Goal: Task Accomplishment & Management: Complete application form

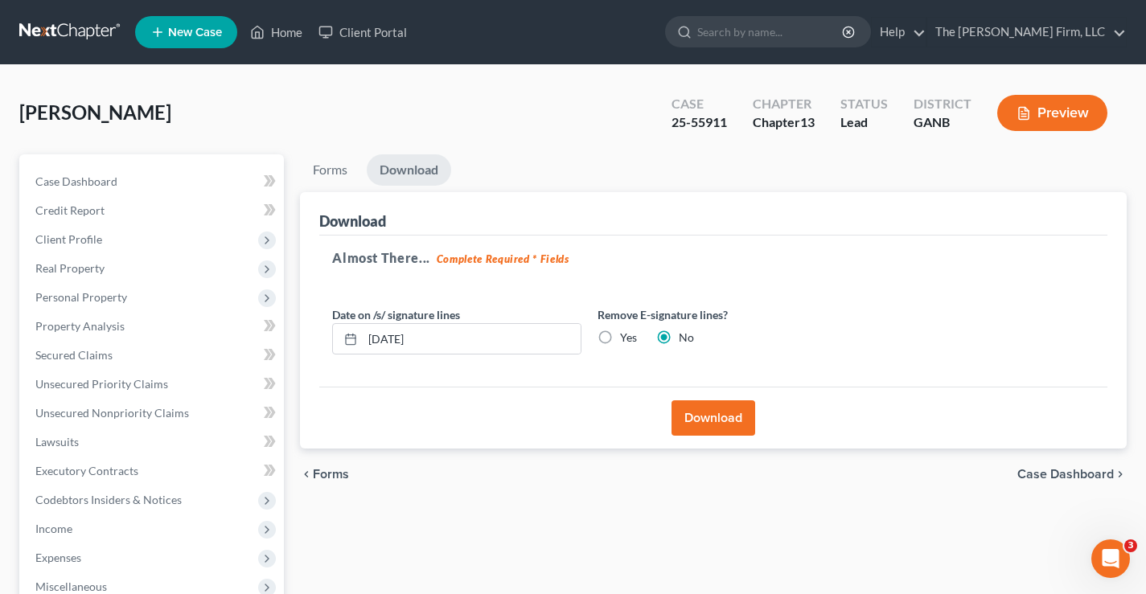
click at [56, 31] on link at bounding box center [70, 32] width 103 height 29
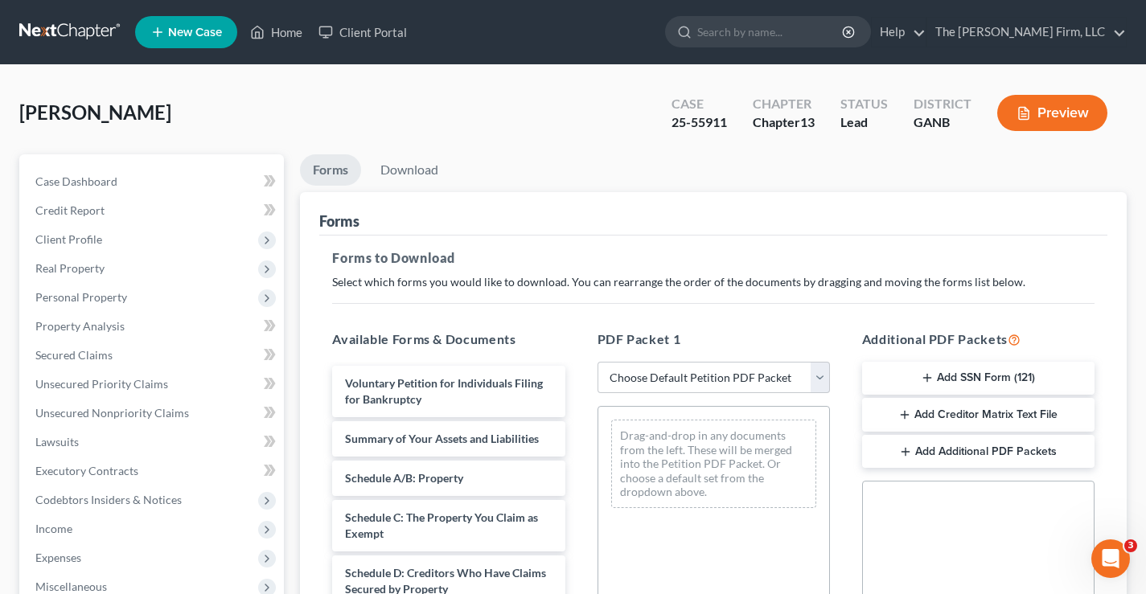
click at [519, 125] on div "Potts, Ramona Upgraded Case 25-55911 Chapter Chapter 13 Status Lead District GA…" at bounding box center [572, 119] width 1107 height 70
click at [200, 111] on div "[PERSON_NAME] Upgraded Case 25-55911 Chapter Chapter 13 Status Lead District GA…" at bounding box center [572, 119] width 1107 height 70
click at [81, 31] on link at bounding box center [70, 32] width 103 height 29
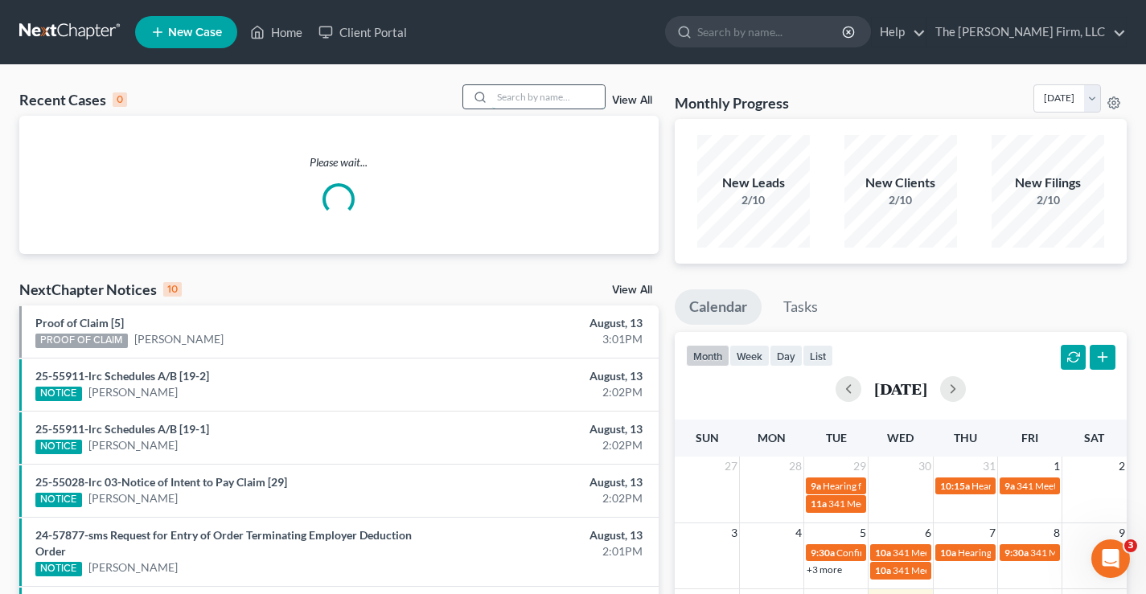
drag, startPoint x: 504, startPoint y: 89, endPoint x: 527, endPoint y: 86, distance: 23.5
click at [507, 88] on input "search" at bounding box center [548, 96] width 113 height 23
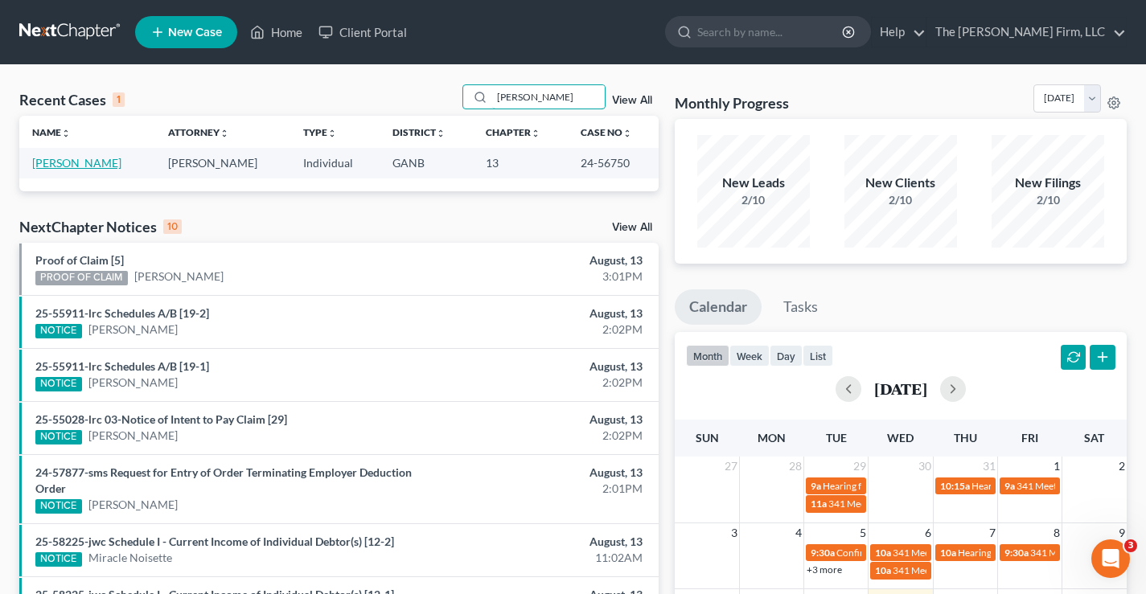
type input "hudgins"
click at [77, 163] on link "Hudgins, Arrika" at bounding box center [76, 163] width 89 height 14
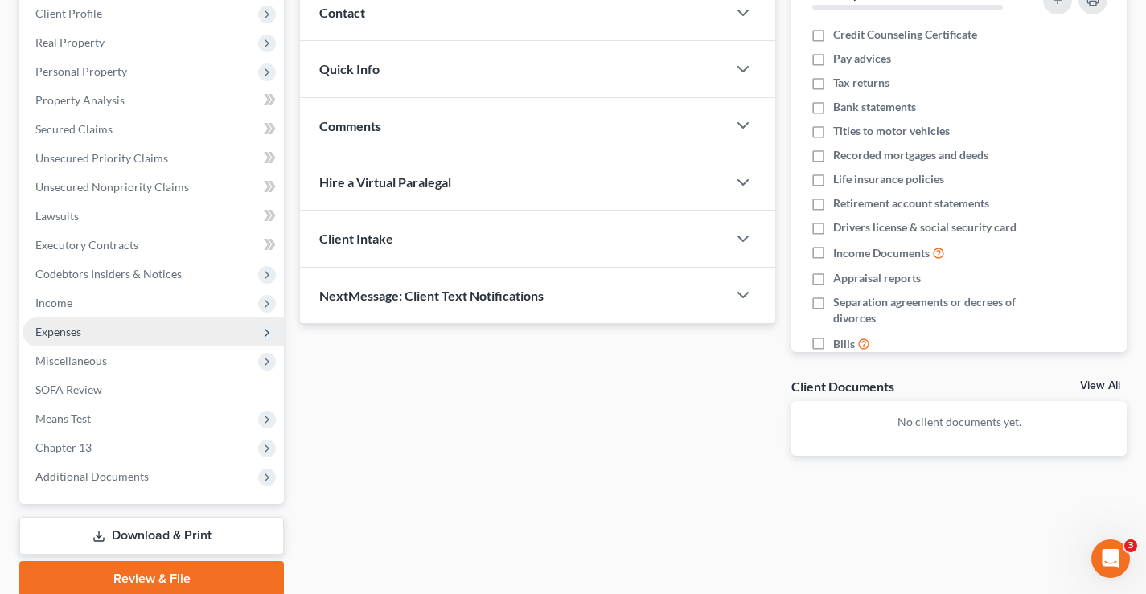
scroll to position [289, 0]
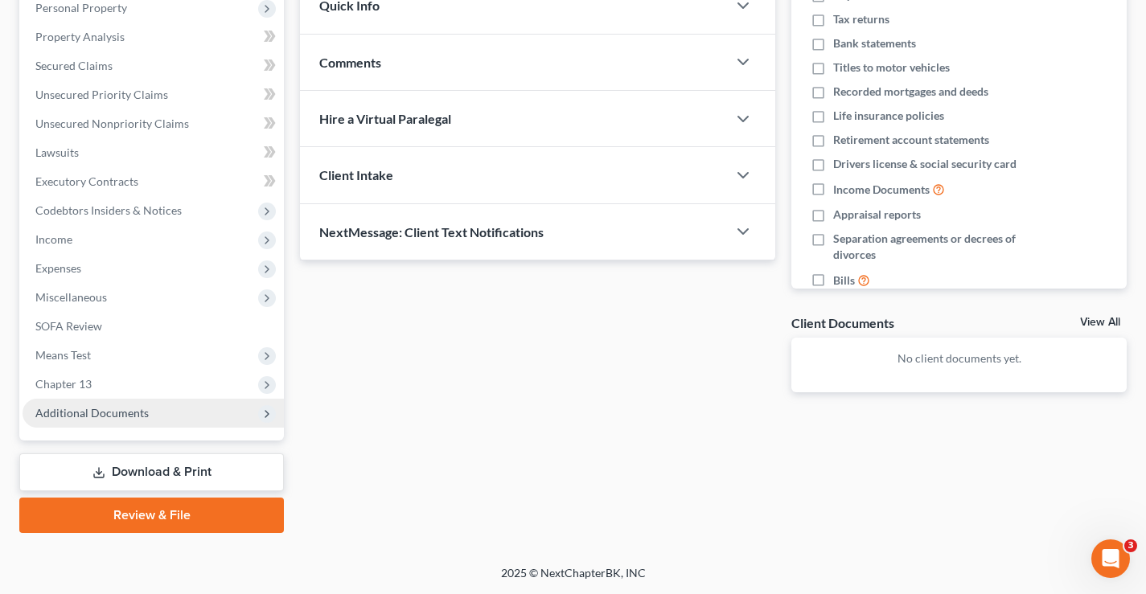
click at [95, 412] on span "Additional Documents" at bounding box center [91, 413] width 113 height 14
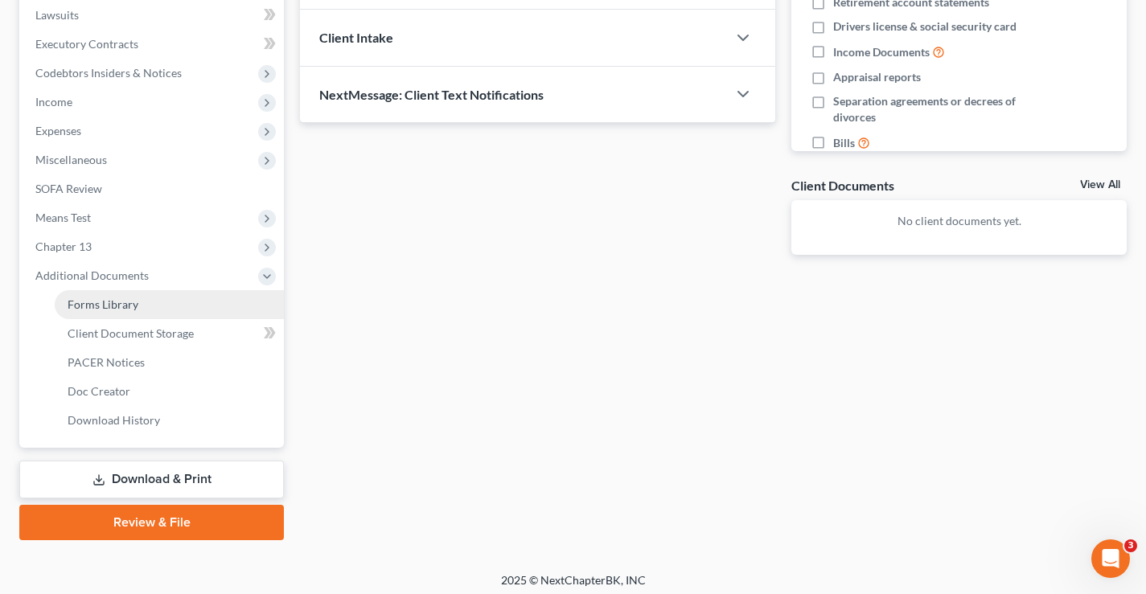
scroll to position [434, 0]
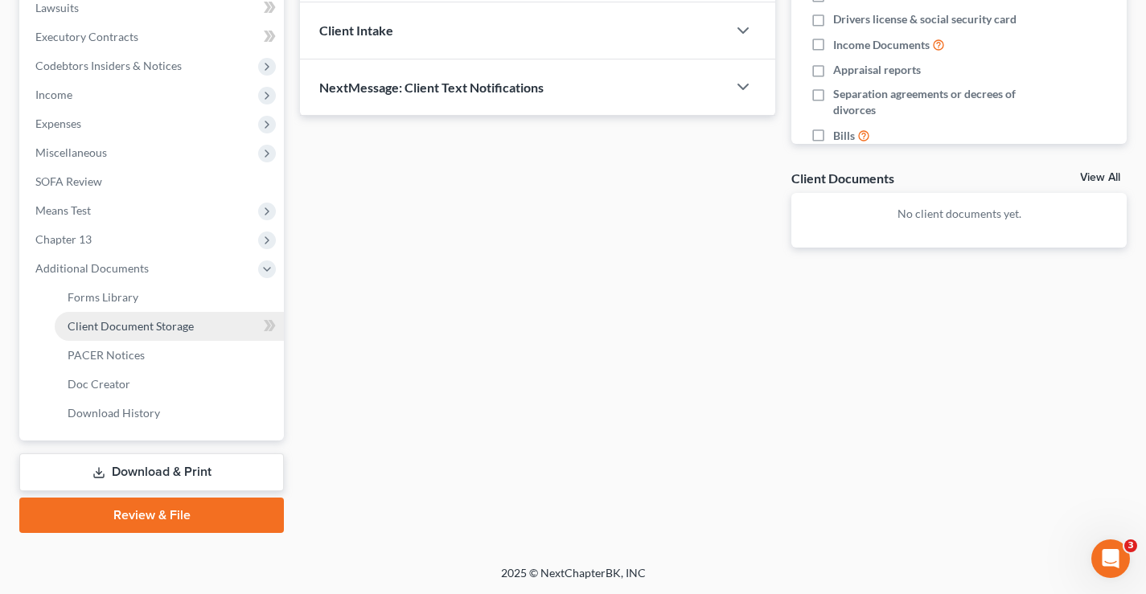
click at [120, 329] on span "Client Document Storage" at bounding box center [131, 326] width 126 height 14
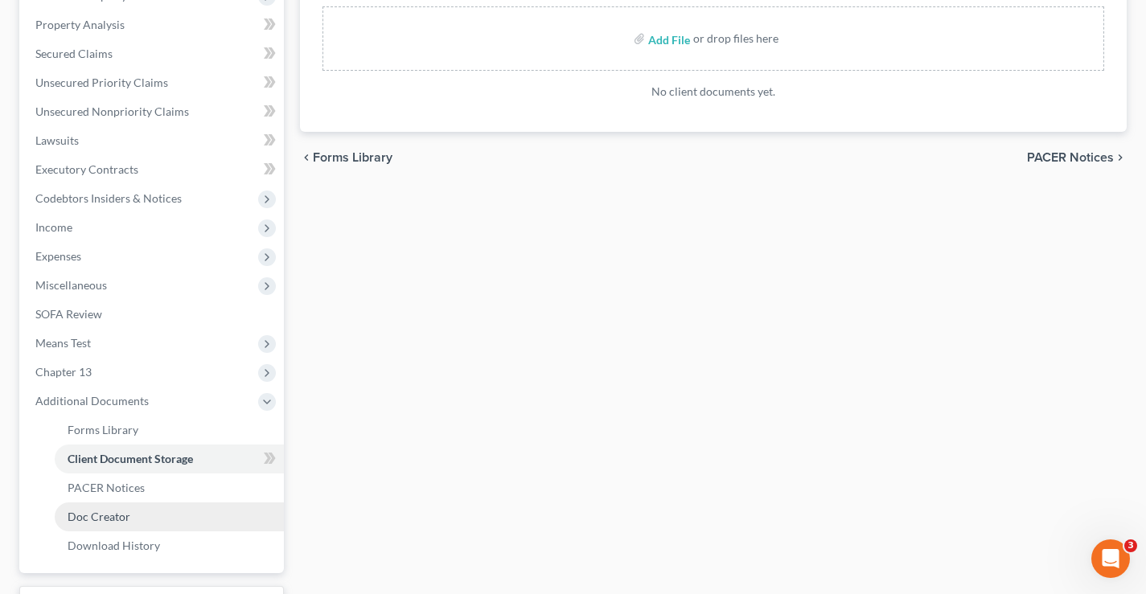
scroll to position [434, 0]
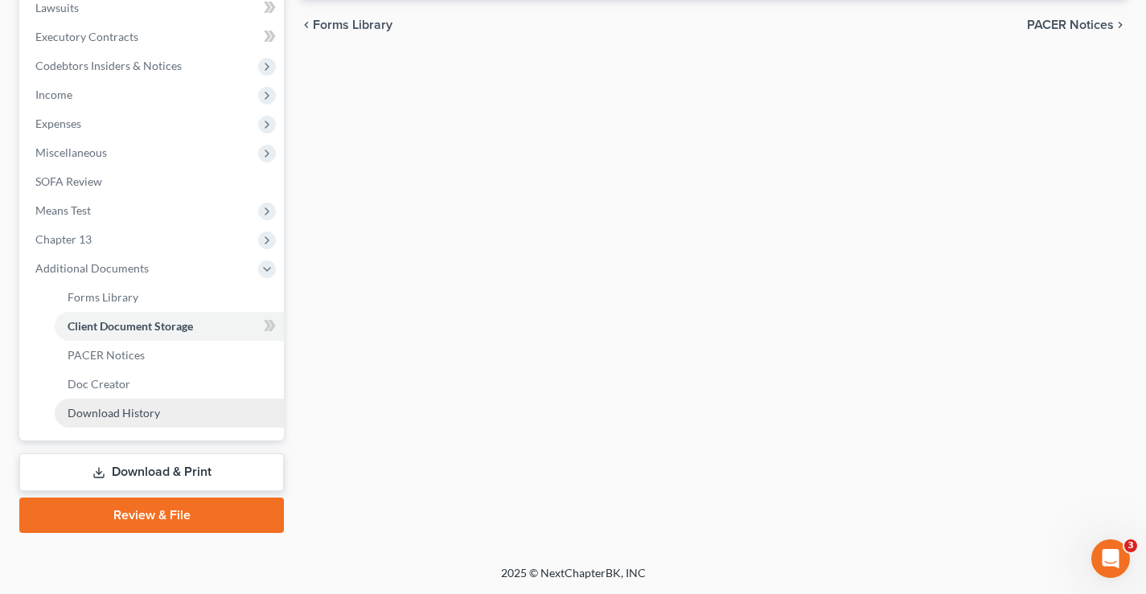
click at [86, 419] on span "Download History" at bounding box center [114, 413] width 92 height 14
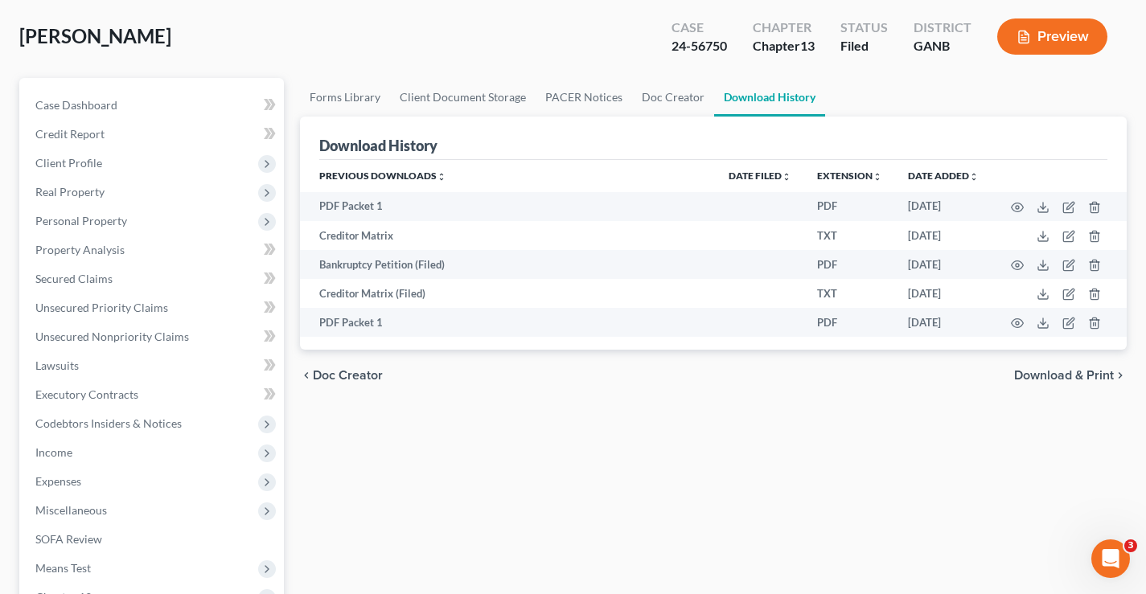
scroll to position [80, 0]
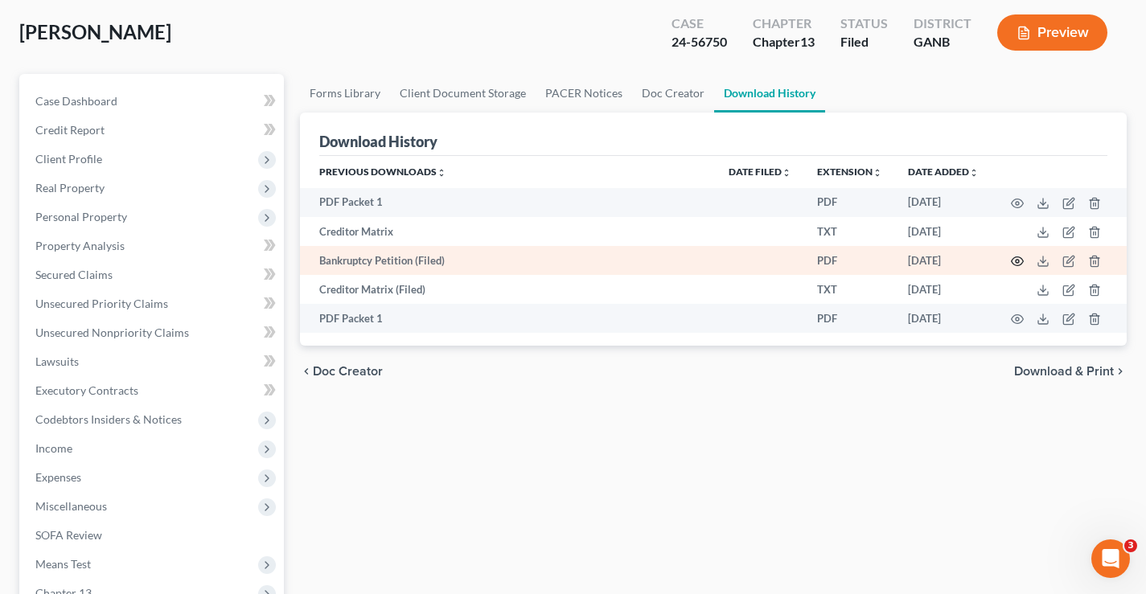
click at [1016, 257] on icon "button" at bounding box center [1018, 261] width 12 height 9
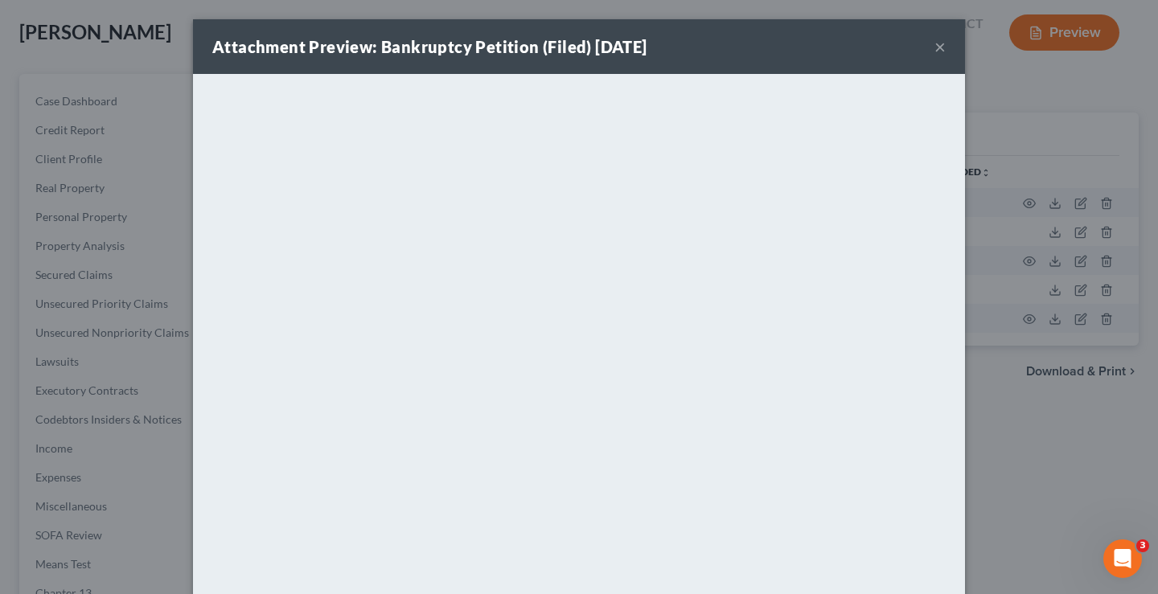
click at [934, 47] on button "×" at bounding box center [939, 46] width 11 height 19
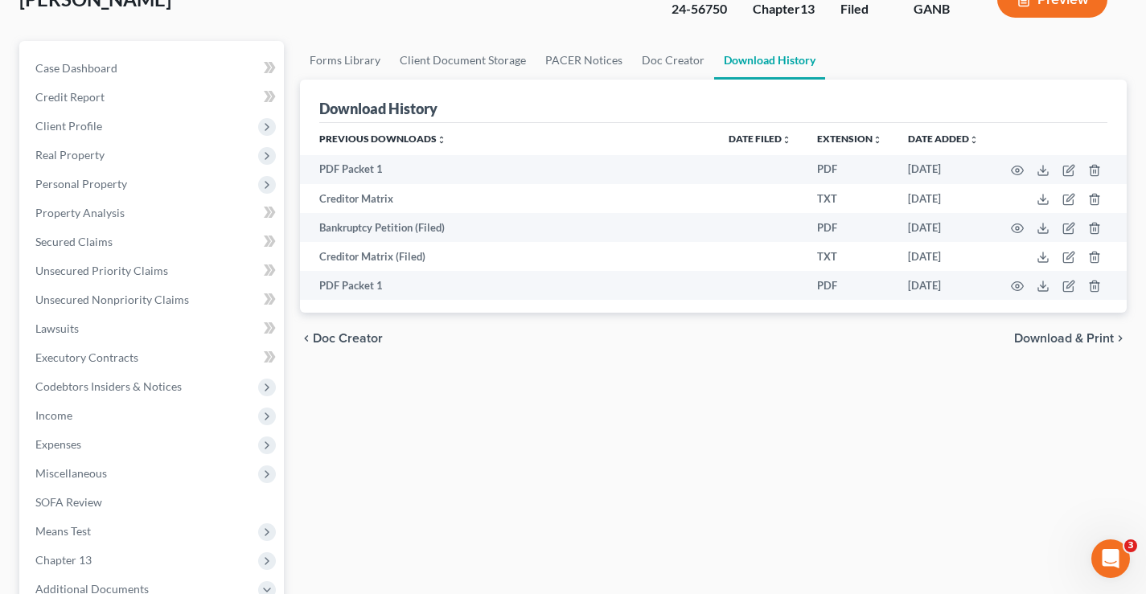
scroll to position [113, 0]
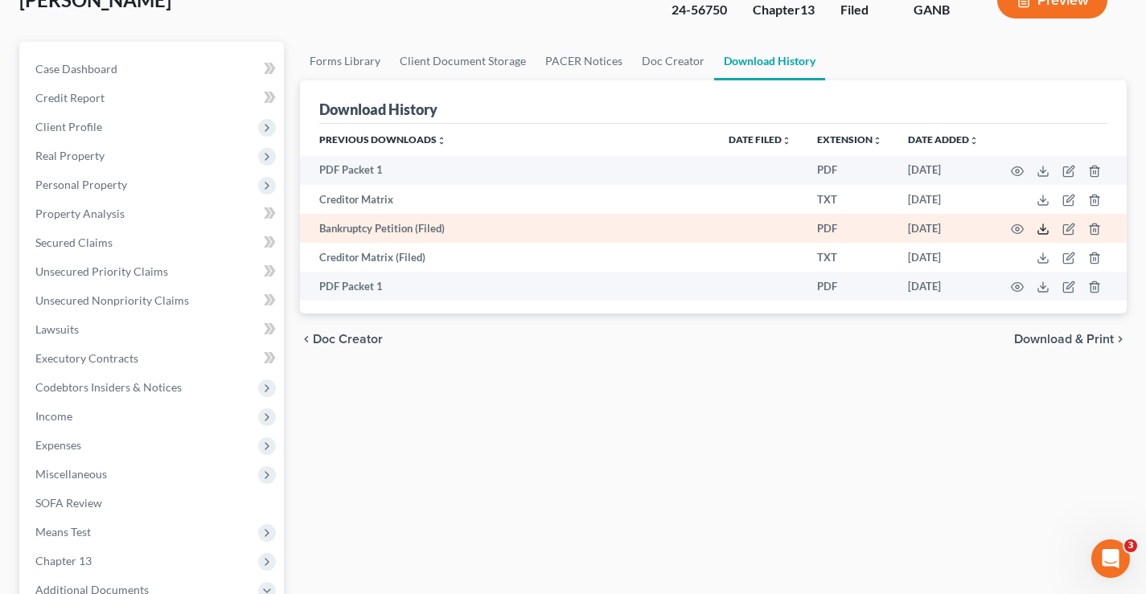
click at [1044, 231] on polyline at bounding box center [1043, 229] width 6 height 2
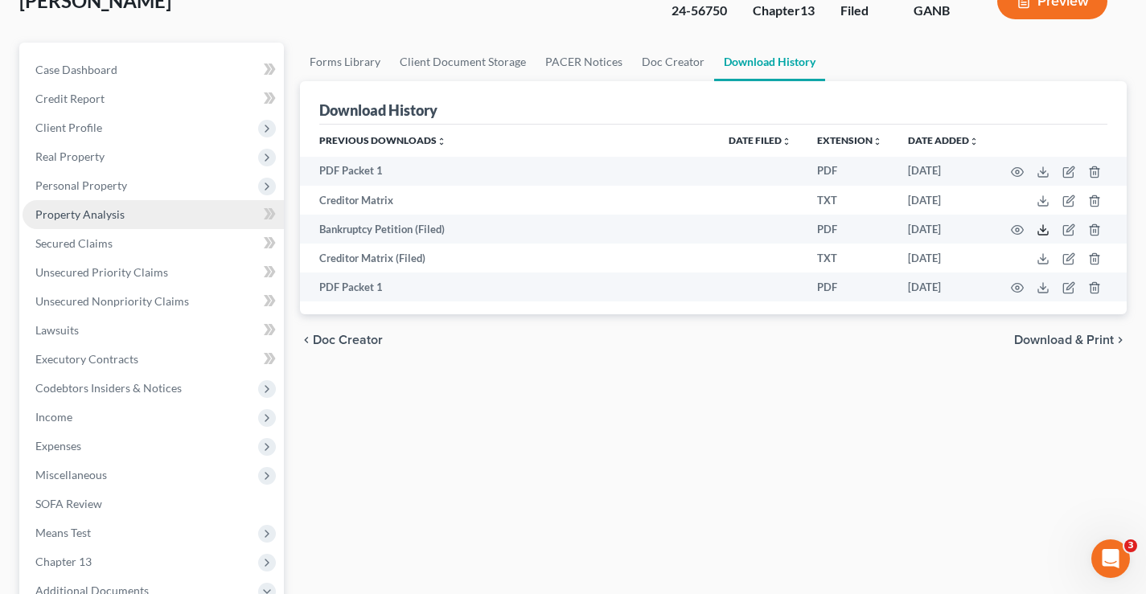
scroll to position [0, 0]
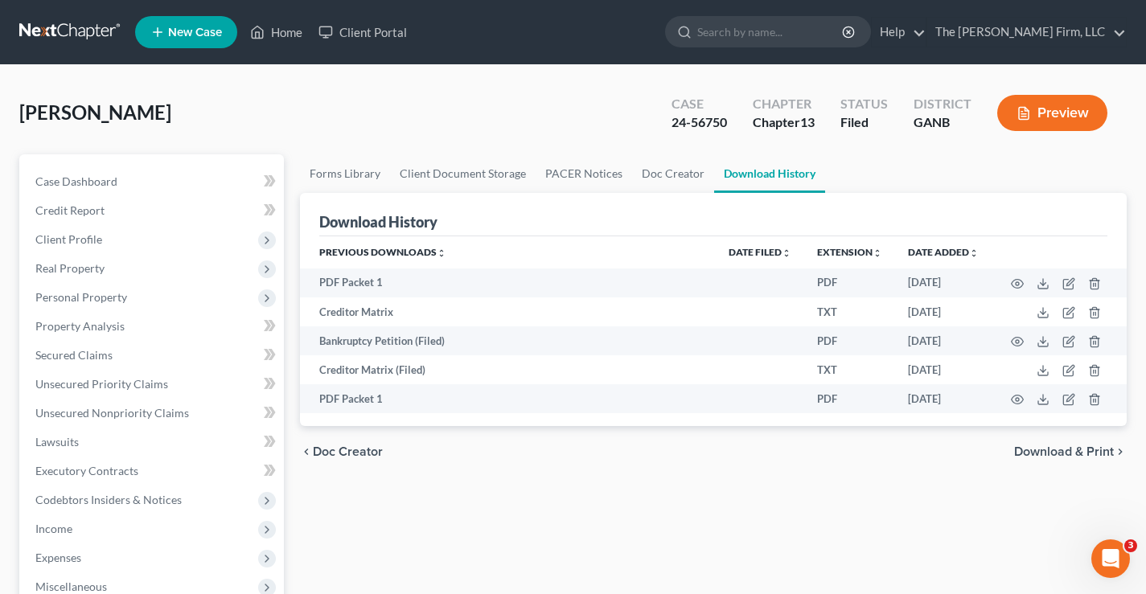
click at [31, 28] on link at bounding box center [70, 32] width 103 height 29
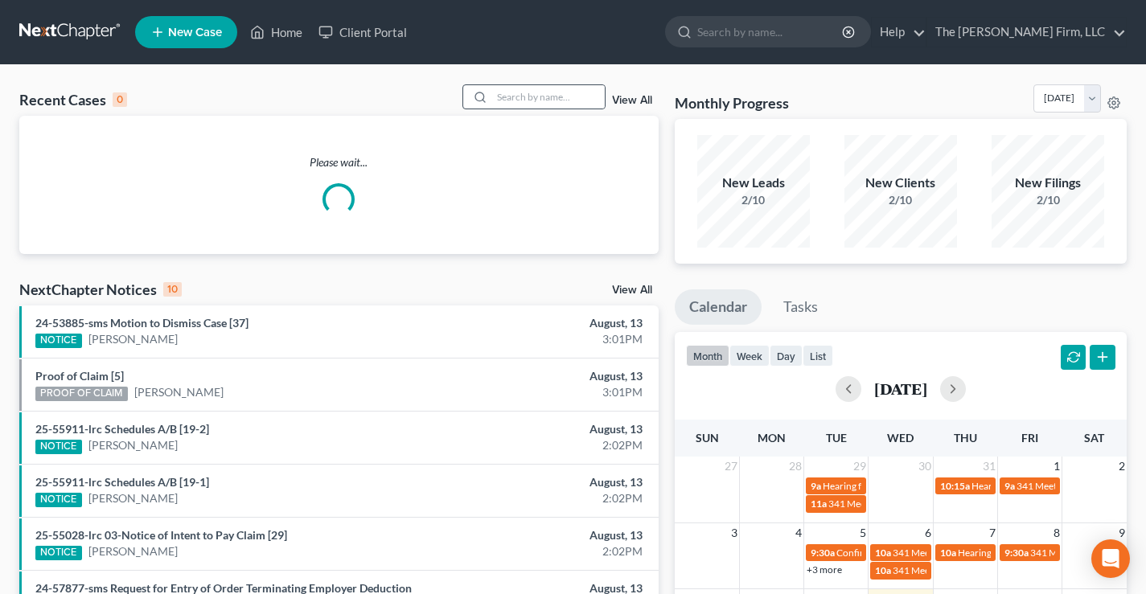
click at [486, 92] on icon at bounding box center [480, 97] width 13 height 13
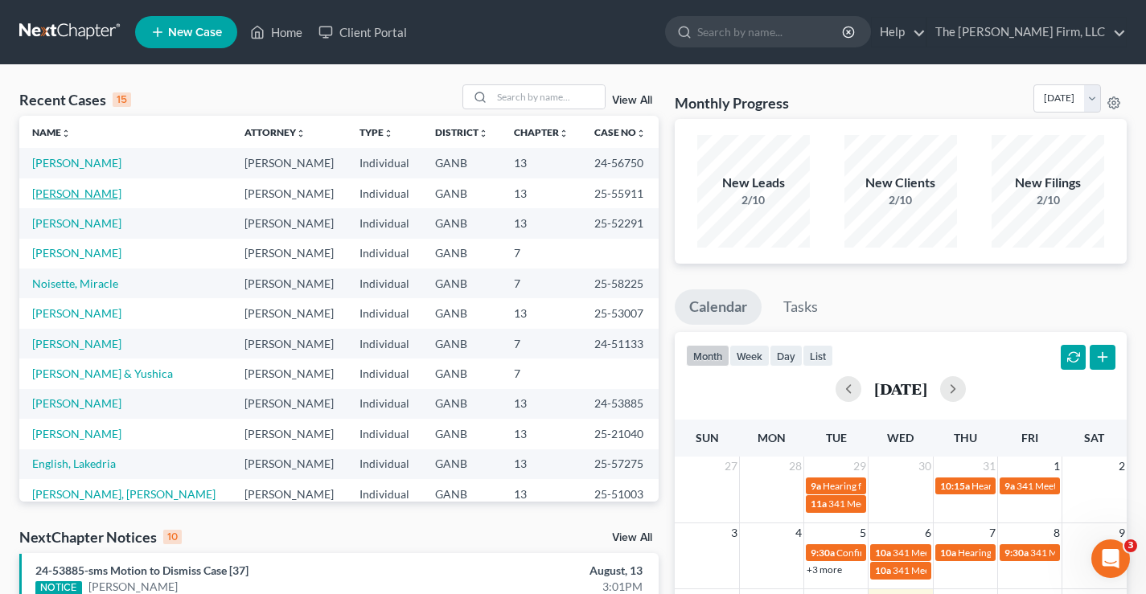
click at [75, 192] on link "Potts, Ramona" at bounding box center [76, 194] width 89 height 14
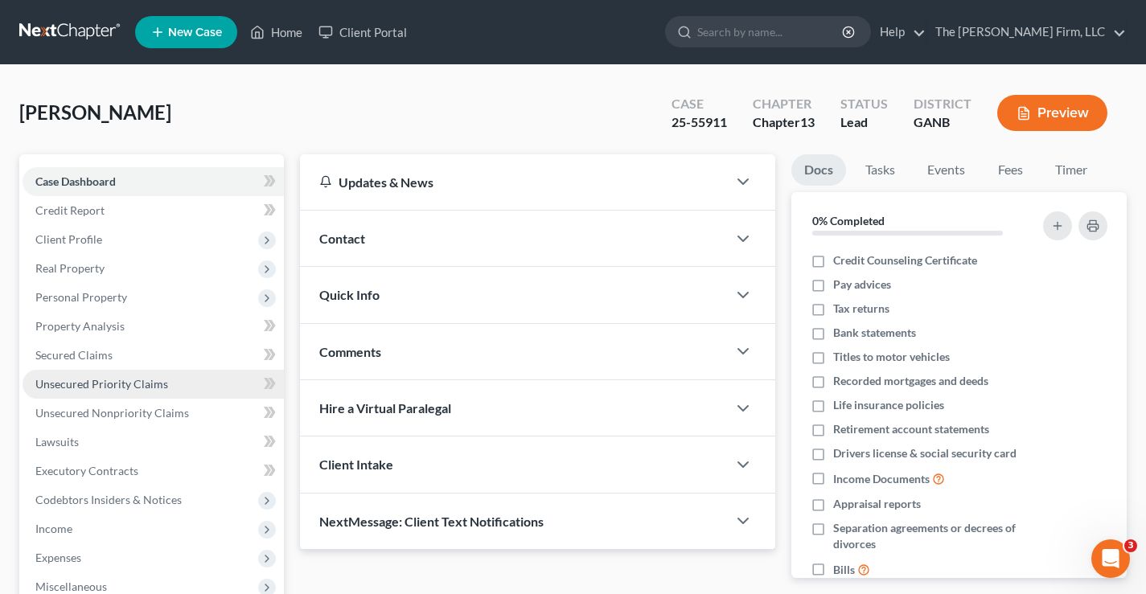
click at [39, 379] on span "Unsecured Priority Claims" at bounding box center [101, 384] width 133 height 14
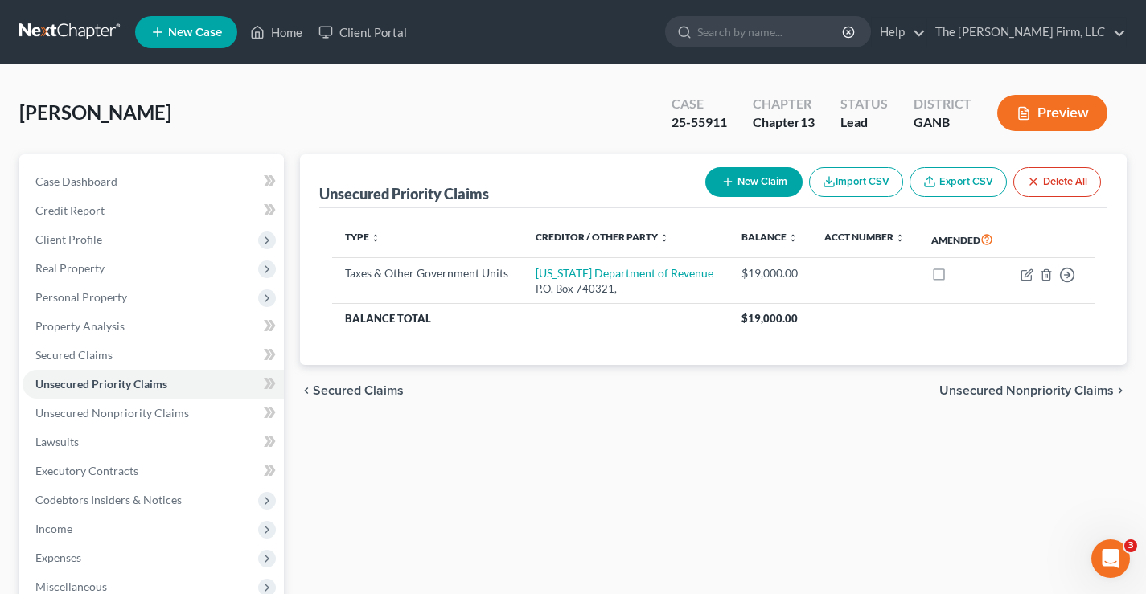
click at [742, 174] on button "New Claim" at bounding box center [753, 182] width 97 height 30
select select "0"
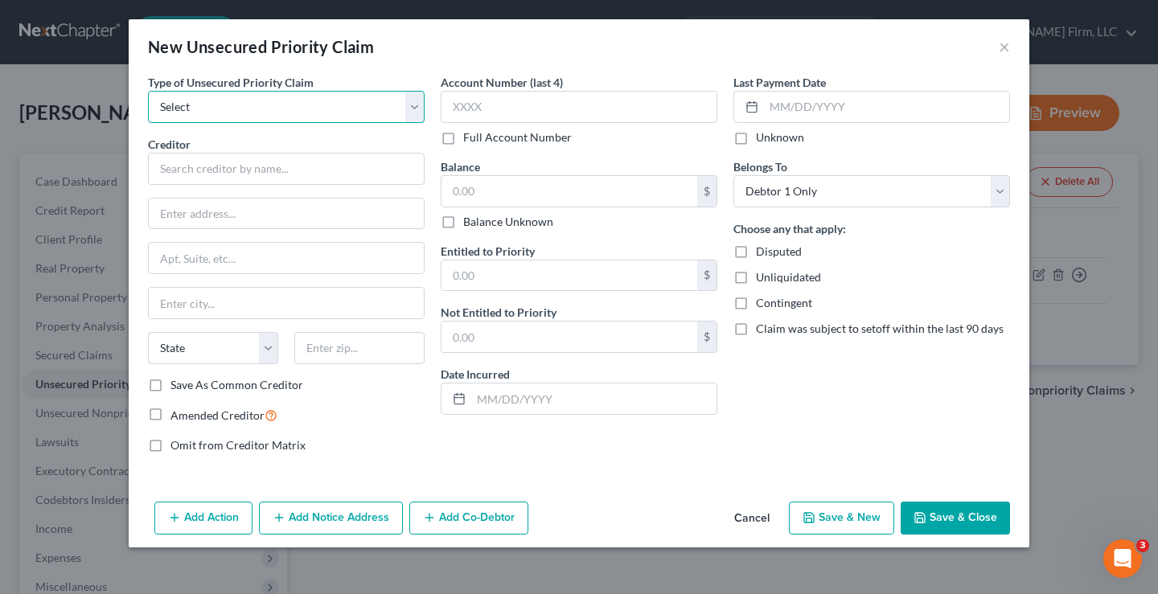
click at [197, 106] on select "Select Taxes & Other Government Units Domestic Support Obligations Extensions o…" at bounding box center [286, 107] width 277 height 32
select select "0"
click at [148, 91] on select "Select Taxes & Other Government Units Domestic Support Obligations Extensions o…" at bounding box center [286, 107] width 277 height 32
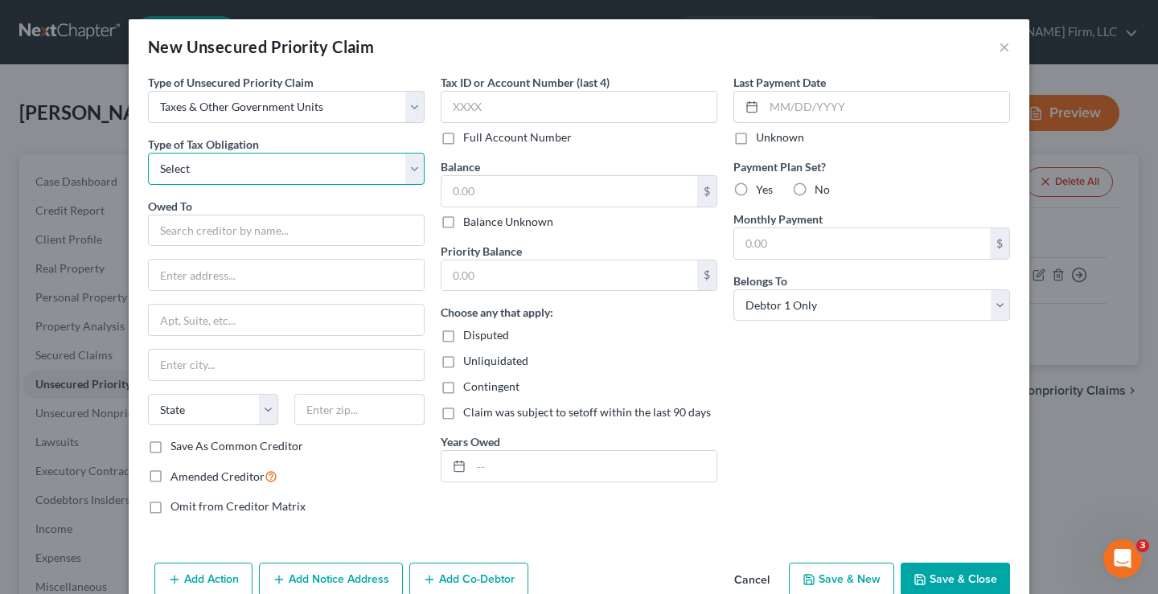
click at [179, 165] on select "Select Federal City State Franchise Tax Board Other" at bounding box center [286, 169] width 277 height 32
select select "0"
click at [148, 153] on select "Select Federal City State Franchise Tax Board Other" at bounding box center [286, 169] width 277 height 32
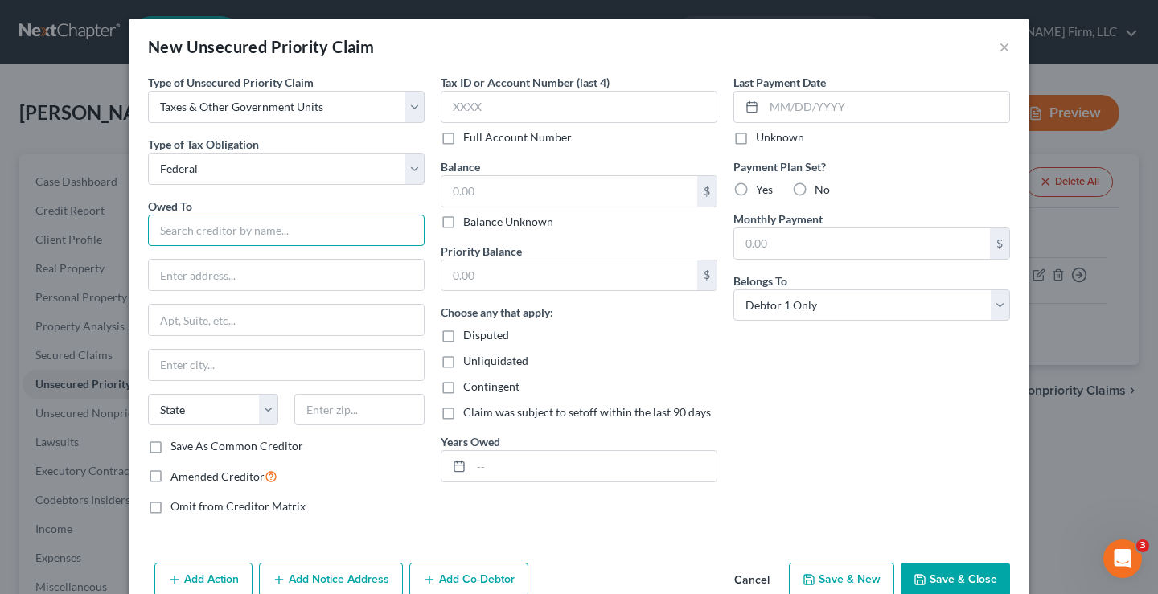
click at [176, 225] on input "text" at bounding box center [286, 231] width 277 height 32
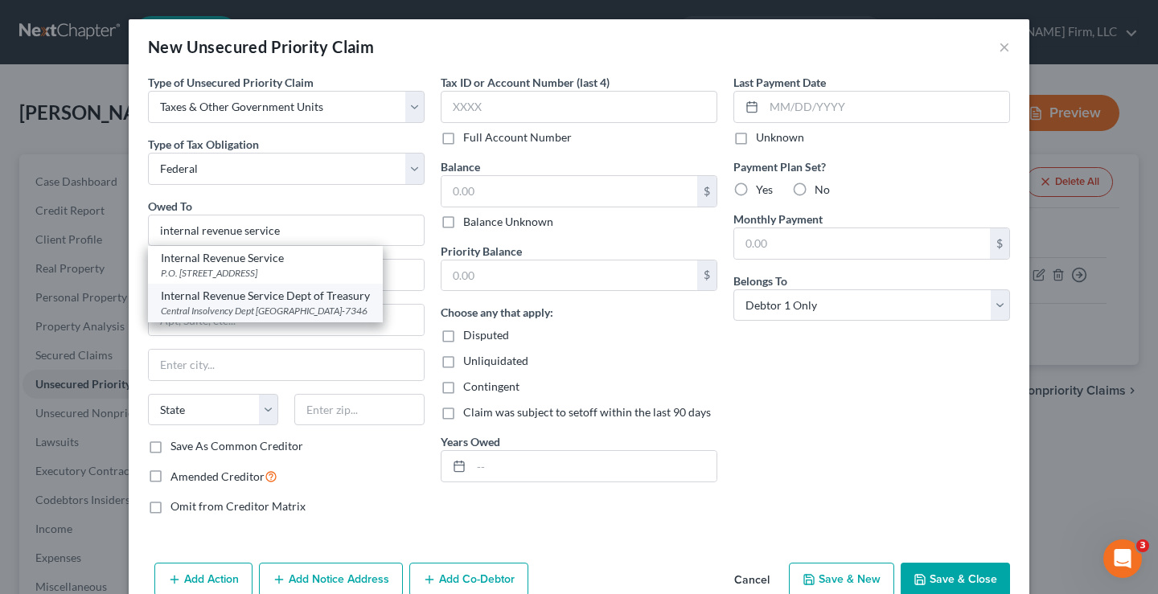
click at [261, 305] on div "Central Insolvency Dept PO Box 7346, Philadelphia, PA 19101-7346" at bounding box center [265, 311] width 209 height 14
type input "Internal Revenue Service Dept of Treasury"
type input "Central Insolvency Dept"
type input "PO Box 7346"
type input "Philadelphia"
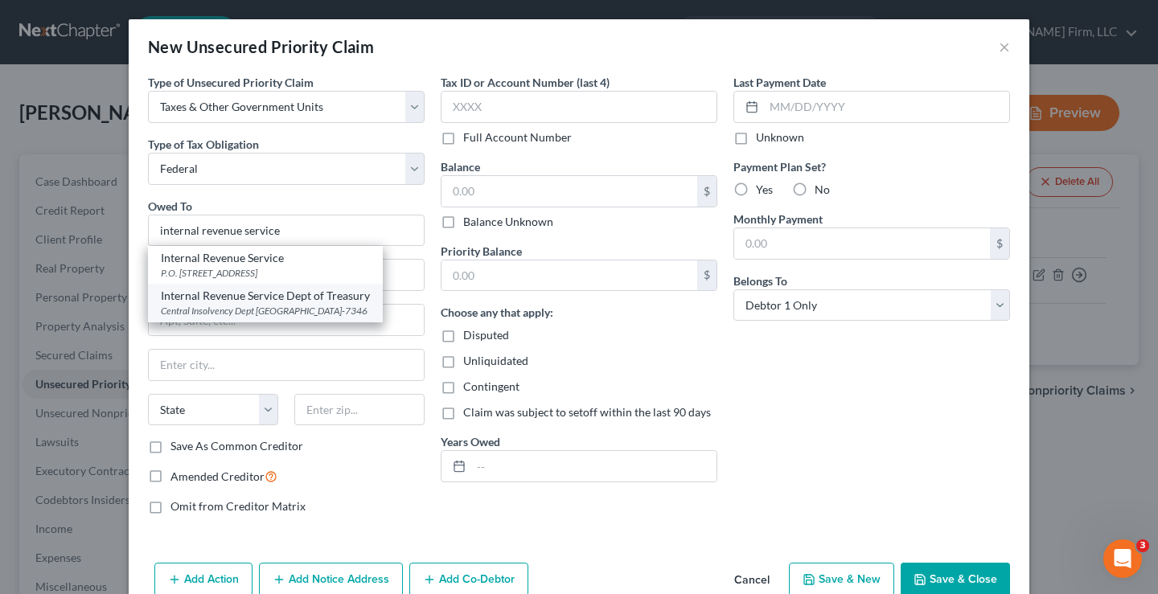
select select "39"
type input "19101-7346"
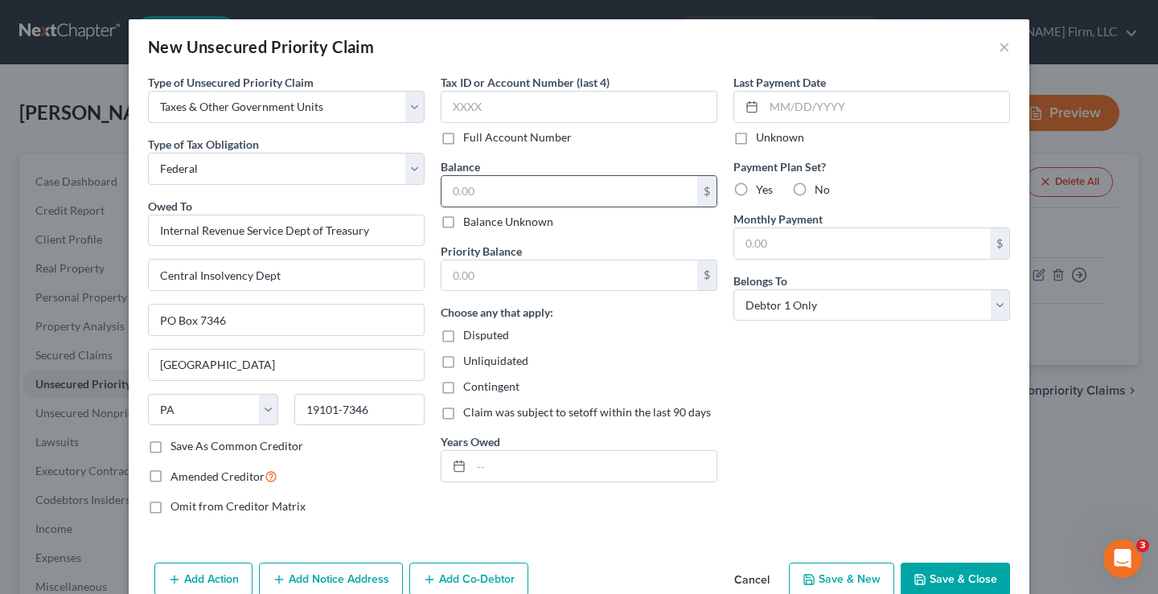
click at [450, 188] on input "text" at bounding box center [569, 191] width 256 height 31
type input "1,700"
click at [414, 507] on div "Omit from Creditor Matrix" at bounding box center [286, 507] width 277 height 16
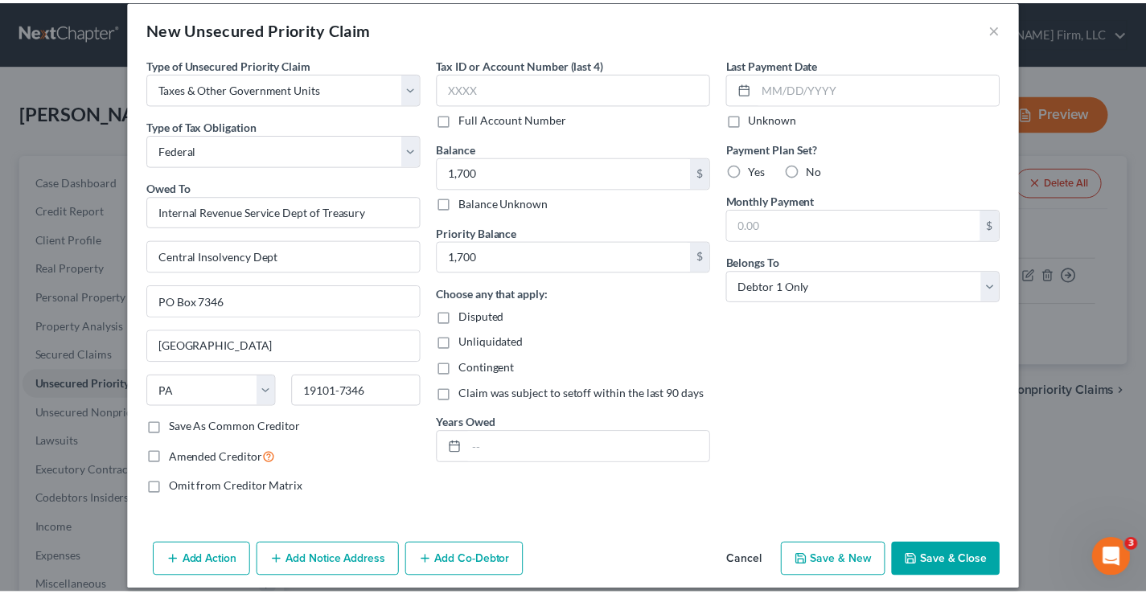
scroll to position [35, 0]
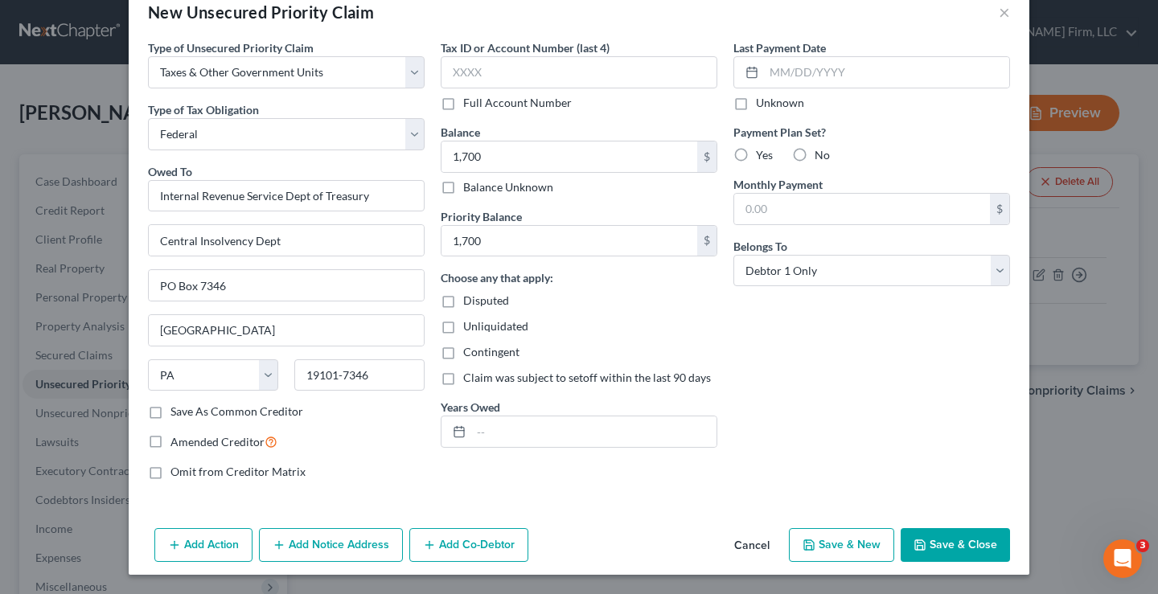
click at [946, 548] on button "Save & Close" at bounding box center [955, 545] width 109 height 34
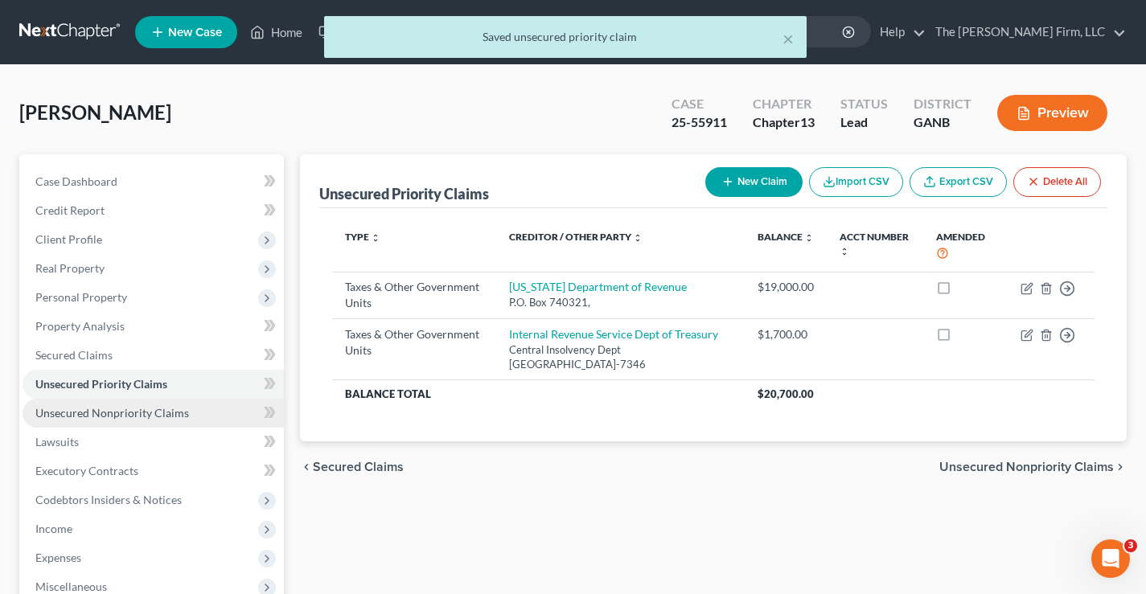
scroll to position [289, 0]
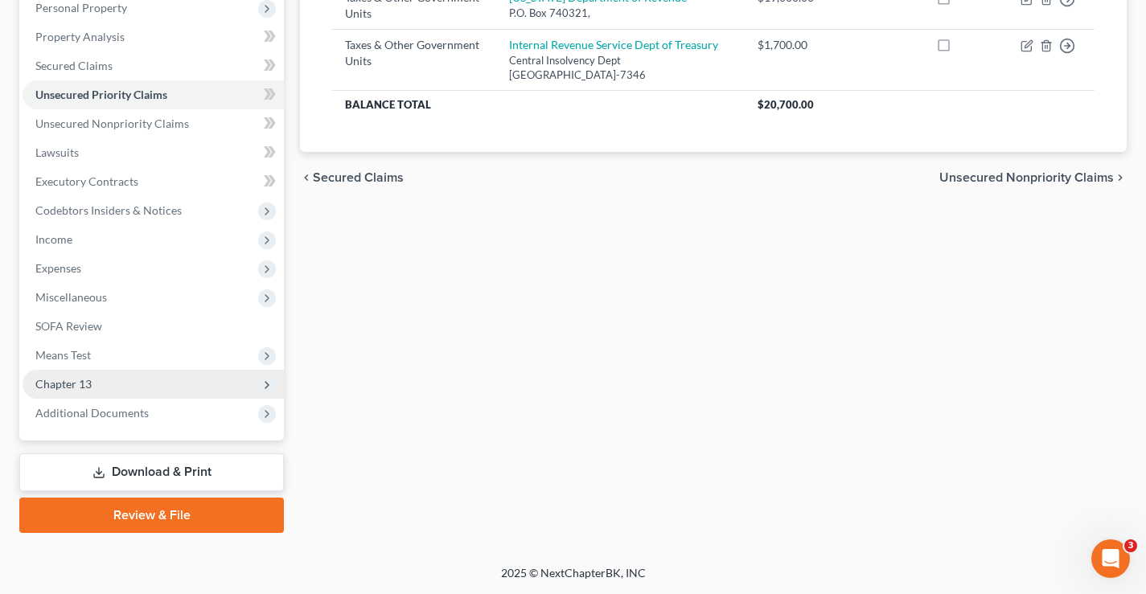
click at [52, 381] on span "Chapter 13" at bounding box center [63, 384] width 56 height 14
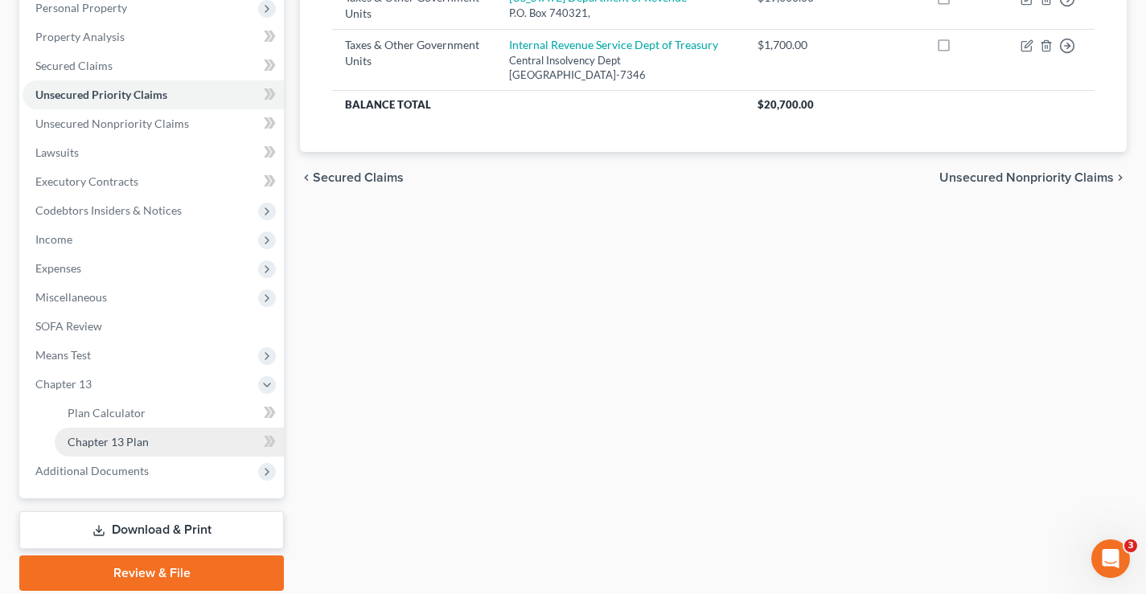
click at [88, 447] on span "Chapter 13 Plan" at bounding box center [108, 442] width 81 height 14
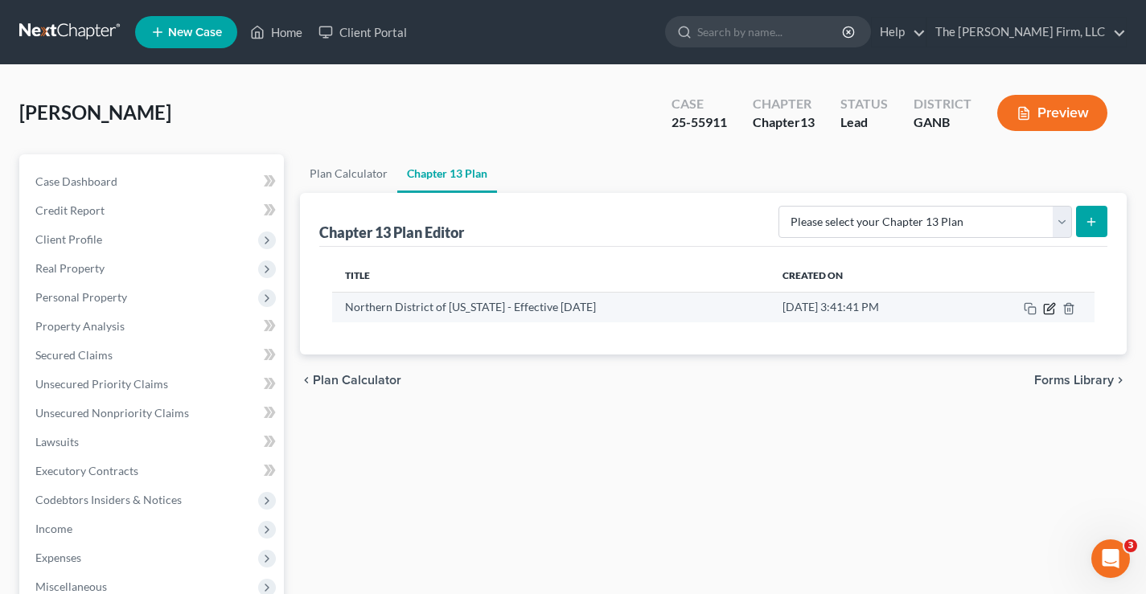
click at [1046, 310] on icon "button" at bounding box center [1049, 308] width 13 height 13
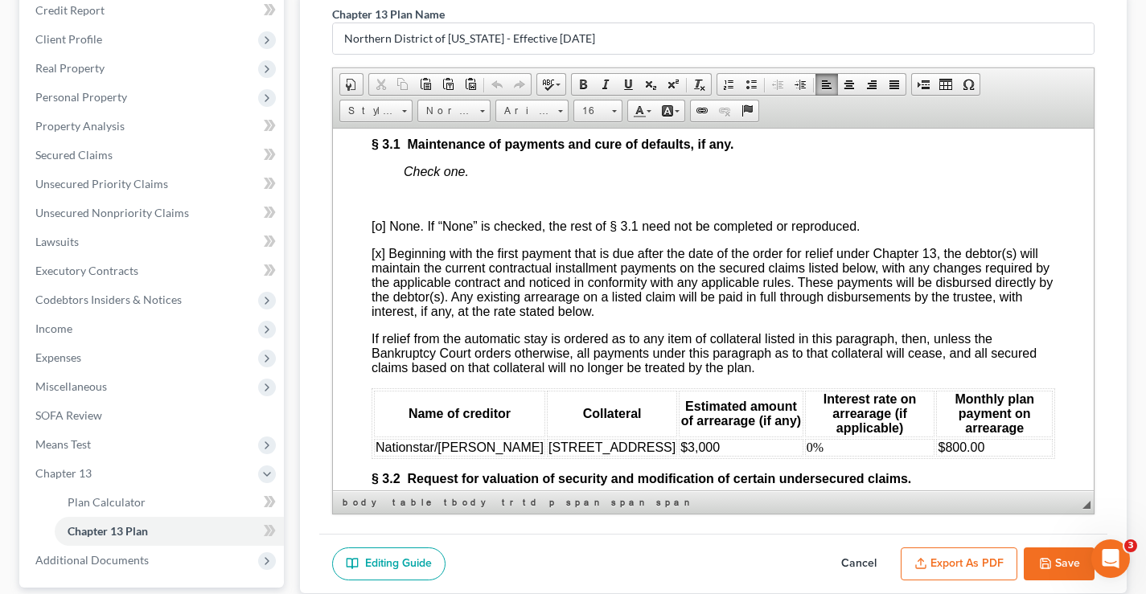
scroll to position [2494, 0]
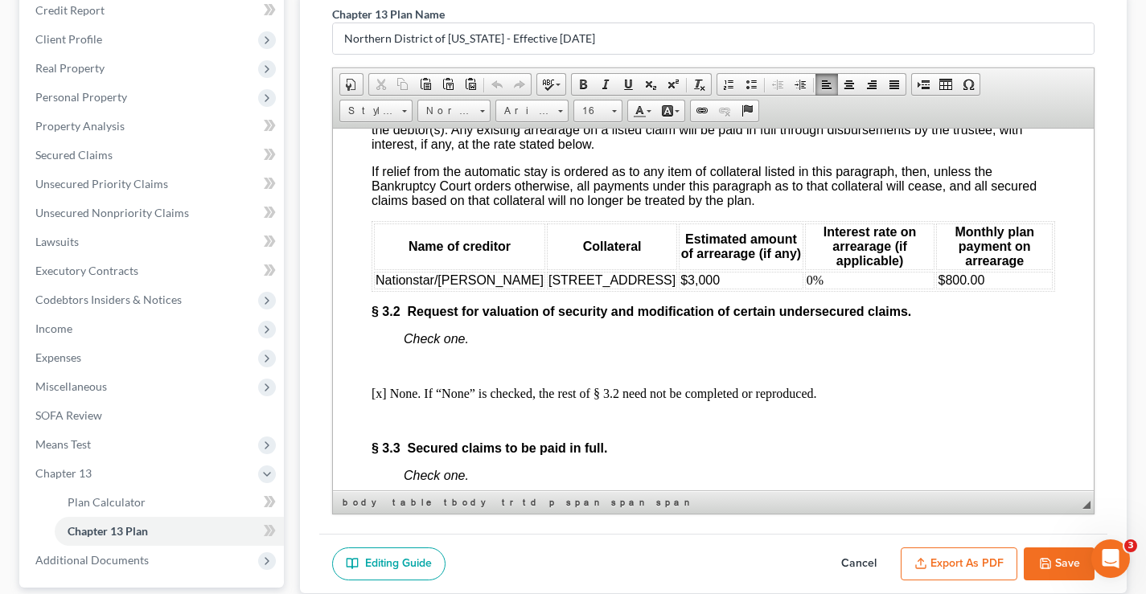
click at [1049, 562] on icon "button" at bounding box center [1045, 564] width 10 height 10
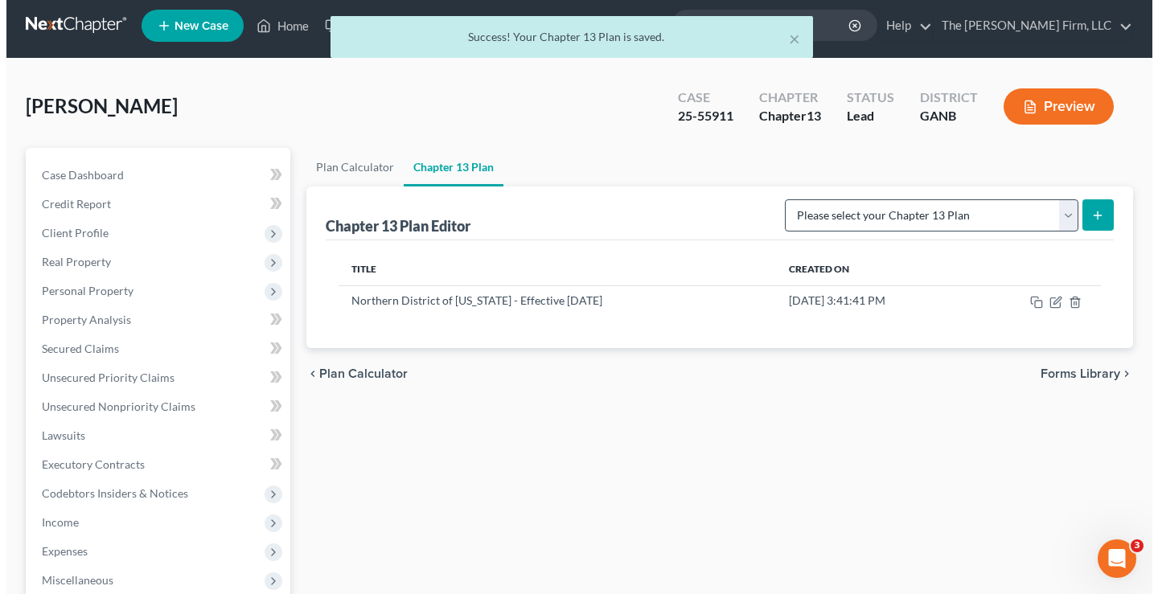
scroll to position [0, 0]
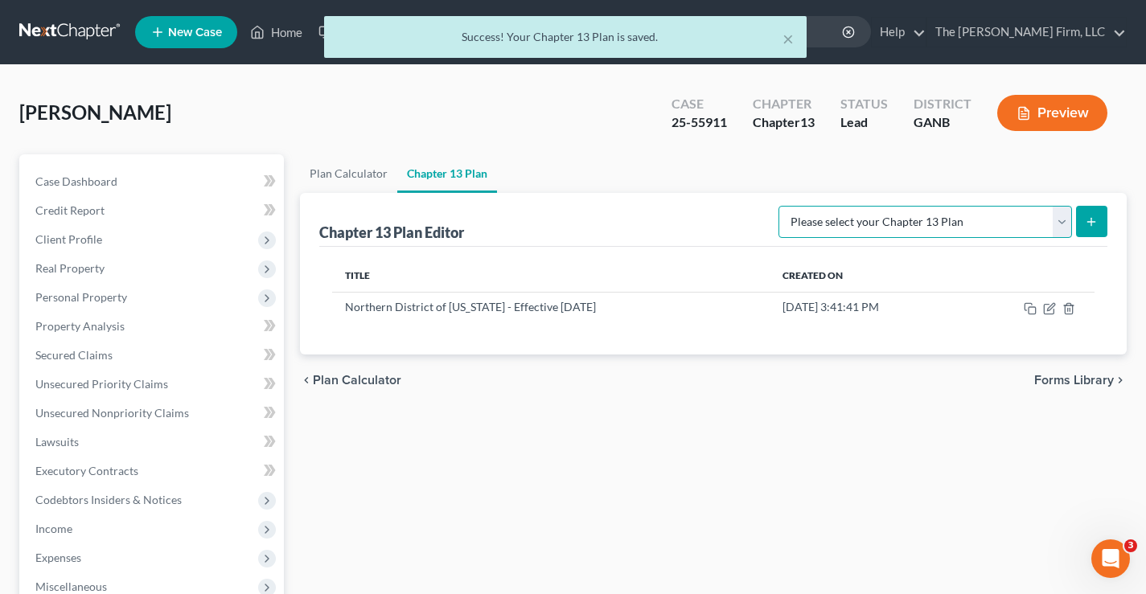
click at [1058, 225] on select "Please select your Chapter 13 Plan National Form Plan - Official Form 113 North…" at bounding box center [924, 222] width 293 height 32
select select "2"
click at [780, 206] on select "Please select your Chapter 13 Plan National Form Plan - Official Form 113 North…" at bounding box center [924, 222] width 293 height 32
click at [1090, 221] on icon "submit" at bounding box center [1091, 221] width 13 height 13
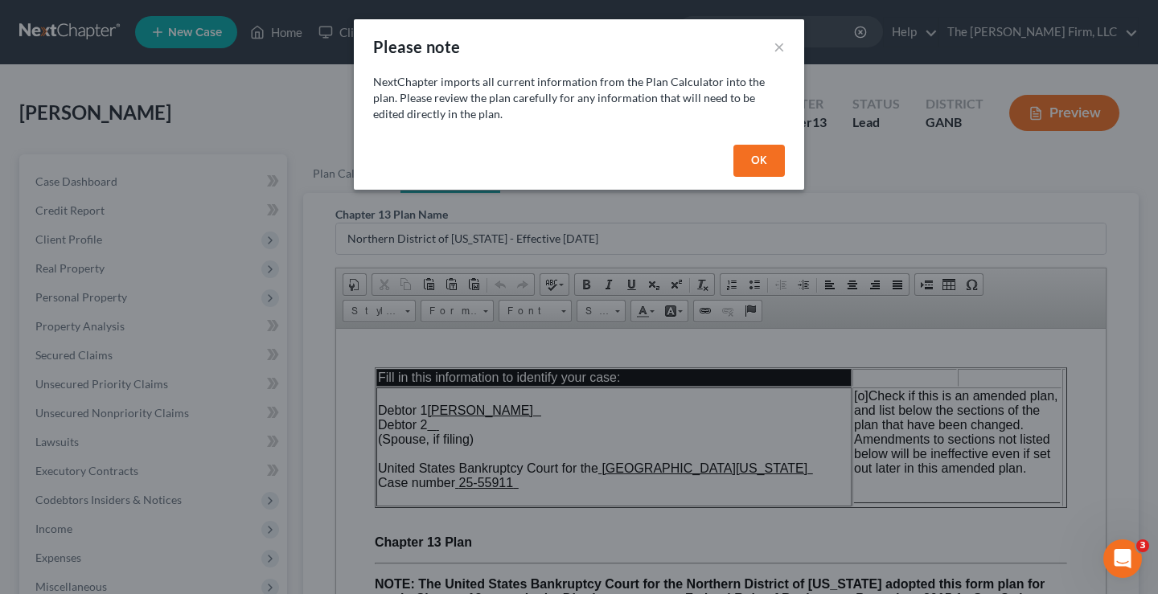
click at [743, 158] on button "OK" at bounding box center [758, 161] width 51 height 32
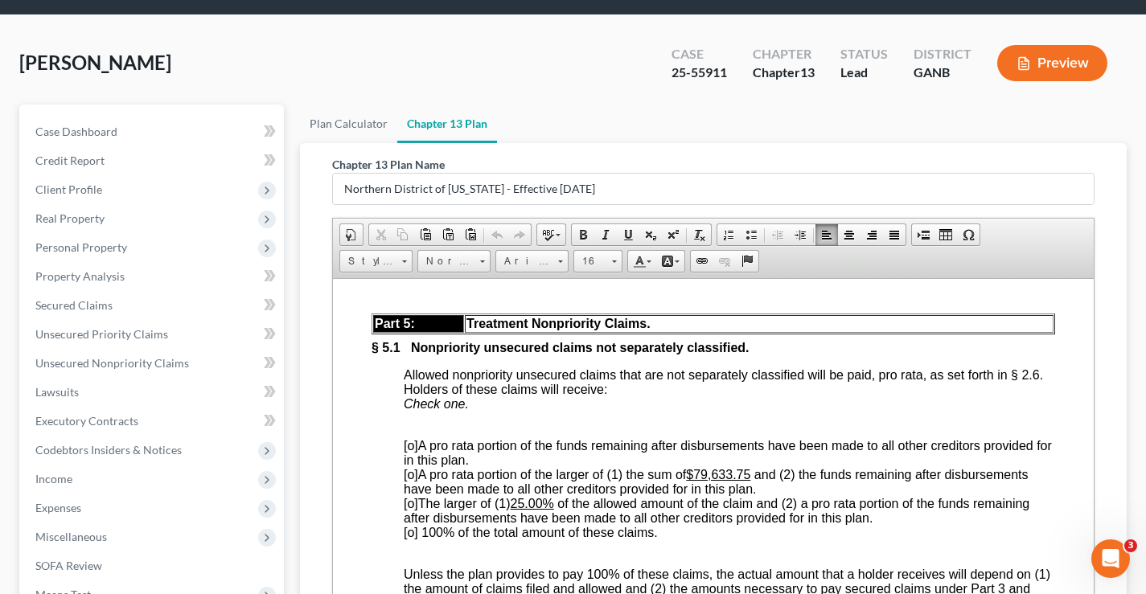
scroll to position [4217, 0]
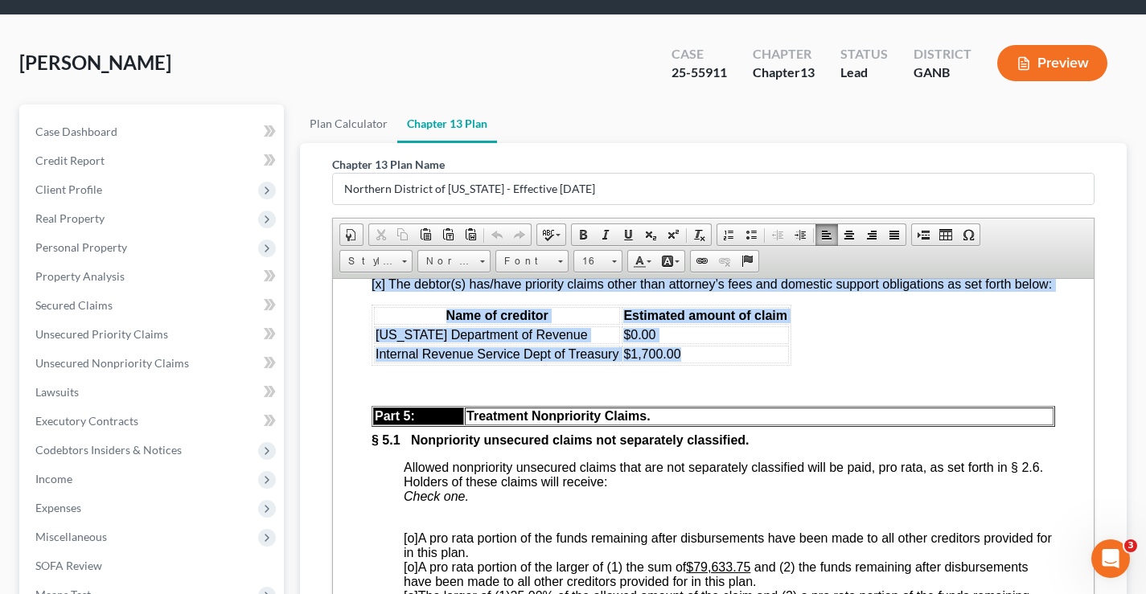
drag, startPoint x: 370, startPoint y: 377, endPoint x: 646, endPoint y: 452, distance: 285.8
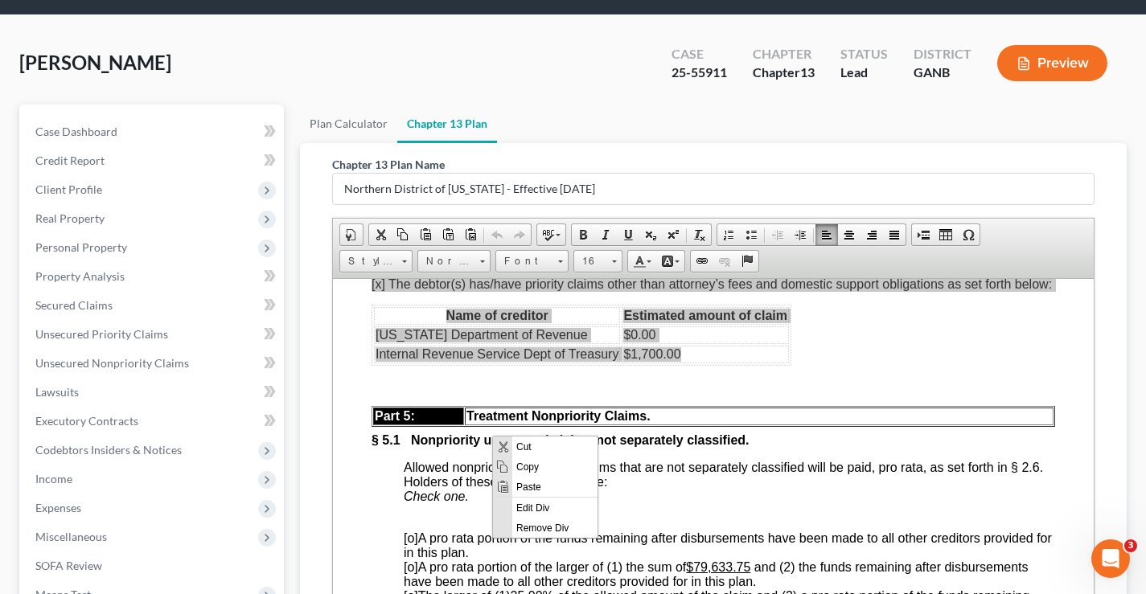
scroll to position [0, 0]
click at [542, 467] on span "Copy" at bounding box center [554, 466] width 85 height 20
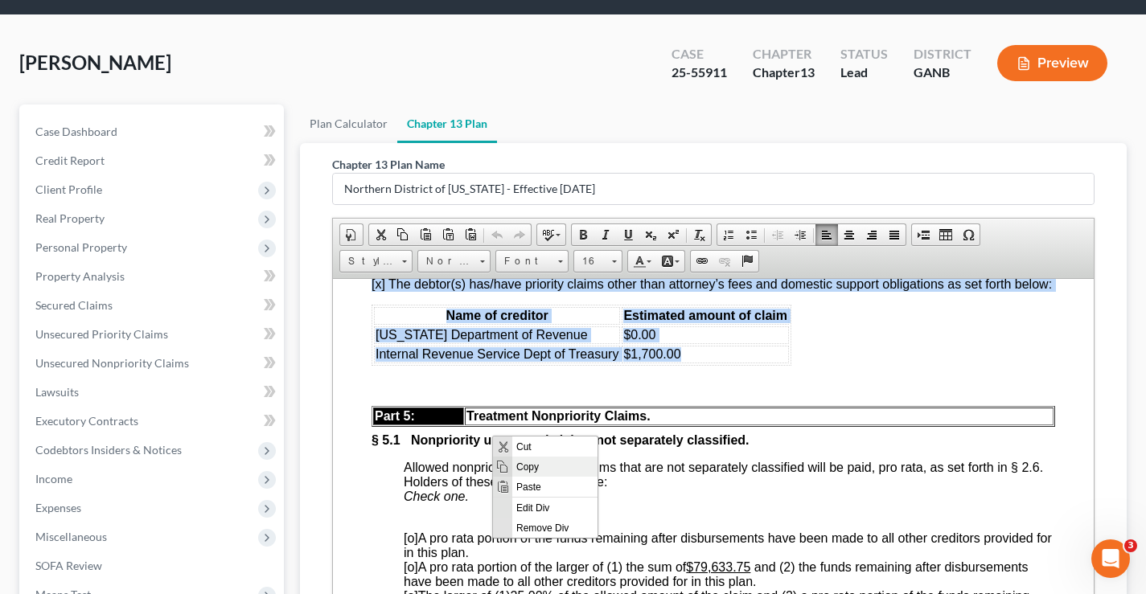
copy div "[x] The debtor(s) has/have priority claims other than attorney’s fees and domes…"
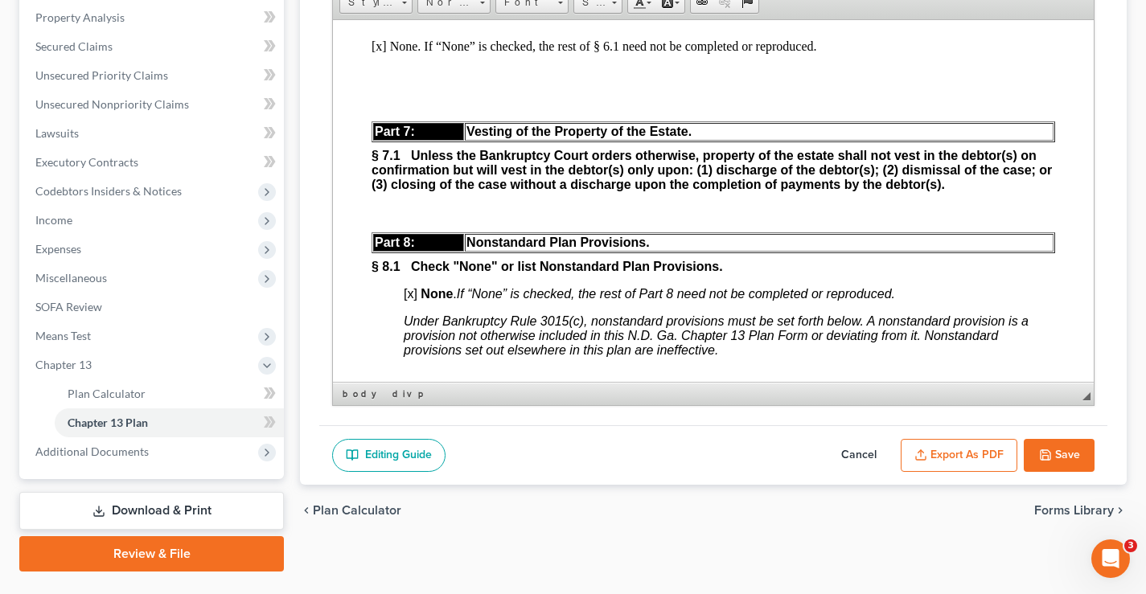
scroll to position [343, 0]
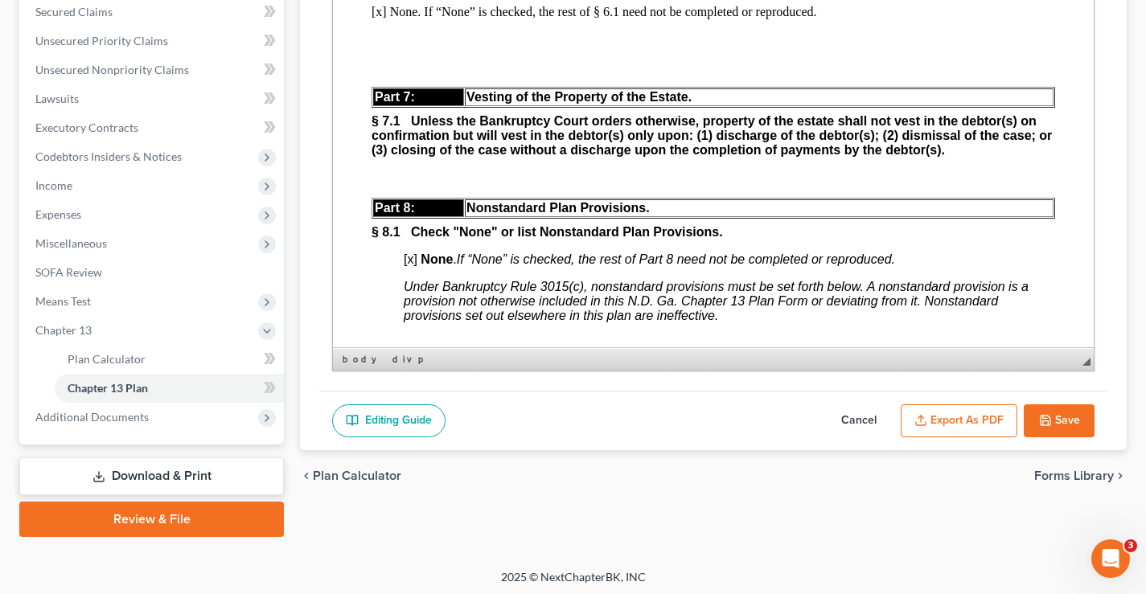
click at [850, 416] on button "Cancel" at bounding box center [858, 421] width 71 height 34
select select "2"
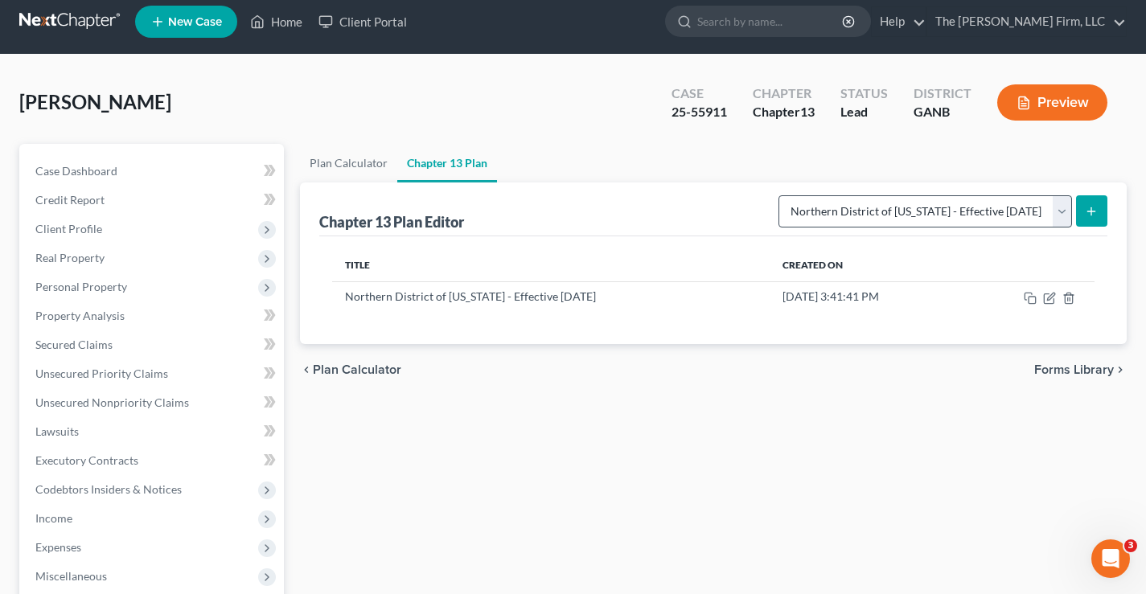
scroll to position [0, 0]
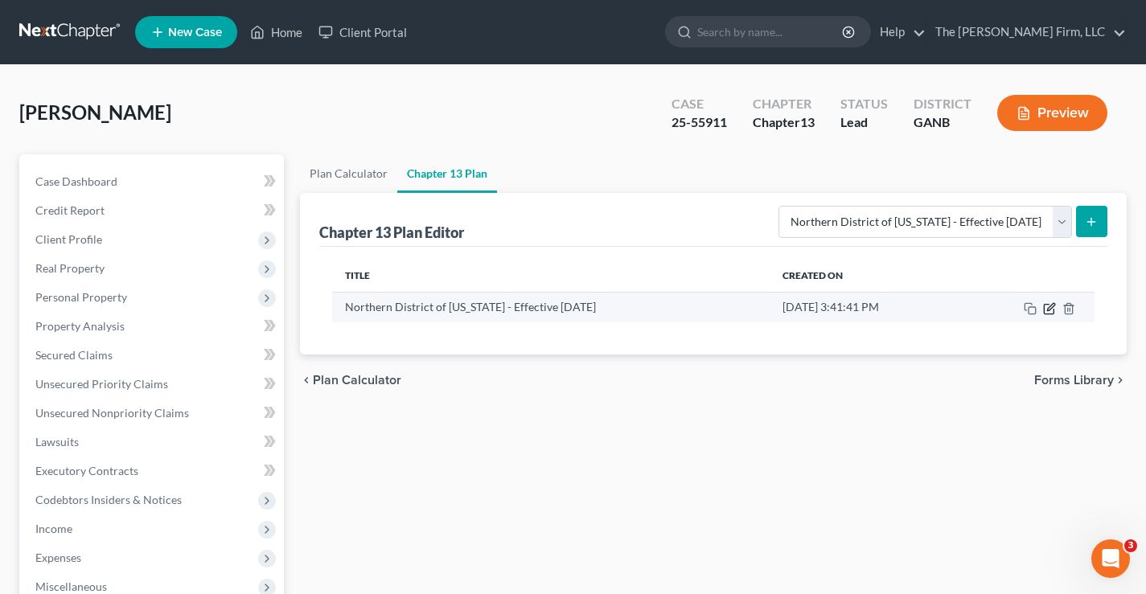
click at [1050, 311] on icon "button" at bounding box center [1049, 308] width 13 height 13
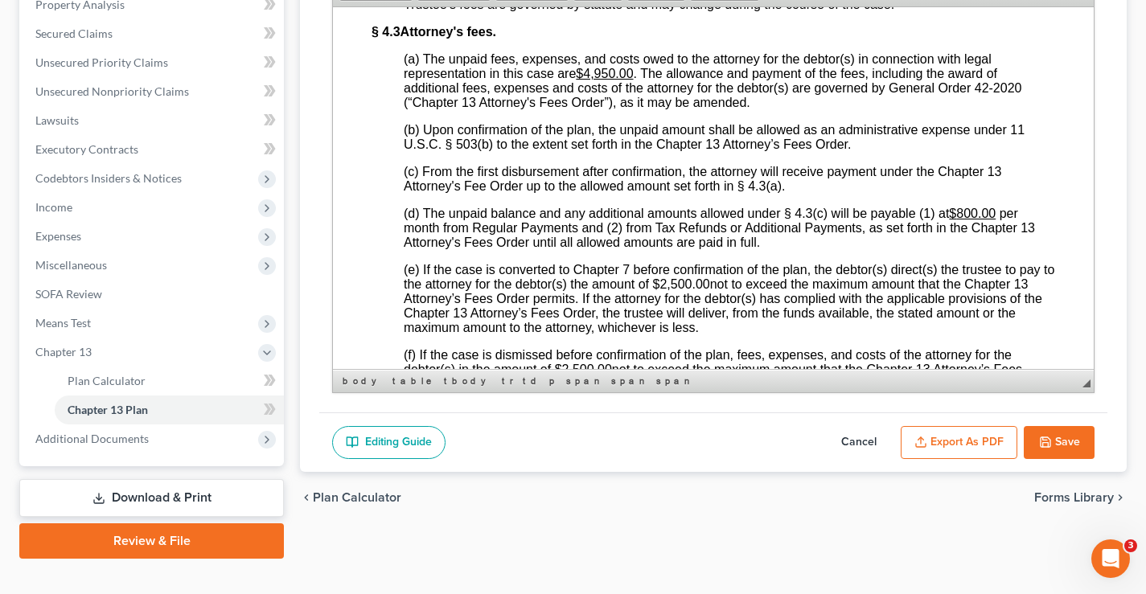
scroll to position [4127, 0]
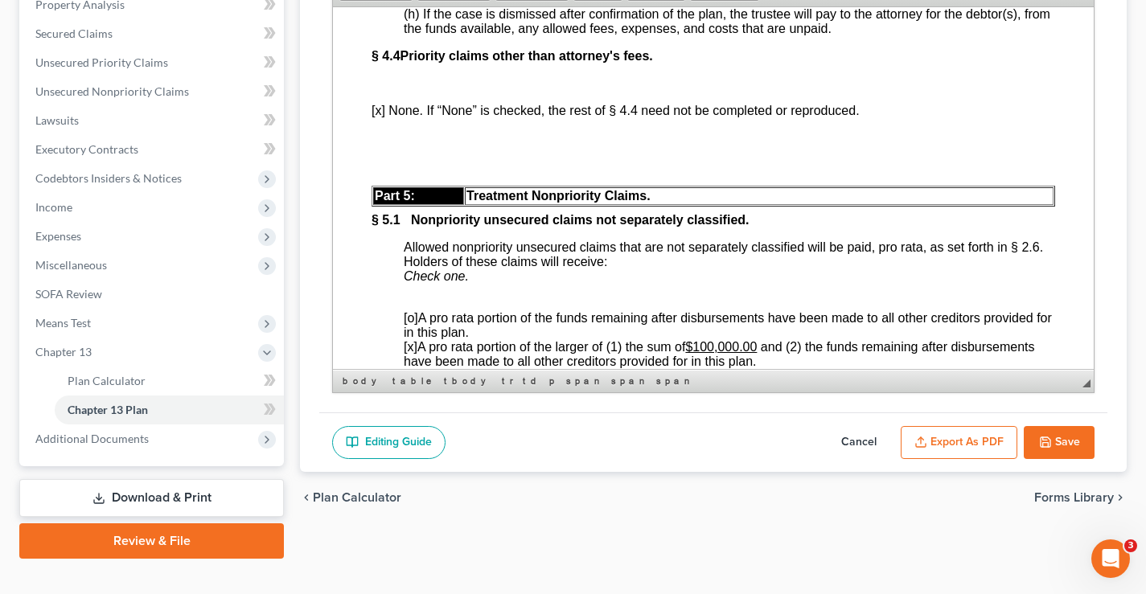
click at [379, 117] on font "[x] None. If “None” is checked, the rest of § 4.4 need not be completed or repr…" at bounding box center [615, 110] width 488 height 14
click at [400, 231] on span "Paste" at bounding box center [434, 228] width 85 height 20
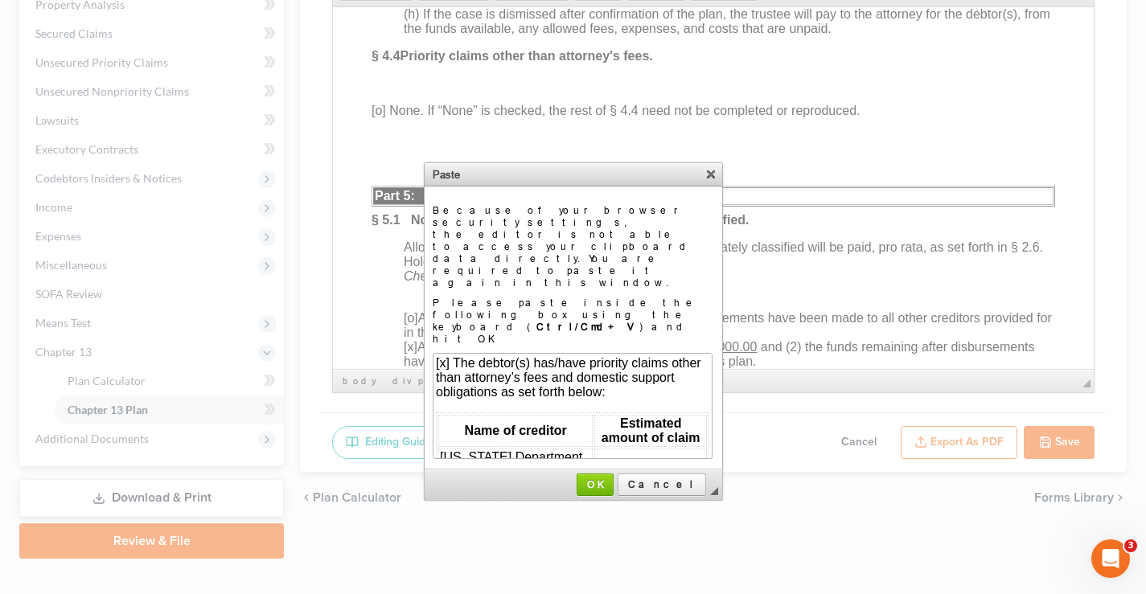
scroll to position [47, 0]
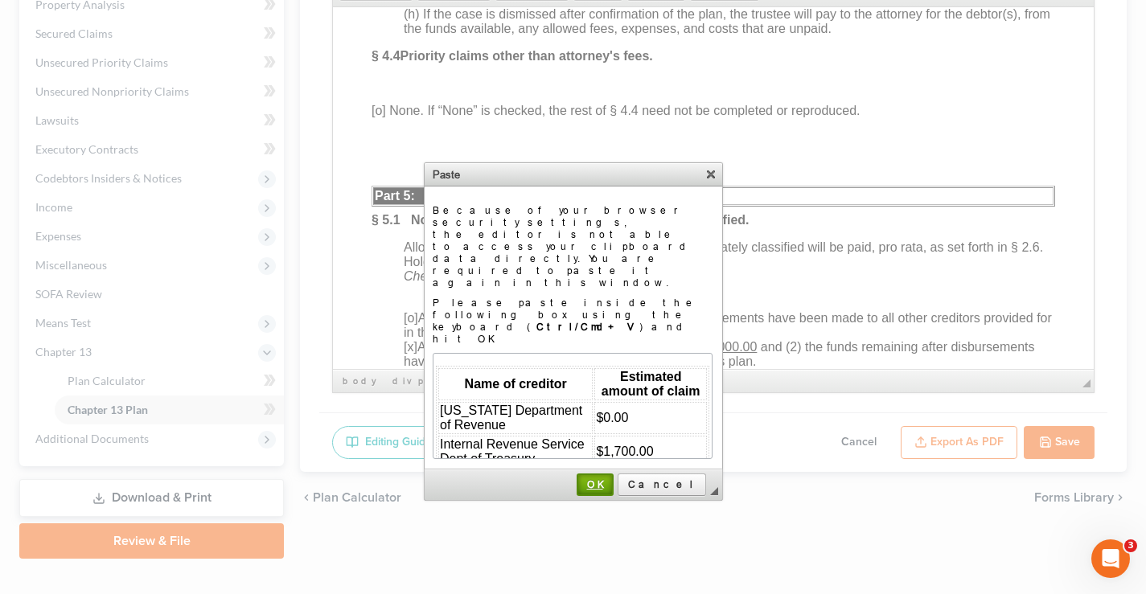
click at [612, 478] on span "OK" at bounding box center [595, 484] width 34 height 12
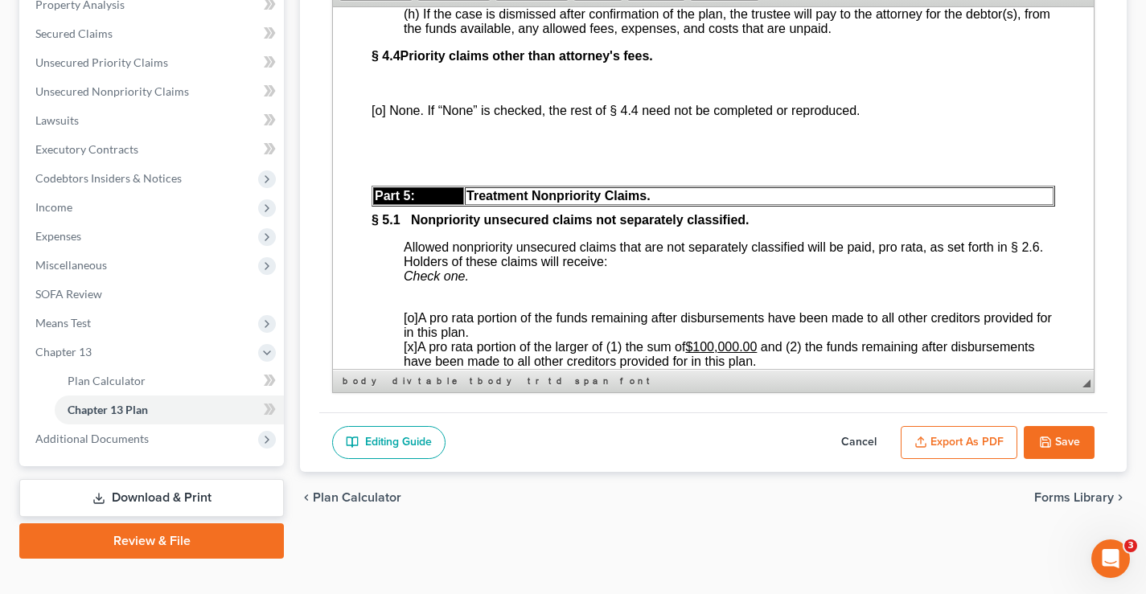
scroll to position [0, 0]
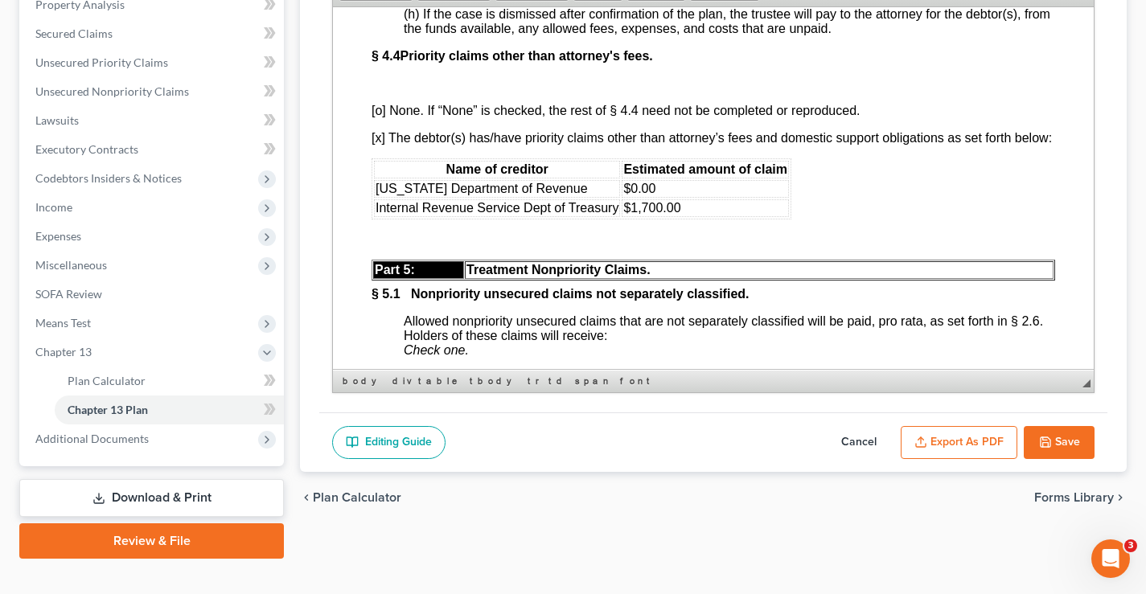
click at [1063, 441] on button "Save" at bounding box center [1059, 443] width 71 height 34
select select "2"
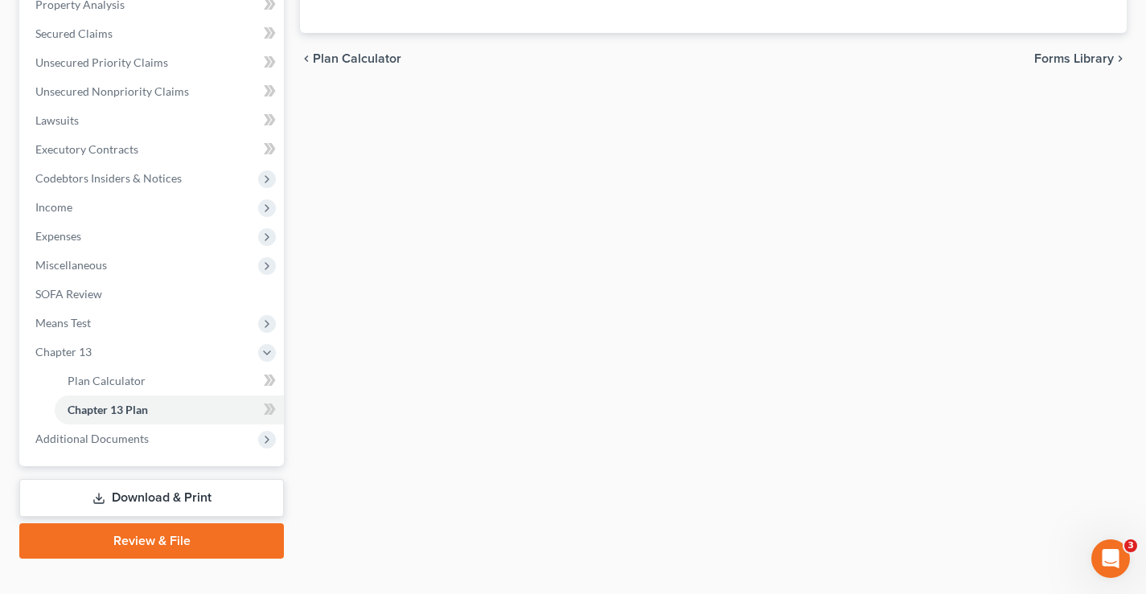
click at [639, 228] on div "Plan Calculator Chapter 13 Plan Chapter 13 Plan Editor Please select your Chapt…" at bounding box center [713, 196] width 843 height 726
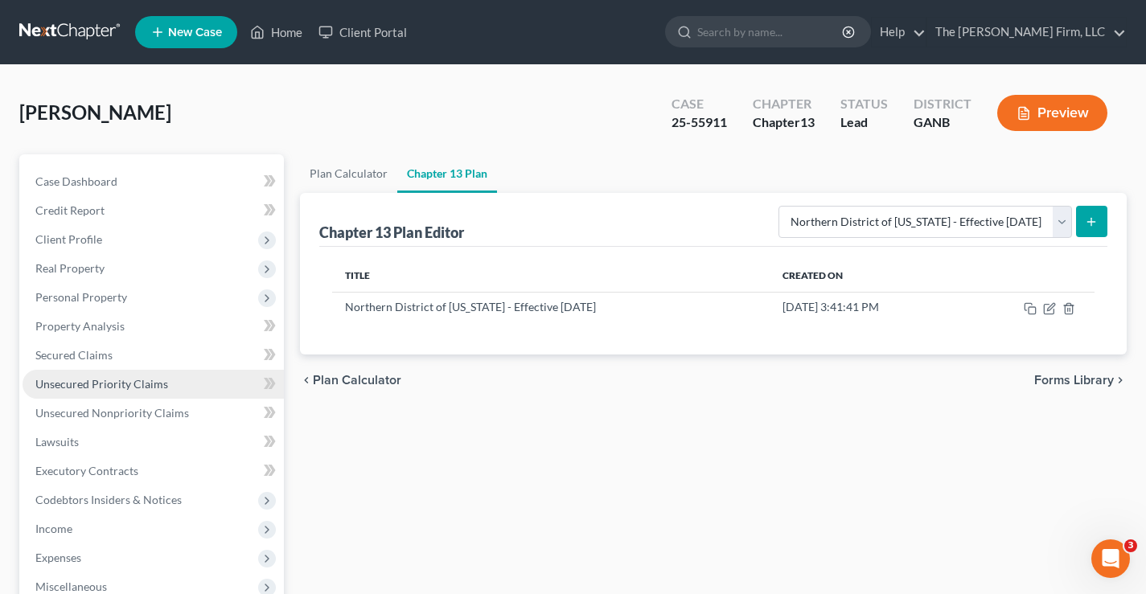
click at [65, 385] on span "Unsecured Priority Claims" at bounding box center [101, 384] width 133 height 14
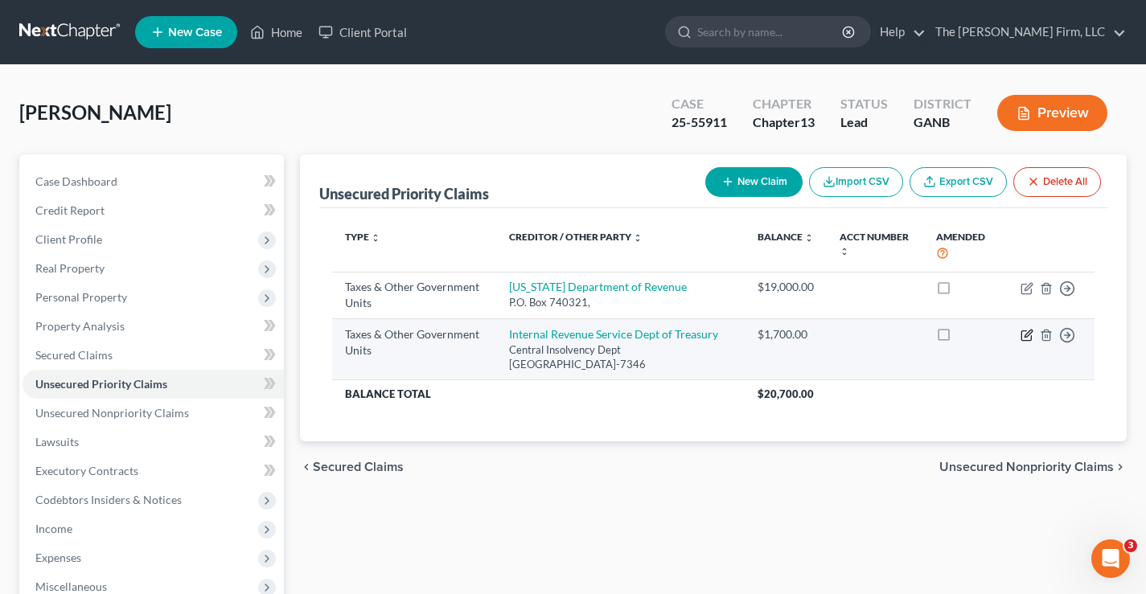
click at [1026, 336] on icon "button" at bounding box center [1026, 335] width 13 height 13
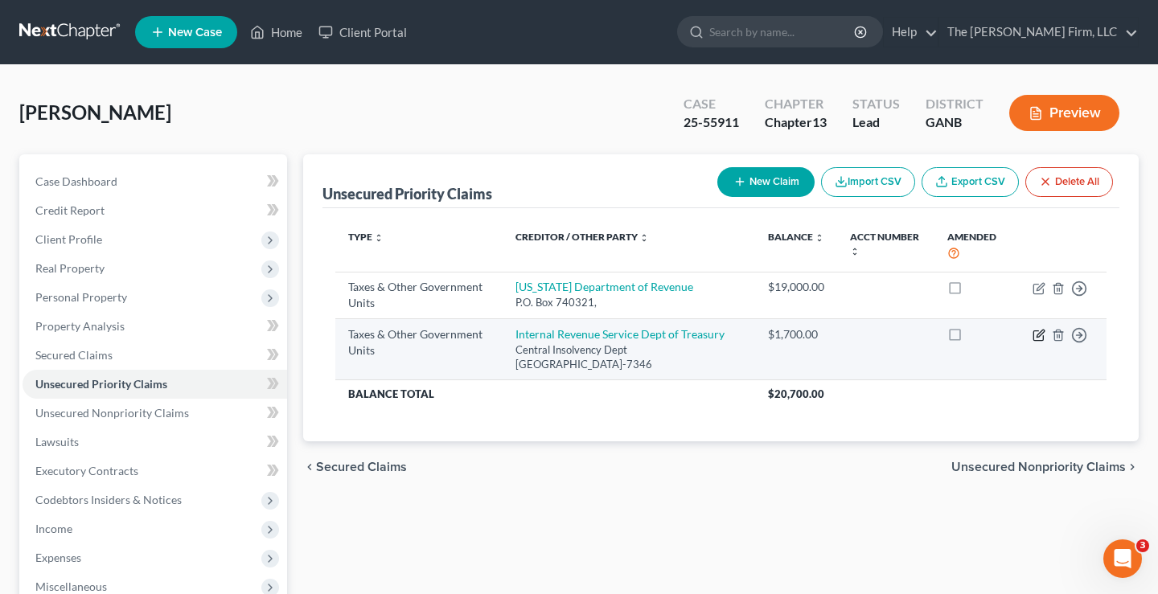
select select "0"
select select "39"
select select "0"
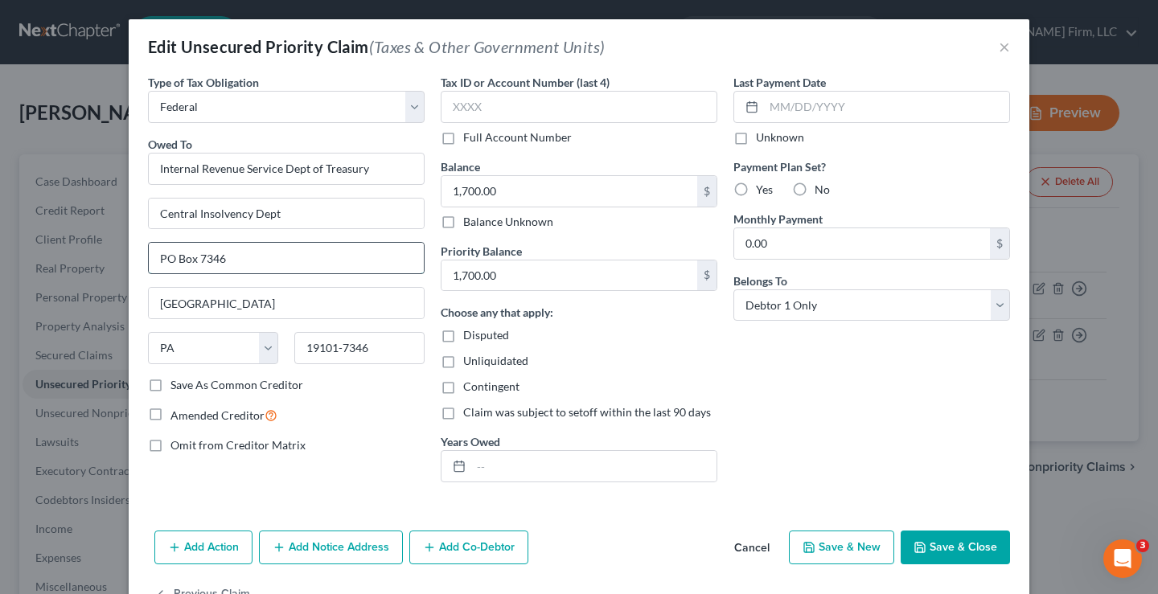
drag, startPoint x: 195, startPoint y: 260, endPoint x: 217, endPoint y: 260, distance: 22.5
click at [217, 260] on input "PO Box 7346" at bounding box center [286, 258] width 275 height 31
paste input "17"
type input "PO Box 7317"
drag, startPoint x: 333, startPoint y: 349, endPoint x: 387, endPoint y: 351, distance: 53.9
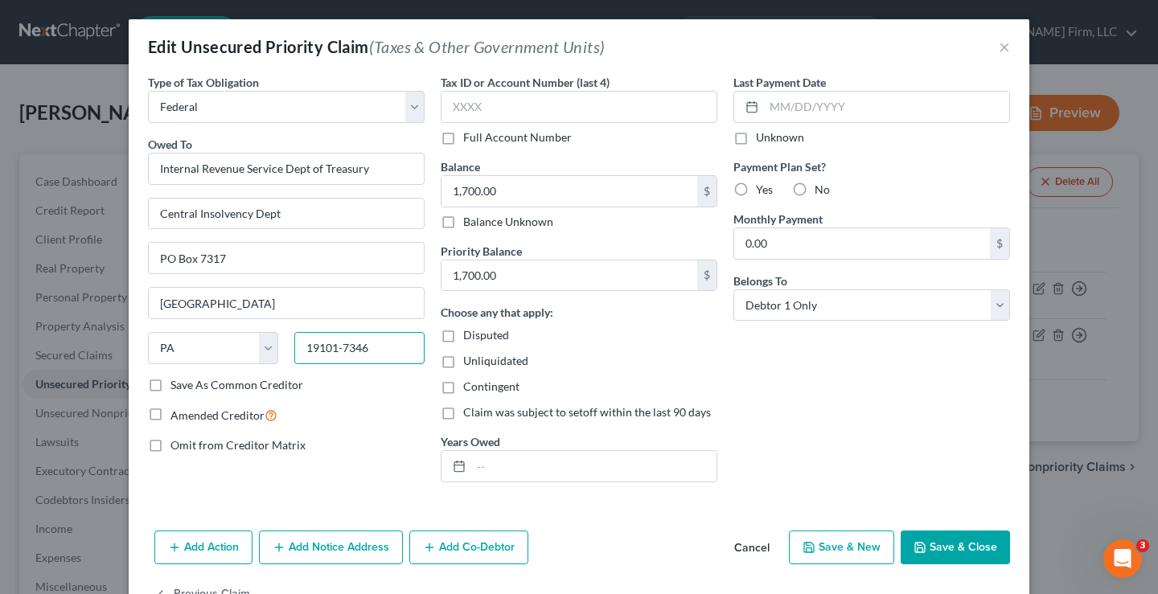
click at [387, 351] on input "19101-7346" at bounding box center [359, 348] width 130 height 32
type input "19101"
click at [186, 475] on div "Type of Tax Obligation * Select Federal City State Franchise Tax Board Other Ow…" at bounding box center [286, 284] width 293 height 421
click at [948, 551] on button "Save & Close" at bounding box center [955, 548] width 109 height 34
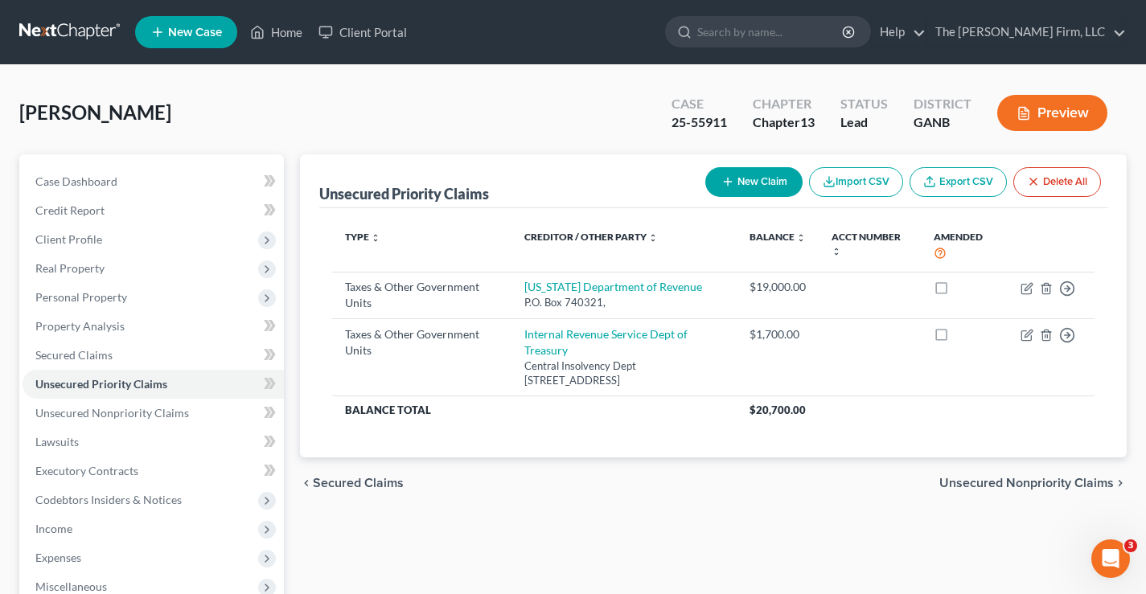
click at [371, 99] on div "Potts, Ramona Upgraded Case 25-55911 Chapter Chapter 13 Status Lead District GA…" at bounding box center [572, 119] width 1107 height 70
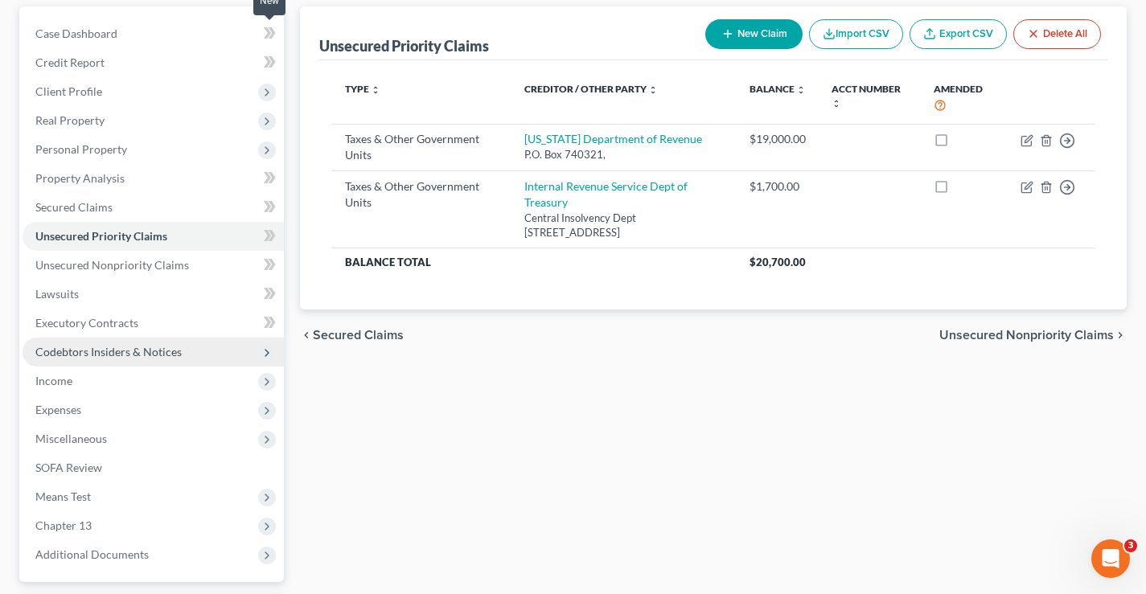
scroll to position [289, 0]
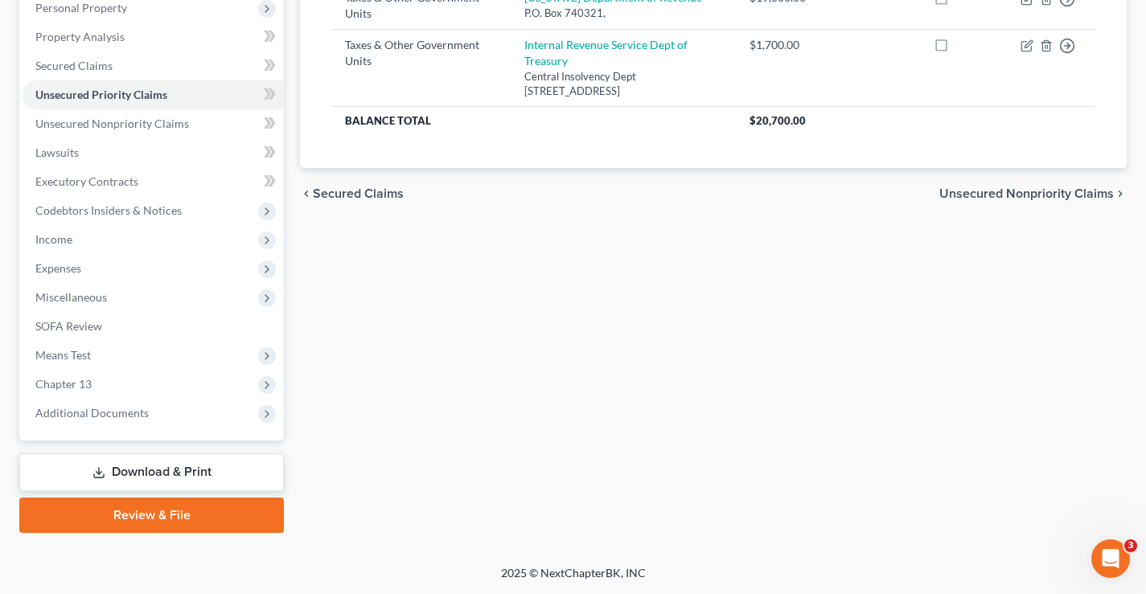
click at [142, 482] on link "Download & Print" at bounding box center [151, 472] width 265 height 38
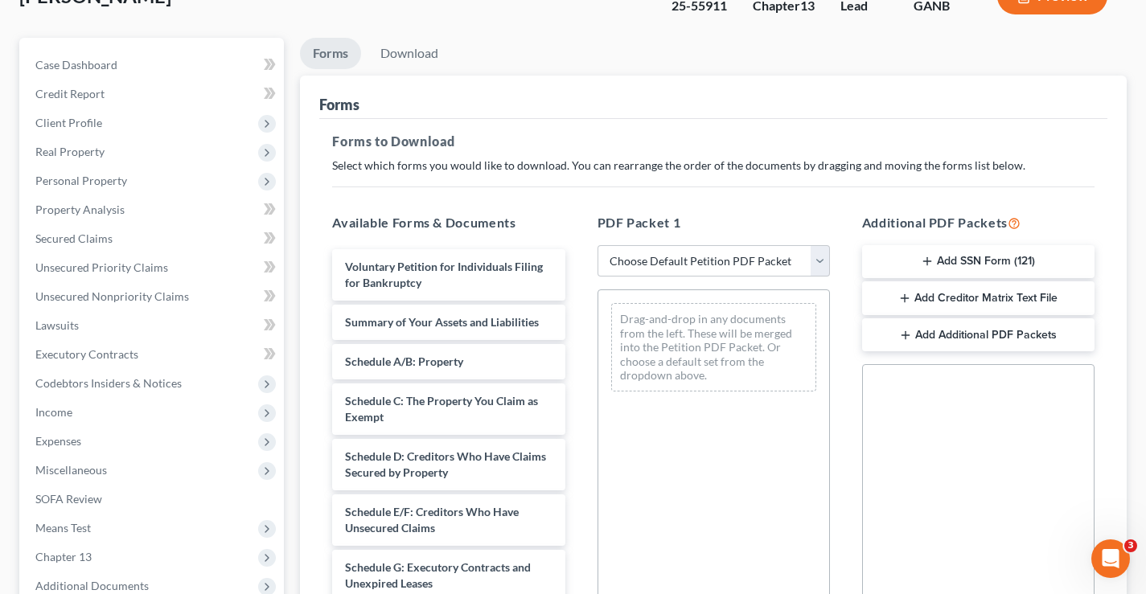
scroll to position [322, 0]
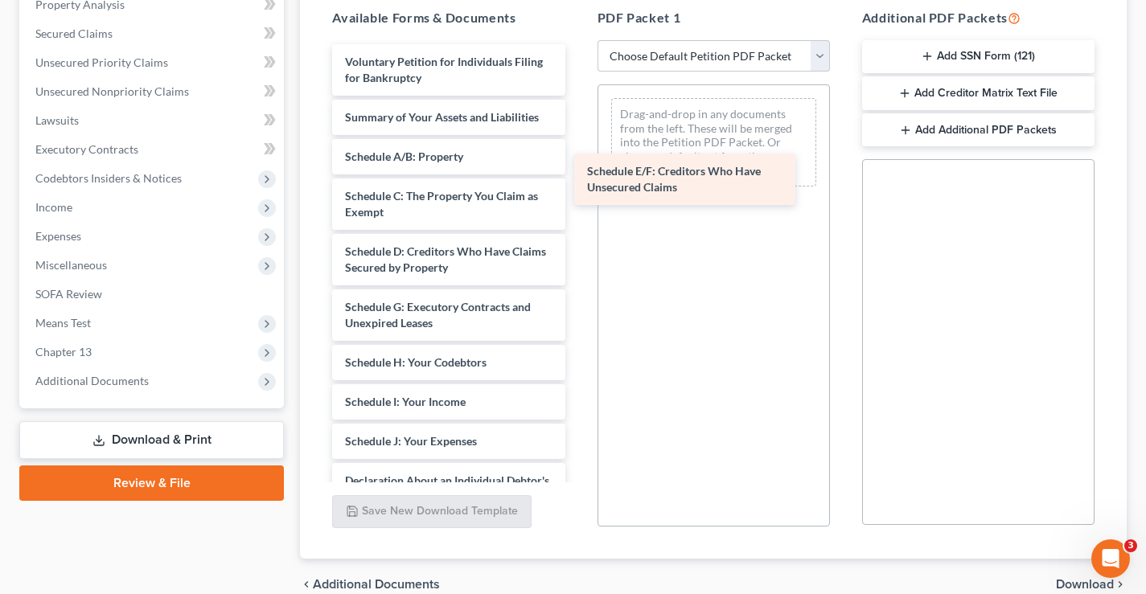
drag, startPoint x: 405, startPoint y: 310, endPoint x: 661, endPoint y: 149, distance: 302.1
click at [577, 147] on div "Schedule E/F: Creditors Who Have Unsecured Claims Voluntary Petition for Indivi…" at bounding box center [448, 421] width 258 height 755
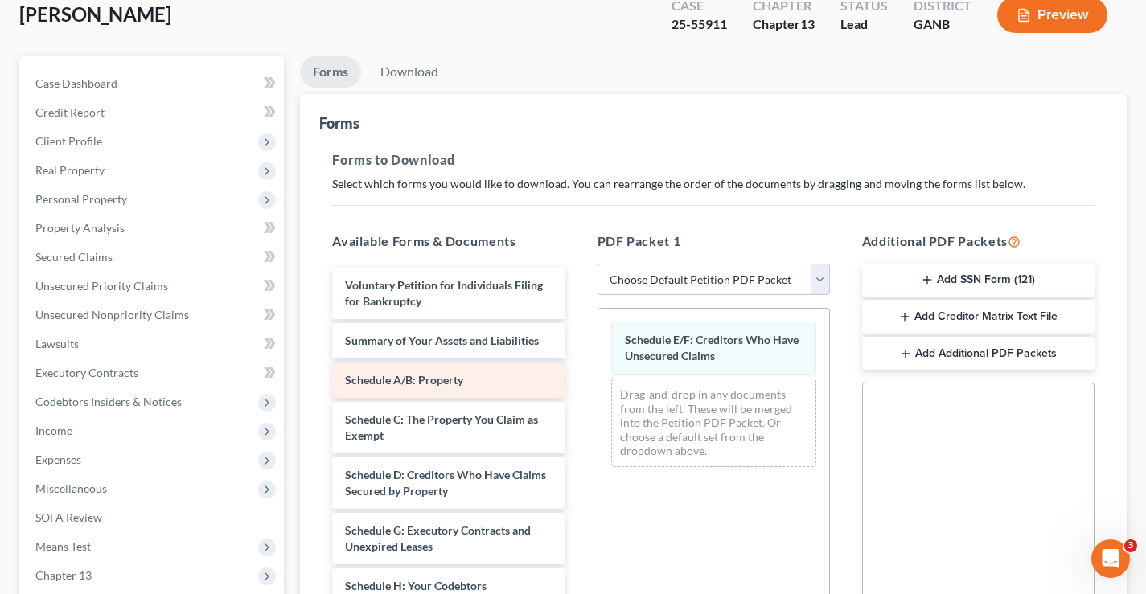
scroll to position [241, 0]
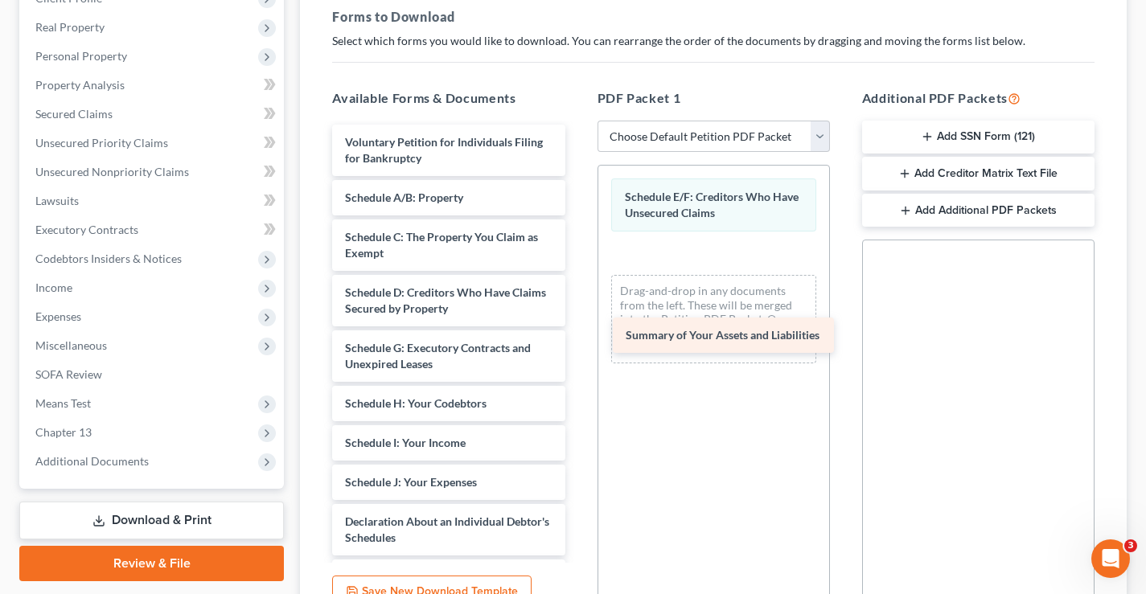
drag, startPoint x: 415, startPoint y: 198, endPoint x: 697, endPoint y: 334, distance: 313.6
click at [577, 334] on div "Summary of Your Assets and Liabilities Voluntary Petition for Individuals Filin…" at bounding box center [448, 483] width 258 height 716
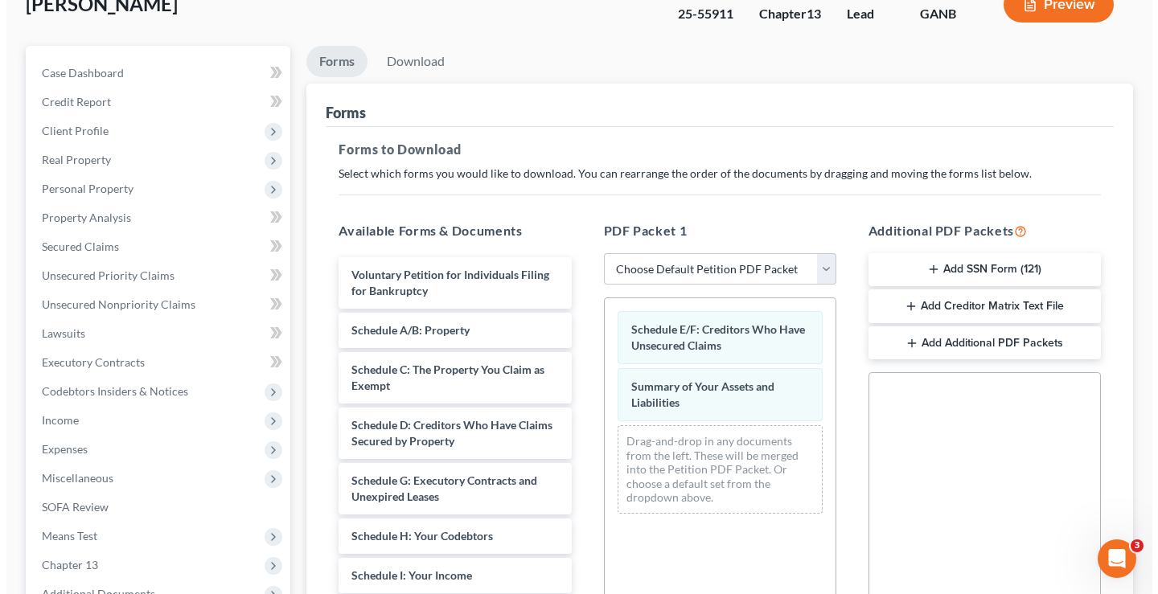
scroll to position [0, 0]
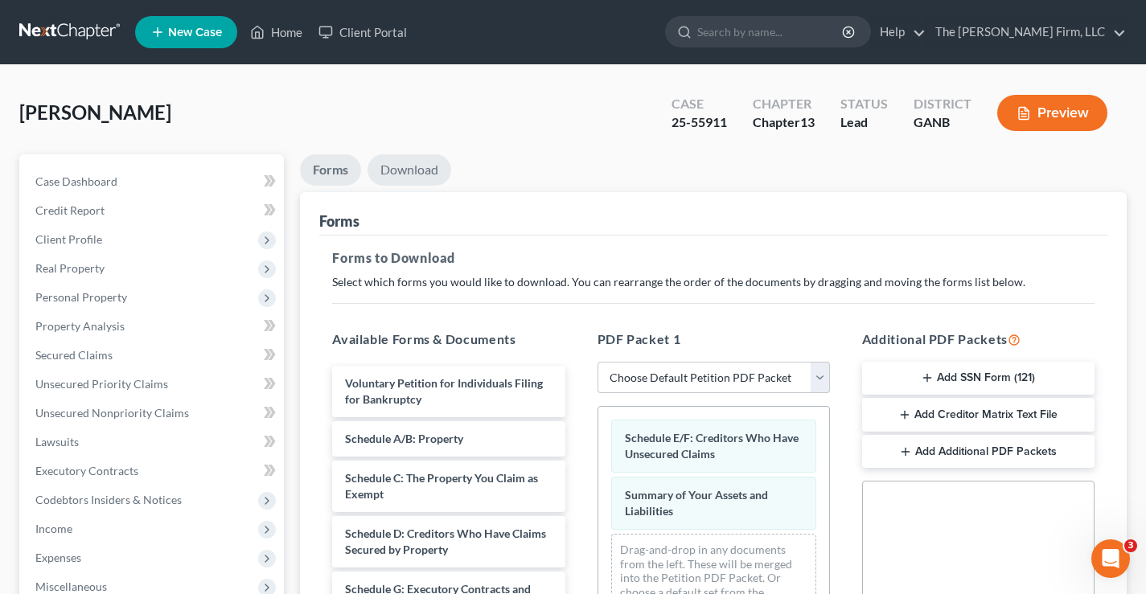
click at [427, 177] on link "Download" at bounding box center [409, 169] width 84 height 31
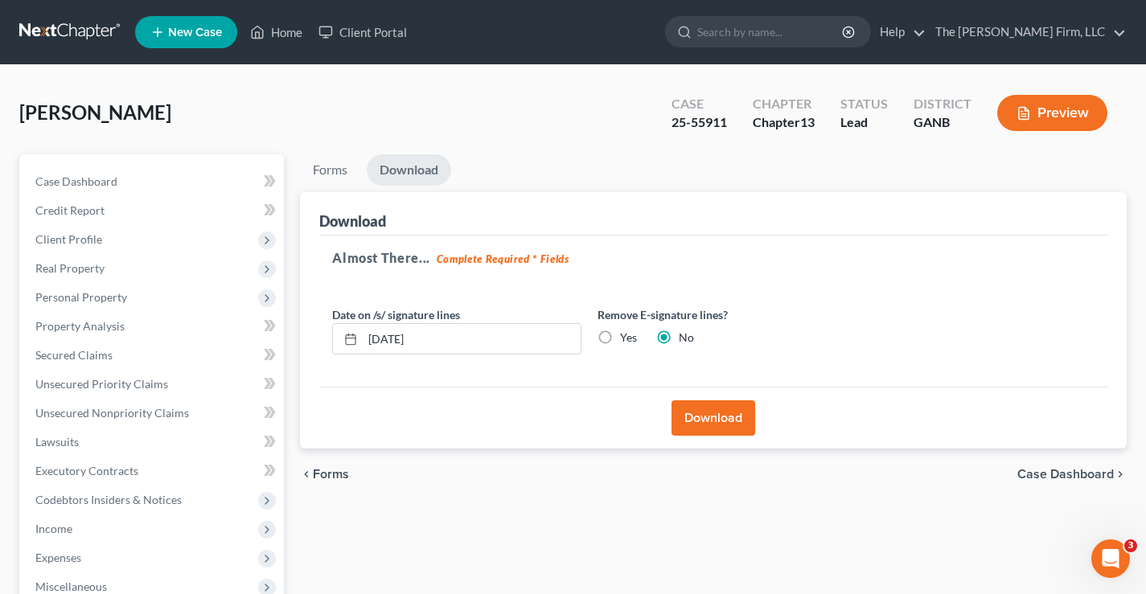
click at [717, 421] on button "Download" at bounding box center [713, 417] width 84 height 35
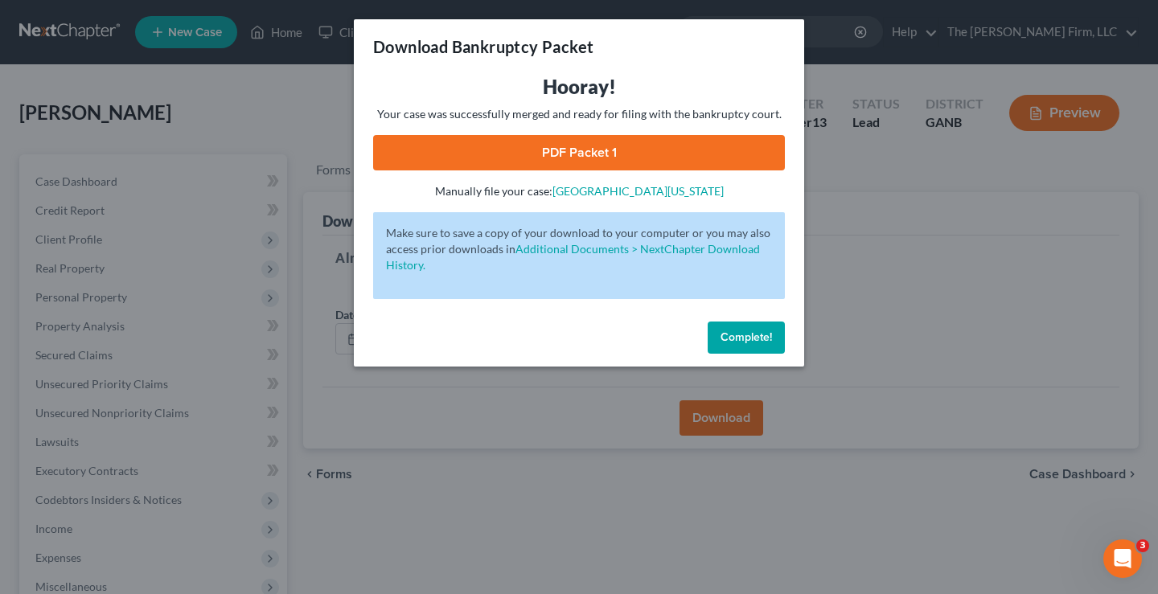
click at [616, 147] on link "PDF Packet 1" at bounding box center [579, 152] width 412 height 35
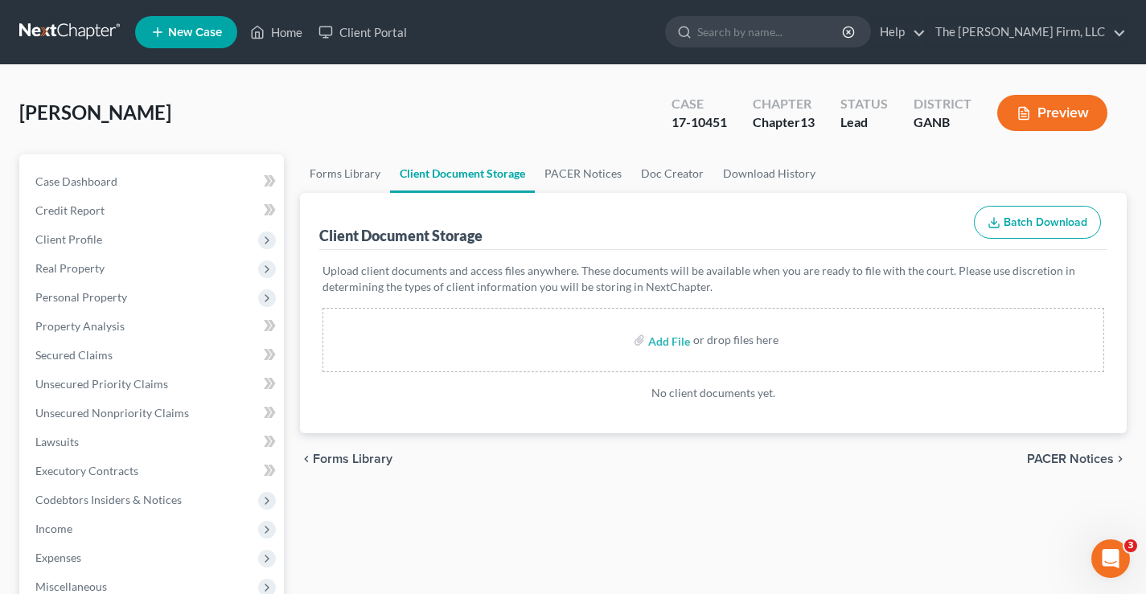
click at [81, 31] on link at bounding box center [70, 32] width 103 height 29
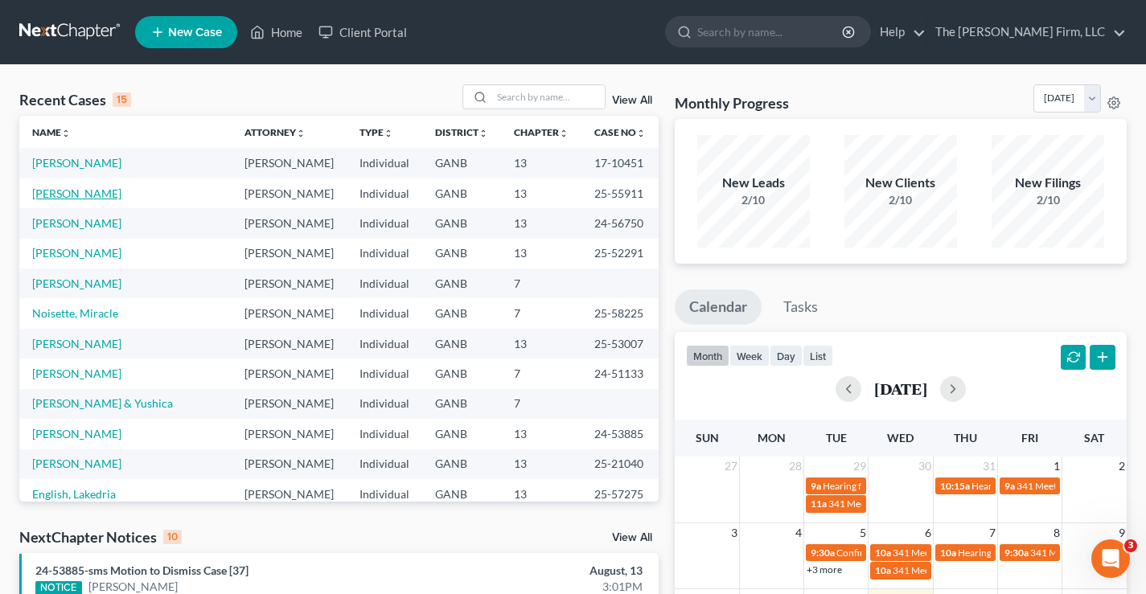
click at [67, 199] on link "[PERSON_NAME]" at bounding box center [76, 194] width 89 height 14
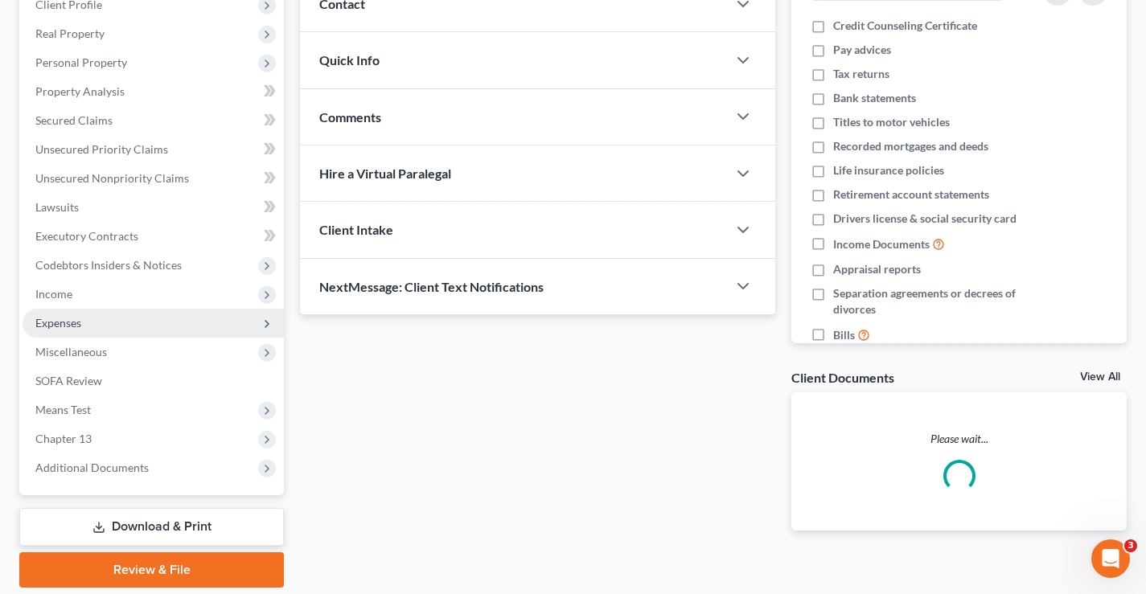
scroll to position [289, 0]
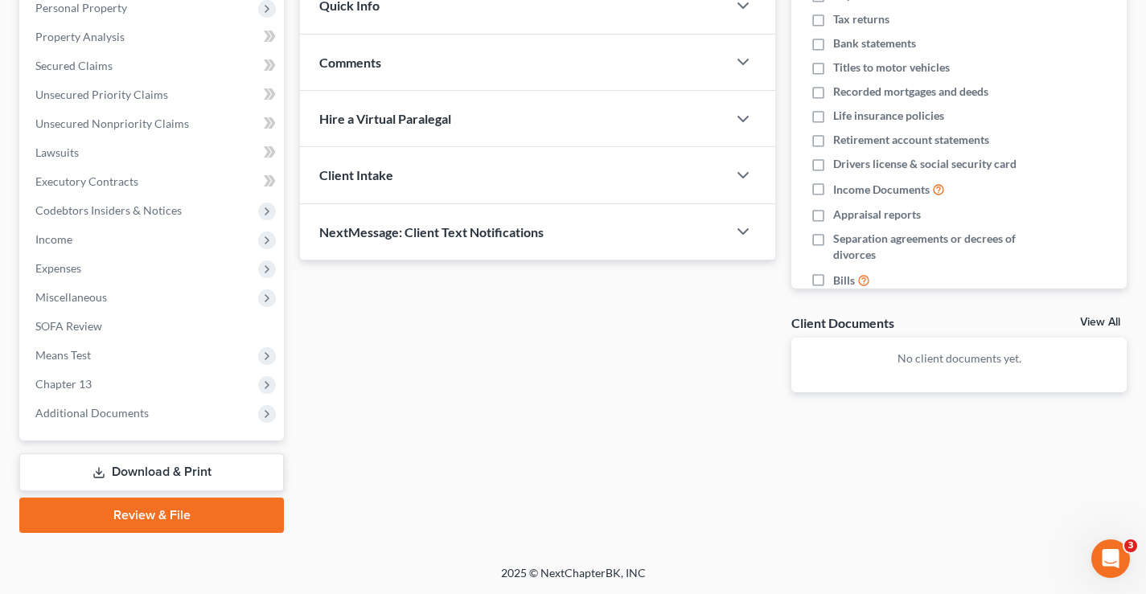
click at [206, 474] on link "Download & Print" at bounding box center [151, 472] width 265 height 38
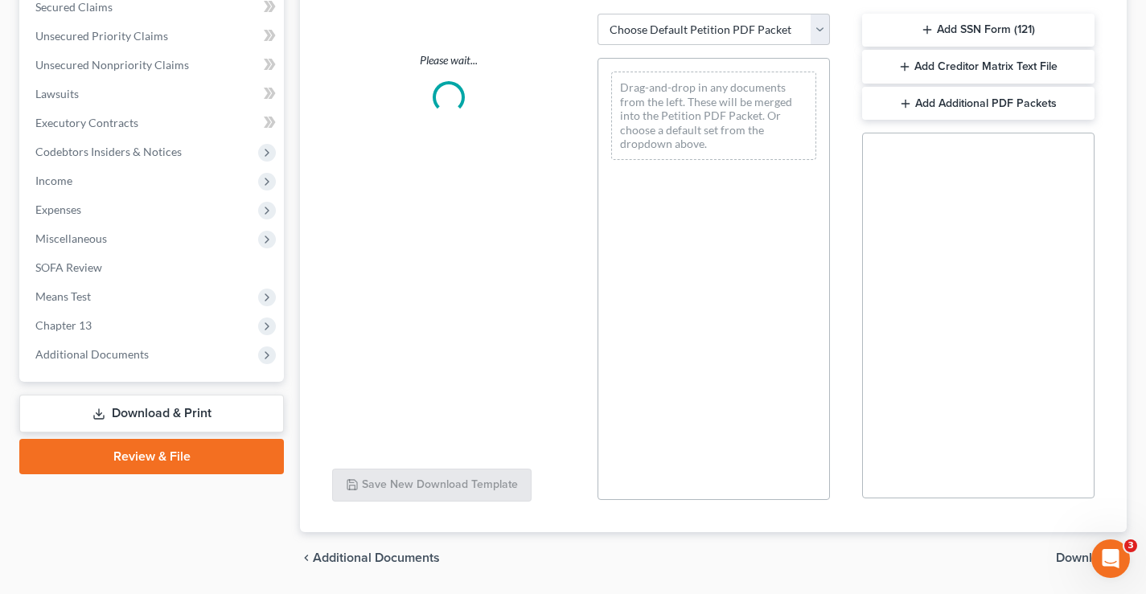
scroll to position [399, 0]
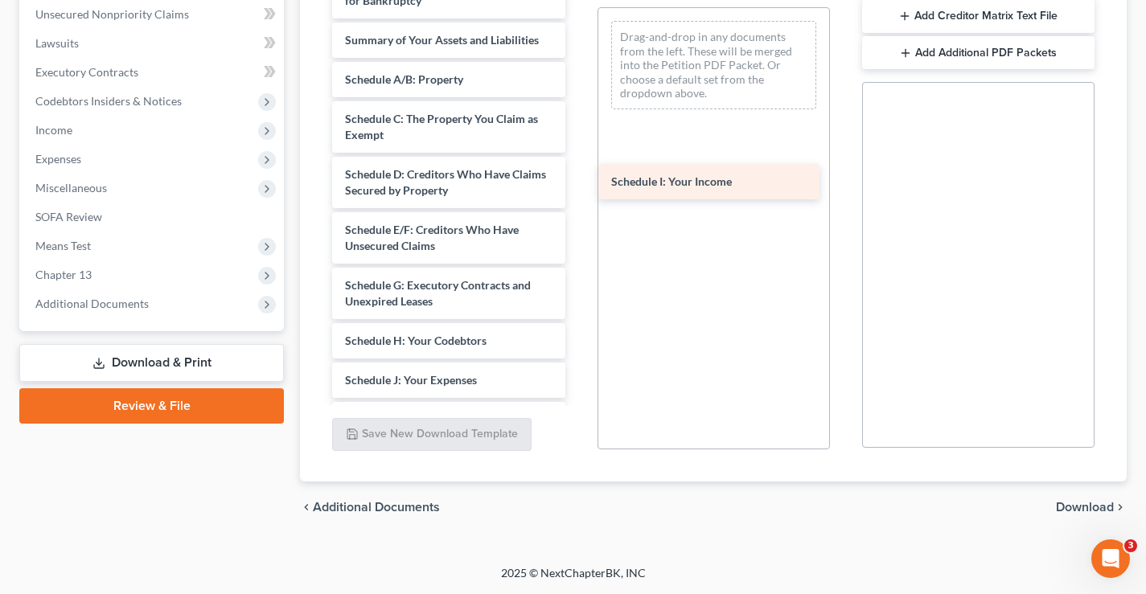
drag, startPoint x: 415, startPoint y: 380, endPoint x: 680, endPoint y: 158, distance: 345.4
click at [577, 161] on div "Schedule I: Your Income Voluntary Petition for Individuals Filing for Bankruptc…" at bounding box center [448, 352] width 258 height 771
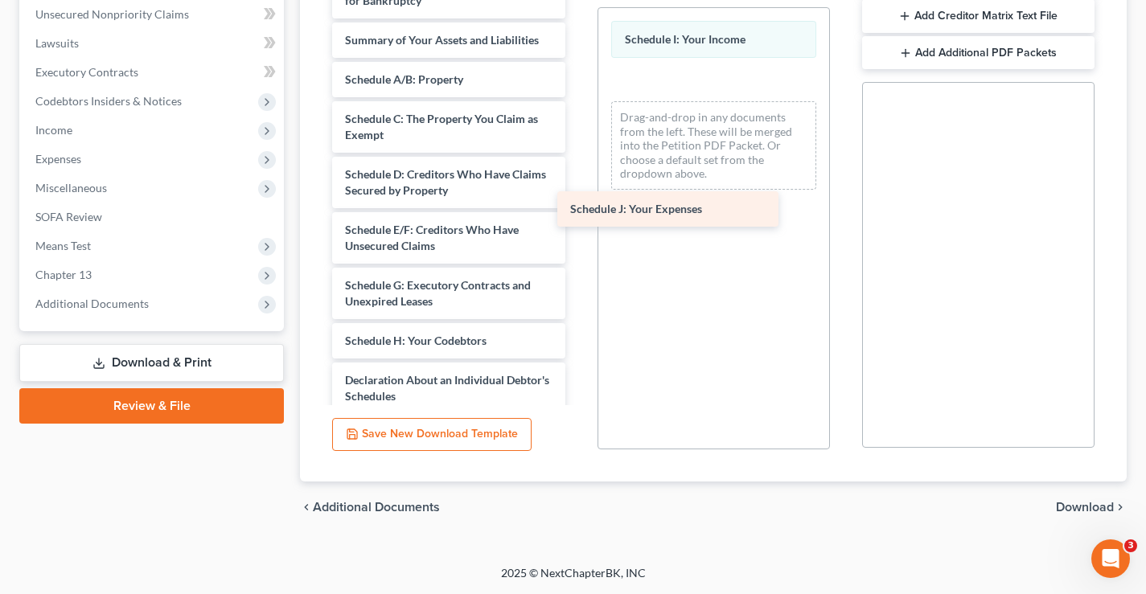
drag, startPoint x: 432, startPoint y: 381, endPoint x: 674, endPoint y: 203, distance: 300.3
click at [577, 191] on div "Schedule J: Your Expenses Voluntary Petition for Individuals Filing for Bankrup…" at bounding box center [448, 333] width 258 height 732
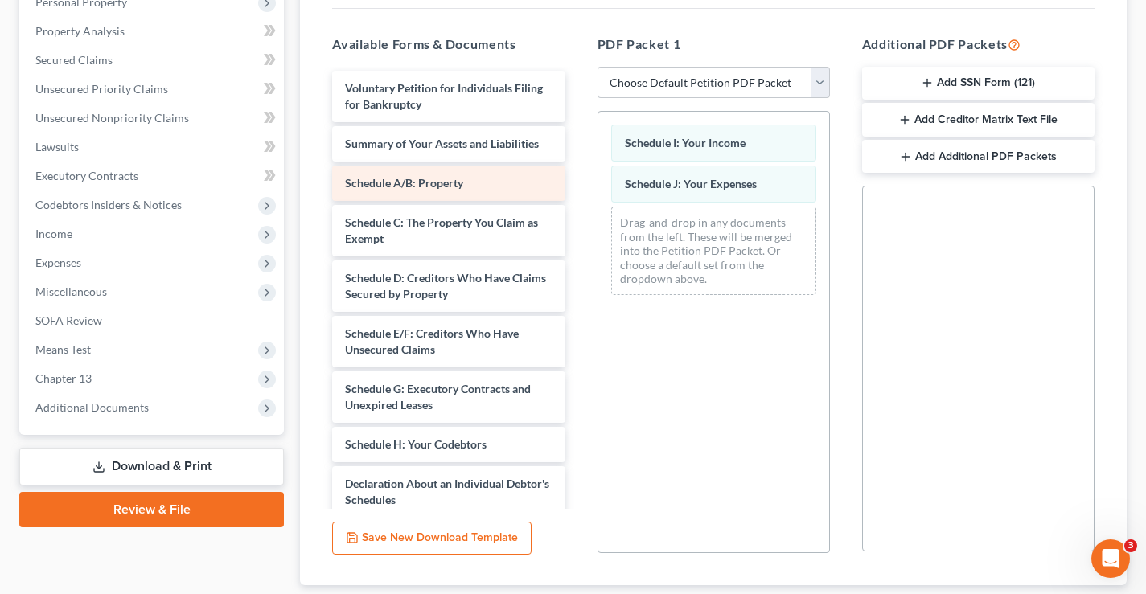
scroll to position [158, 0]
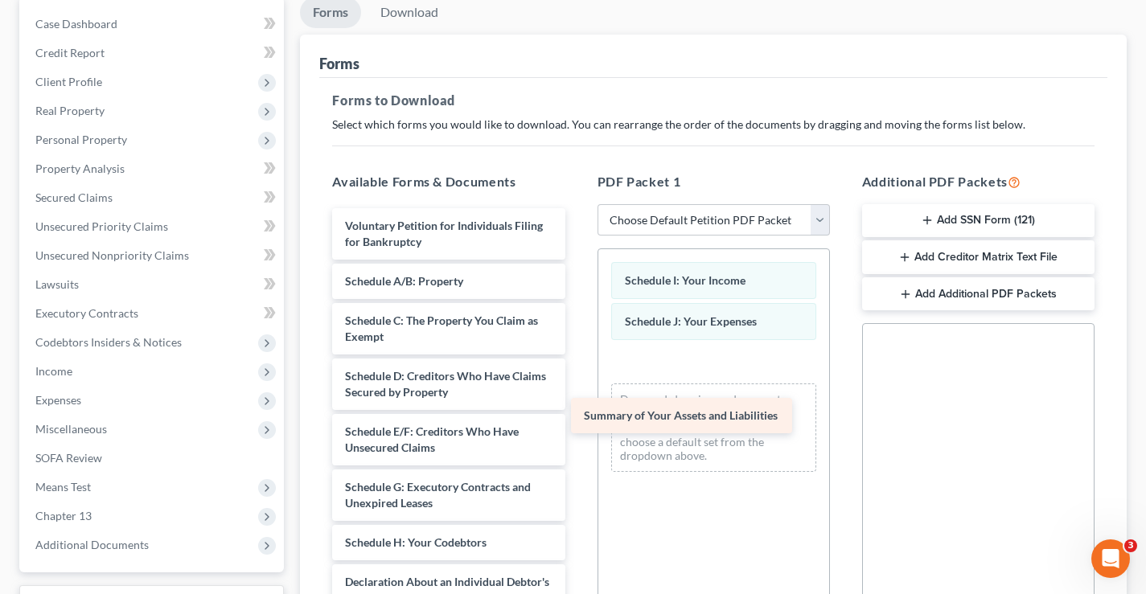
drag, startPoint x: 435, startPoint y: 277, endPoint x: 674, endPoint y: 412, distance: 274.0
click at [577, 412] on div "Summary of Your Assets and Liabilities Voluntary Petition for Individuals Filin…" at bounding box center [448, 554] width 258 height 692
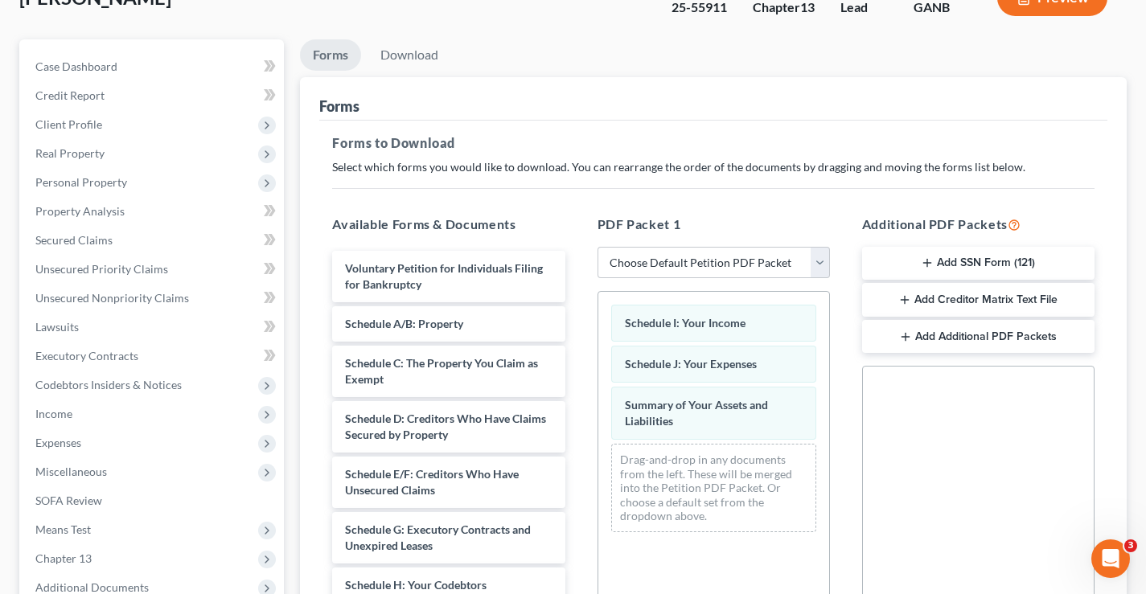
scroll to position [0, 0]
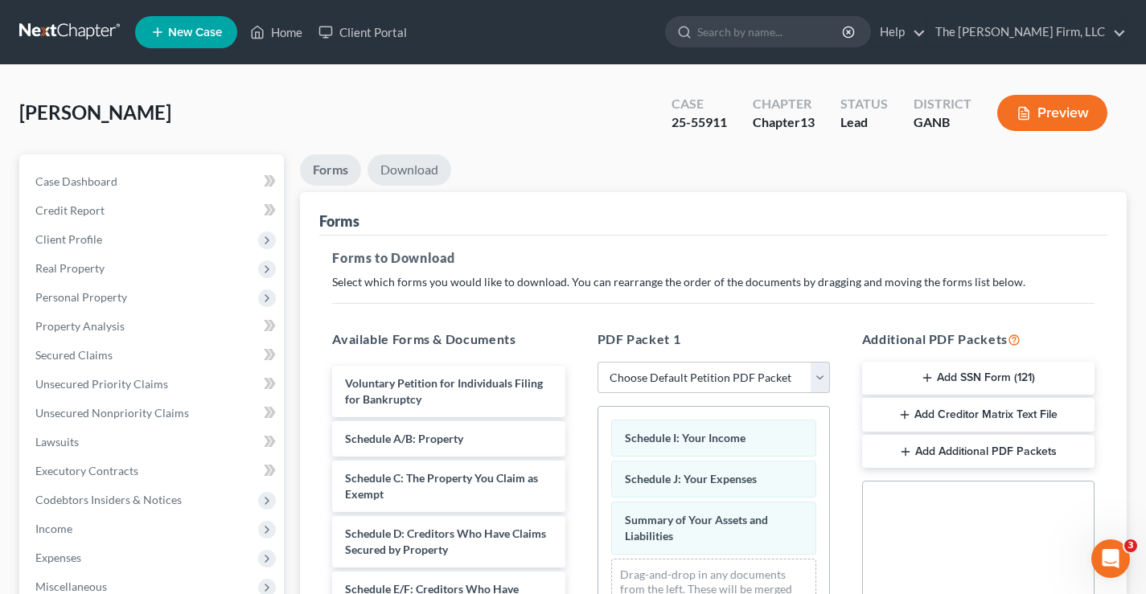
click at [396, 174] on link "Download" at bounding box center [409, 169] width 84 height 31
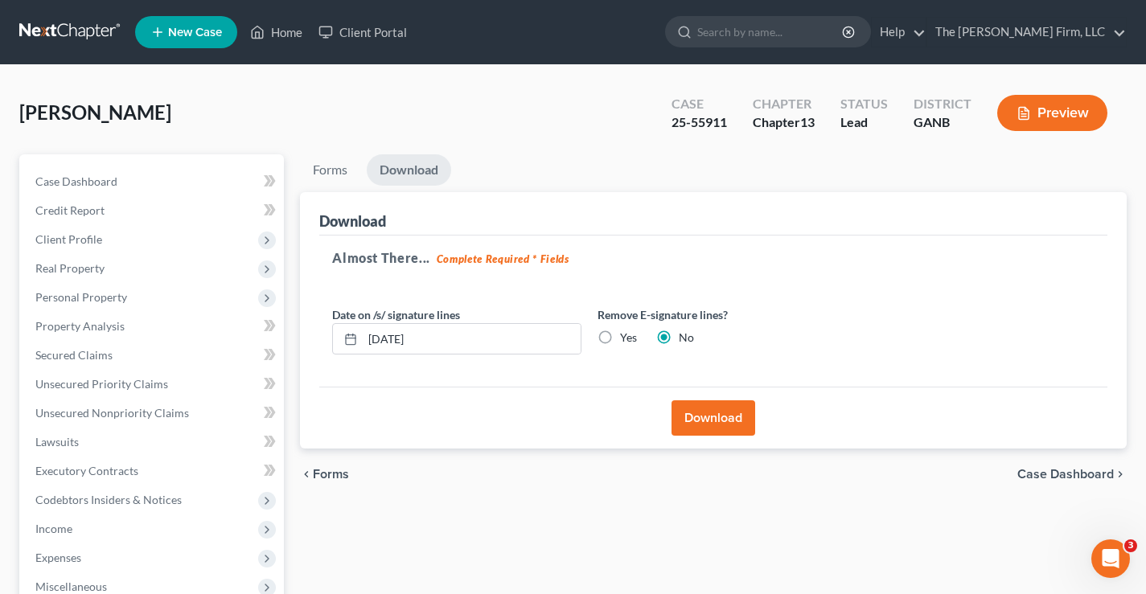
click at [715, 419] on button "Download" at bounding box center [713, 417] width 84 height 35
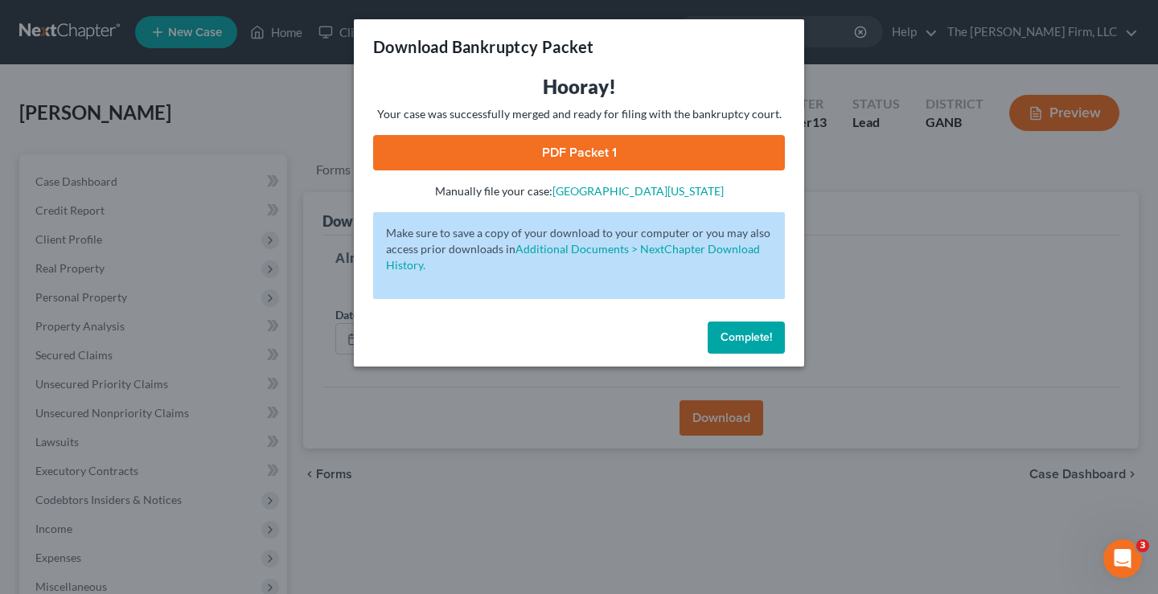
click at [586, 149] on link "PDF Packet 1" at bounding box center [579, 152] width 412 height 35
click at [745, 331] on span "Complete!" at bounding box center [745, 337] width 51 height 14
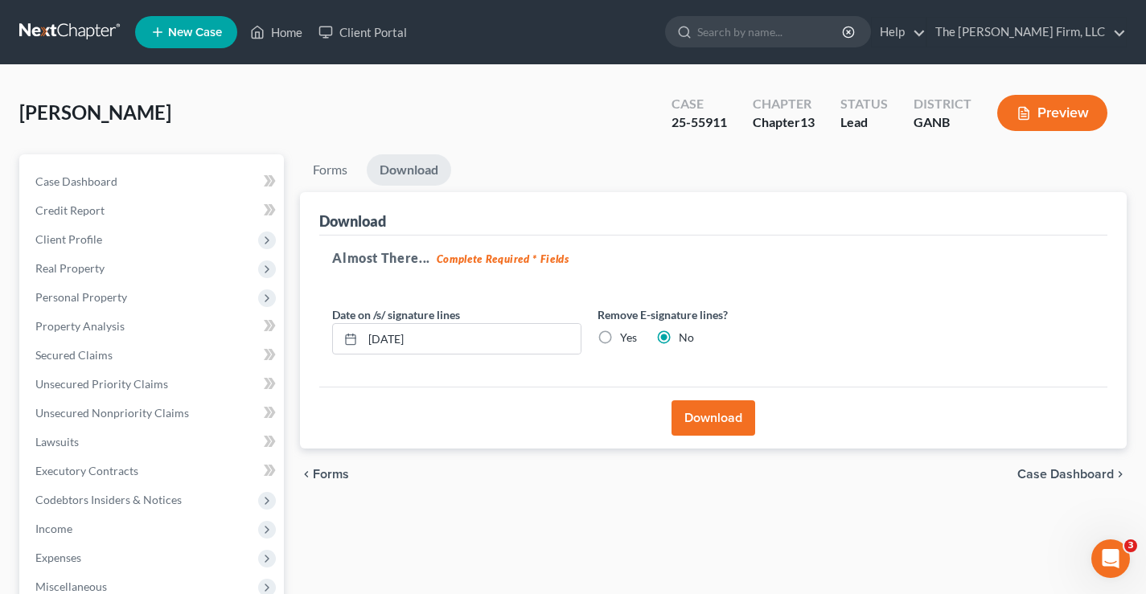
click at [51, 29] on link at bounding box center [70, 32] width 103 height 29
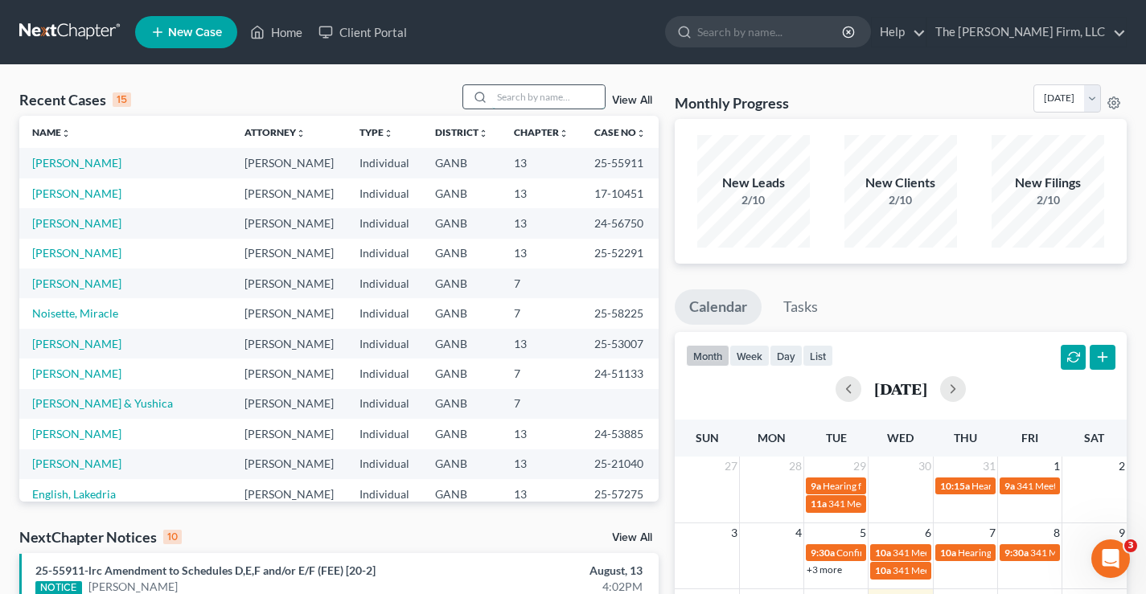
click at [512, 102] on input "search" at bounding box center [548, 96] width 113 height 23
click at [183, 32] on span "New Case" at bounding box center [195, 33] width 54 height 12
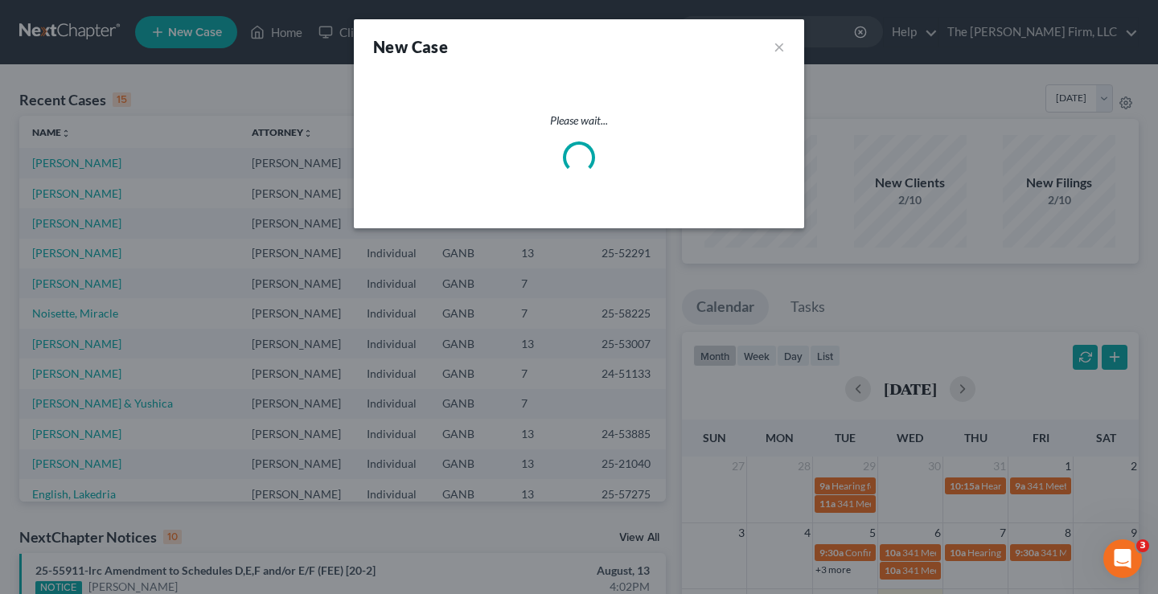
select select "18"
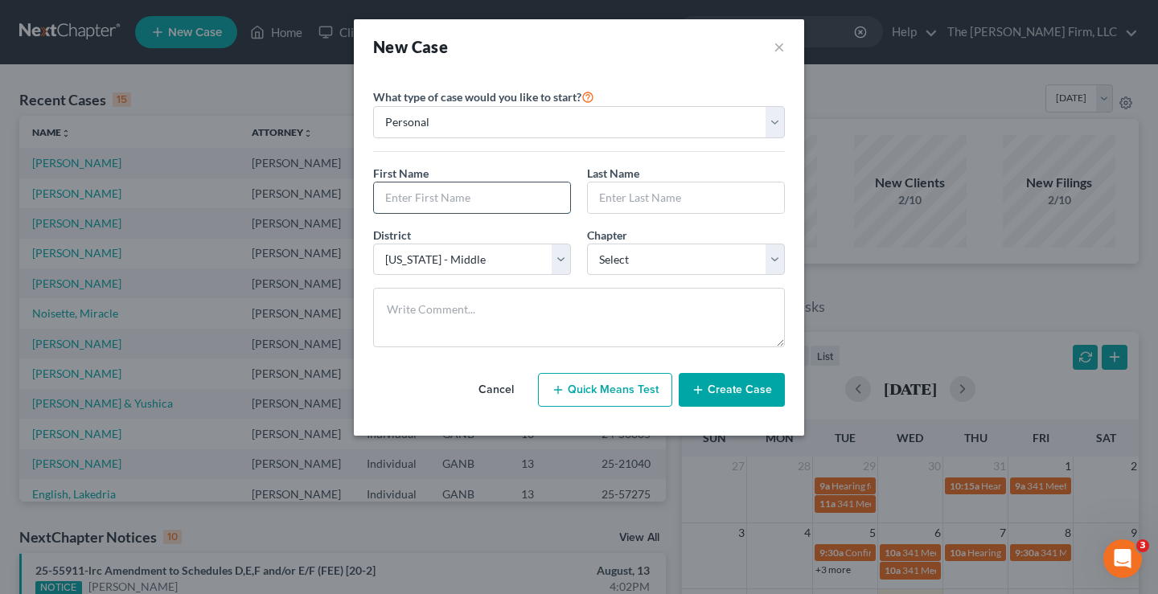
click at [413, 195] on input "text" at bounding box center [472, 198] width 196 height 31
type input "Patricia"
type input "Dahl"
click at [560, 255] on select "Select Alabama - Middle Alabama - Northern Alabama - Southern Alaska Arizona Ar…" at bounding box center [472, 260] width 198 height 32
select select "19"
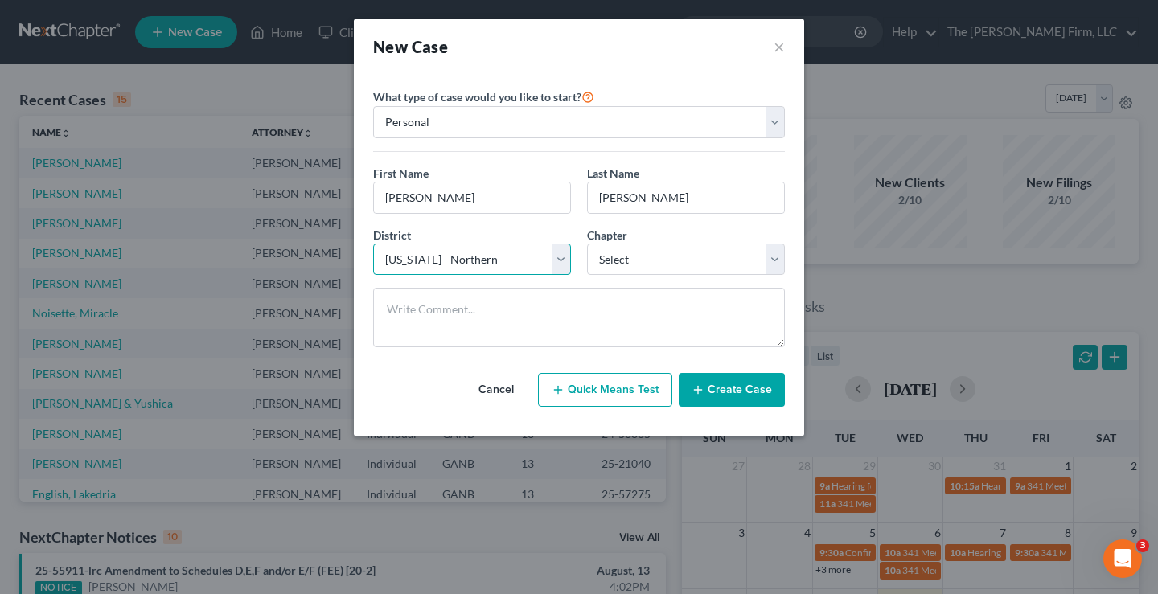
click at [373, 244] on select "Select Alabama - Middle Alabama - Northern Alabama - Southern Alaska Arizona Ar…" at bounding box center [472, 260] width 198 height 32
click at [666, 261] on select "Select 7 11 12 13" at bounding box center [686, 260] width 198 height 32
select select "0"
click at [587, 244] on select "Select 7 11 12 13" at bounding box center [686, 260] width 198 height 32
click at [721, 389] on button "Create Case" at bounding box center [732, 390] width 106 height 34
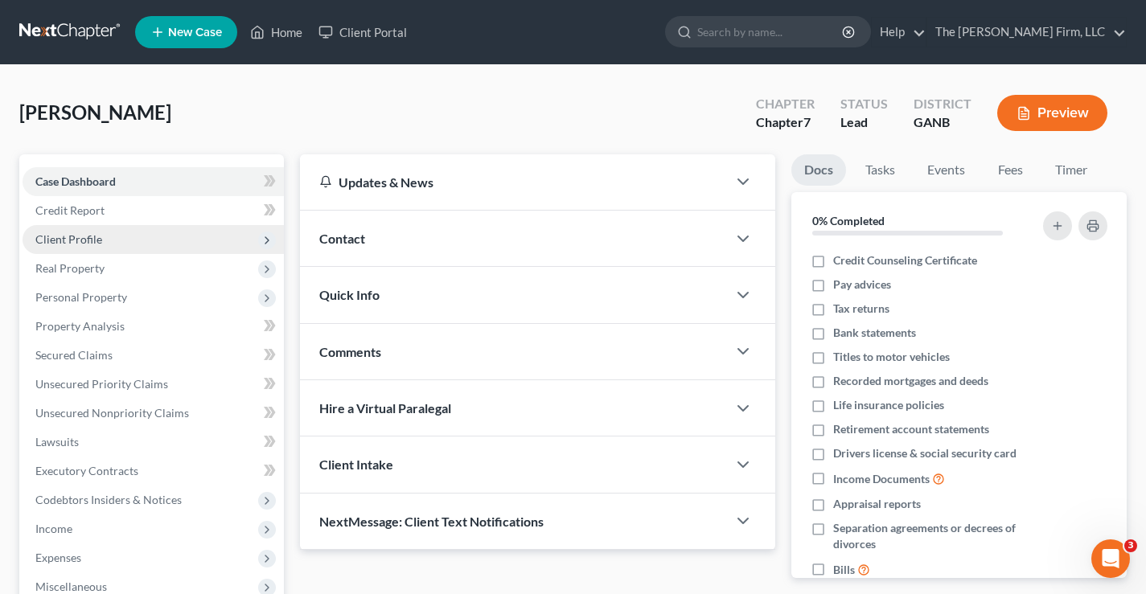
click at [90, 239] on span "Client Profile" at bounding box center [68, 239] width 67 height 14
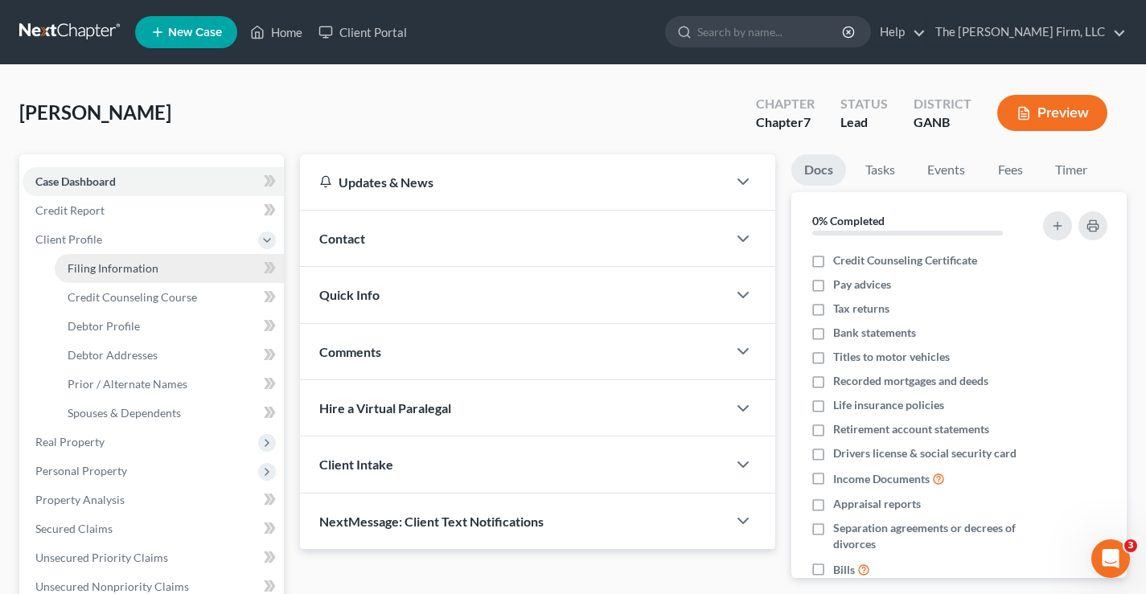
click at [119, 276] on link "Filing Information" at bounding box center [169, 268] width 229 height 29
select select "1"
select select "0"
select select "19"
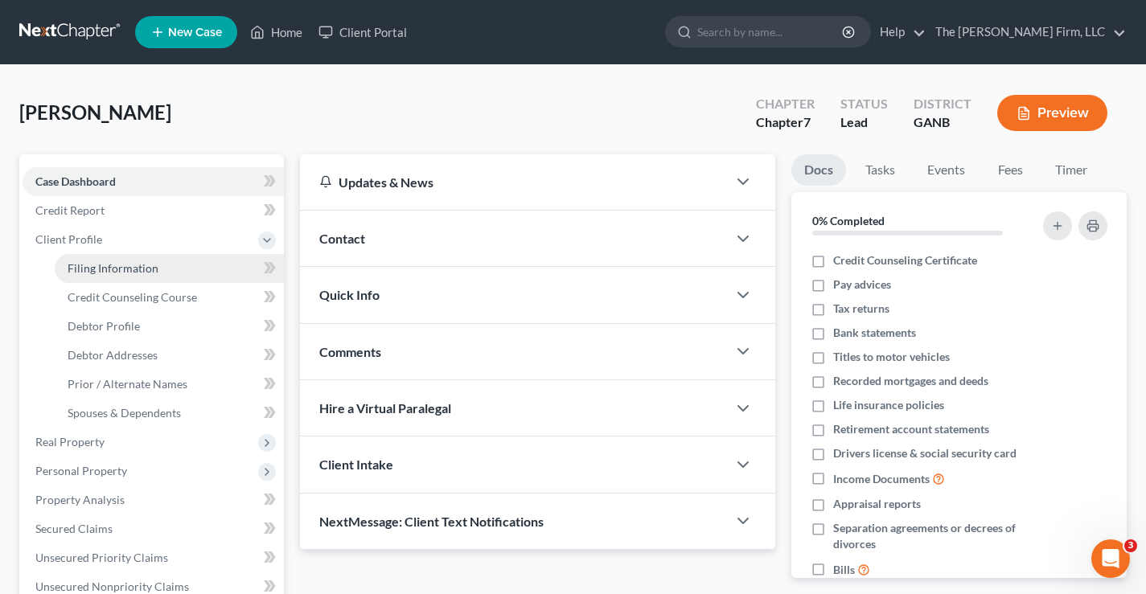
select select "0"
select select "10"
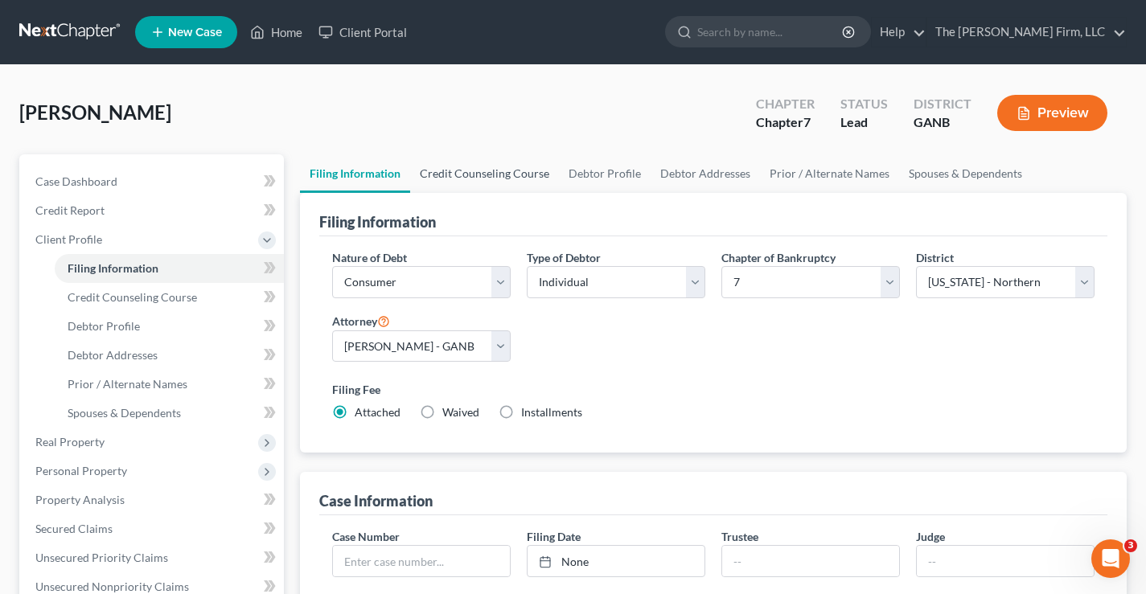
drag, startPoint x: 507, startPoint y: 172, endPoint x: 507, endPoint y: 161, distance: 11.3
click at [508, 172] on link "Credit Counseling Course" at bounding box center [484, 173] width 149 height 39
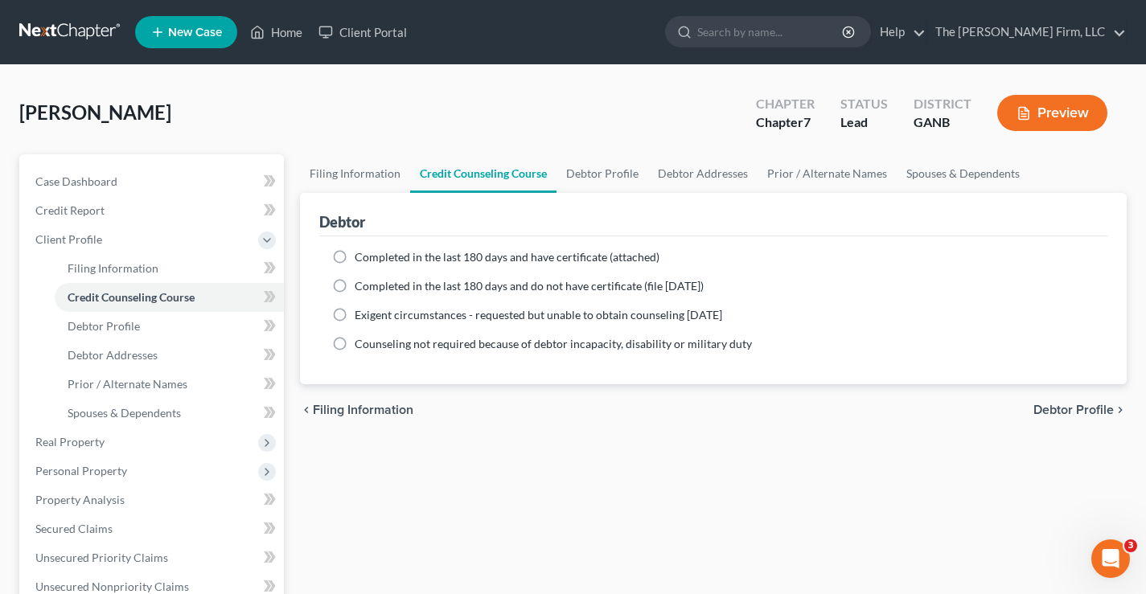
drag, startPoint x: 341, startPoint y: 252, endPoint x: 424, endPoint y: 242, distance: 83.5
click at [355, 252] on label "Completed in the last 180 days and have certificate (attached)" at bounding box center [507, 257] width 305 height 16
click at [361, 252] on input "Completed in the last 180 days and have certificate (attached)" at bounding box center [366, 254] width 10 height 10
radio input "true"
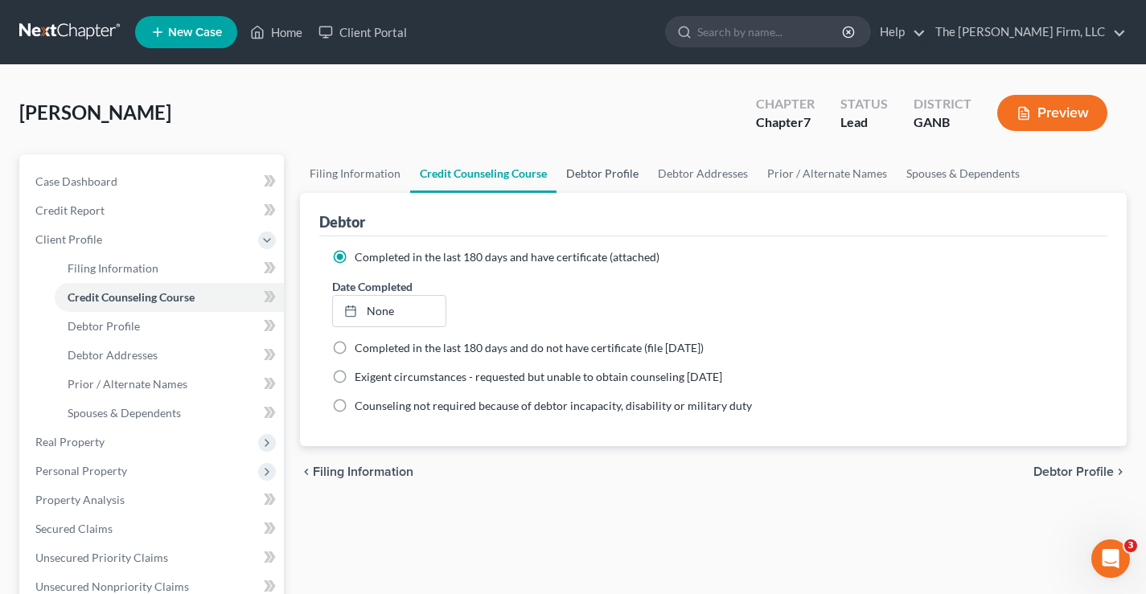
click at [596, 174] on link "Debtor Profile" at bounding box center [602, 173] width 92 height 39
select select "0"
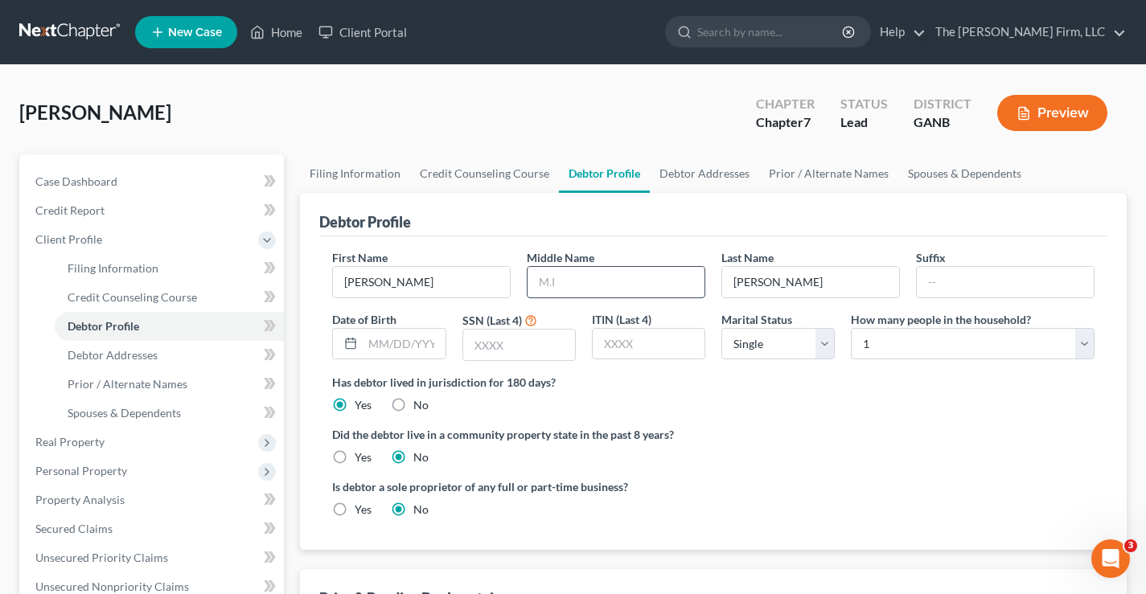
click at [554, 281] on input "text" at bounding box center [615, 282] width 177 height 31
type input "Louise"
type input "12/13/1951"
type input "6211"
click at [696, 175] on link "Debtor Addresses" at bounding box center [704, 173] width 109 height 39
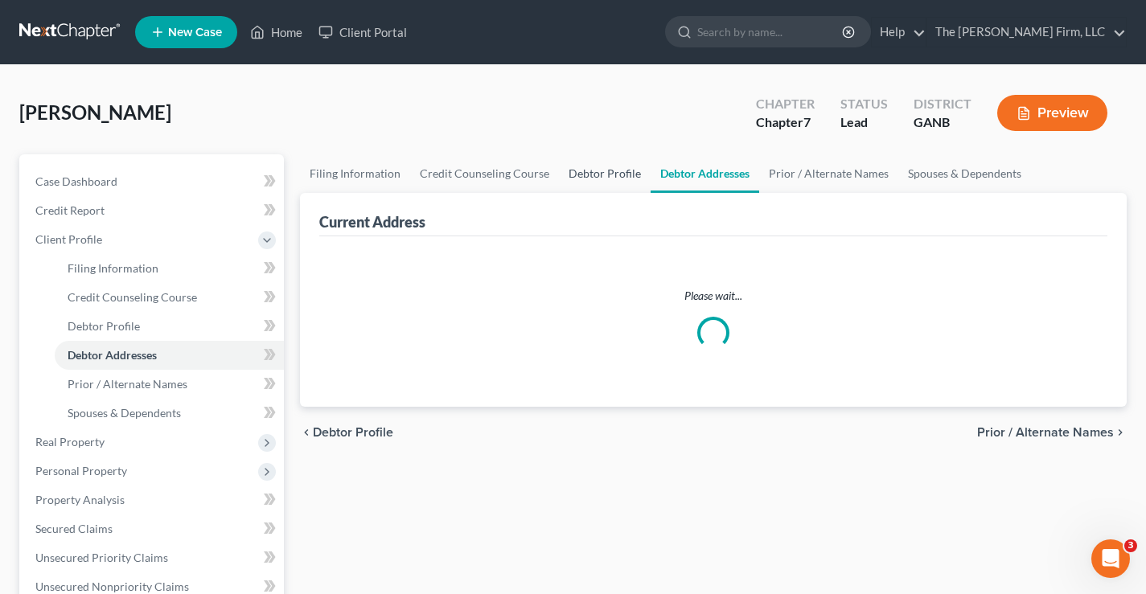
select select "0"
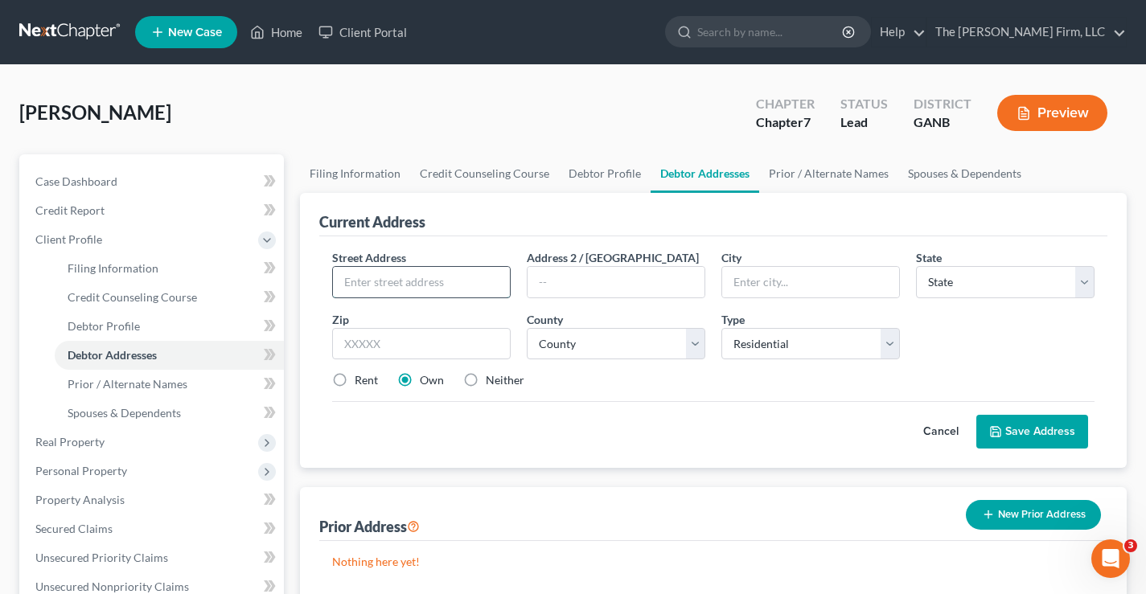
click at [361, 281] on input "text" at bounding box center [421, 282] width 177 height 31
type input "371 Custers Court"
click at [957, 282] on select "State AL AK AR AZ CA CO CT DE DC FL GA GU HI ID IL IN IA KS KY LA ME MD MA MI M…" at bounding box center [1005, 282] width 179 height 32
select select "10"
click at [916, 266] on select "State AL AK AR AZ CA CO CT DE DC FL GA GU HI ID IL IN IA KS KY LA ME MD MA MI M…" at bounding box center [1005, 282] width 179 height 32
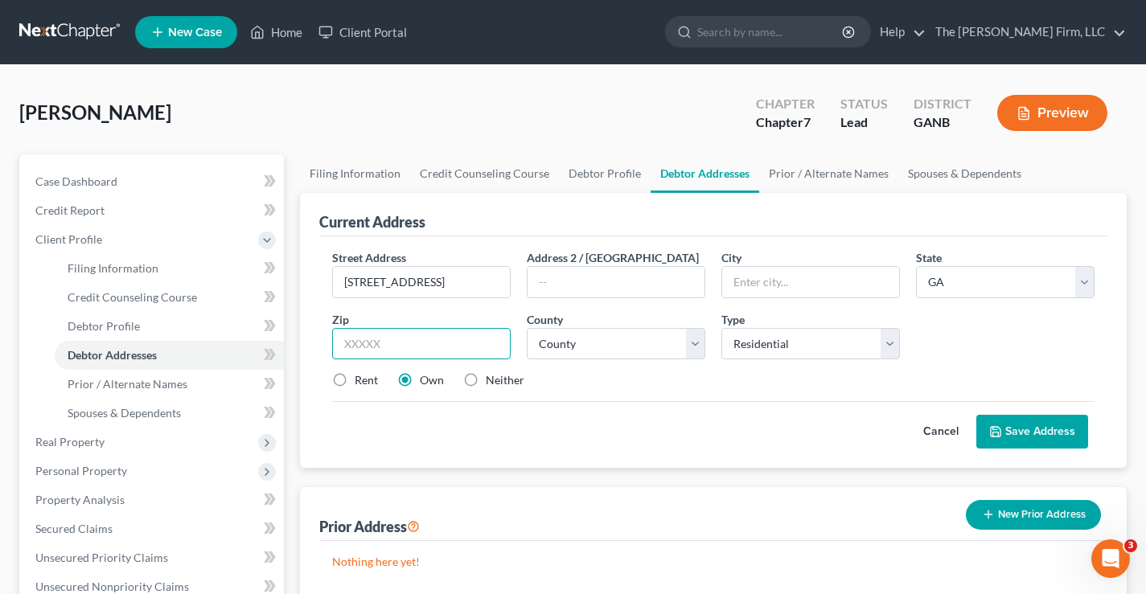
click at [376, 338] on input "text" at bounding box center [421, 344] width 179 height 32
type input "30248"
type input "Locust Grove"
click at [617, 340] on select "County Appling County Atkinson County Bacon County Baker County Baldwin County …" at bounding box center [616, 344] width 179 height 32
select select "74"
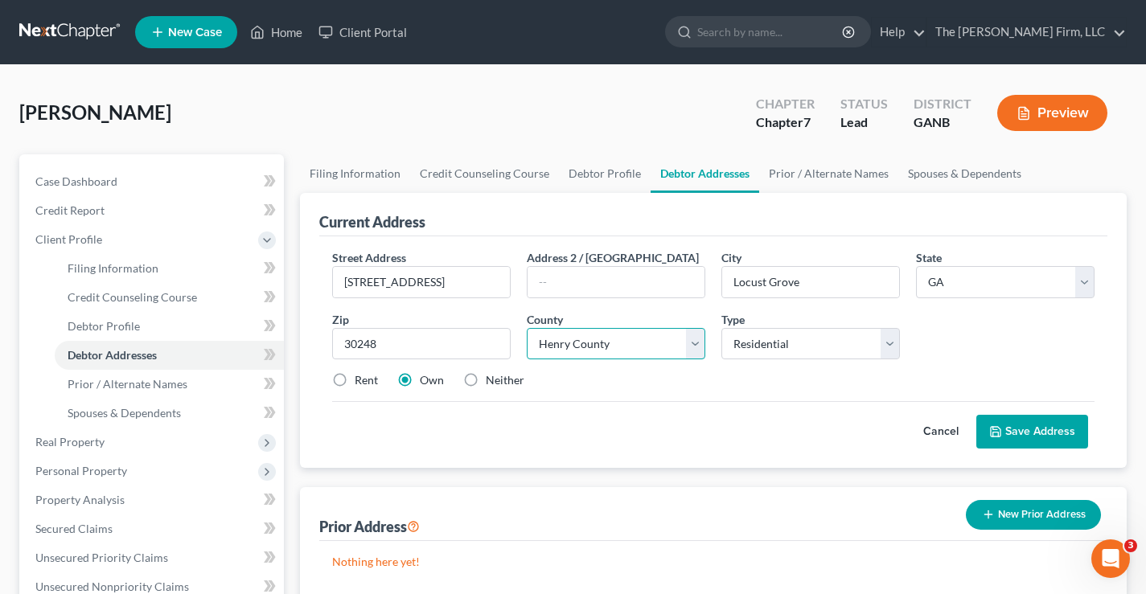
click at [527, 328] on select "County Appling County Atkinson County Bacon County Baker County Baldwin County …" at bounding box center [616, 344] width 179 height 32
click at [355, 380] on label "Rent" at bounding box center [366, 380] width 23 height 16
click at [361, 380] on input "Rent" at bounding box center [366, 377] width 10 height 10
radio input "true"
click at [1056, 433] on button "Save Address" at bounding box center [1032, 432] width 112 height 34
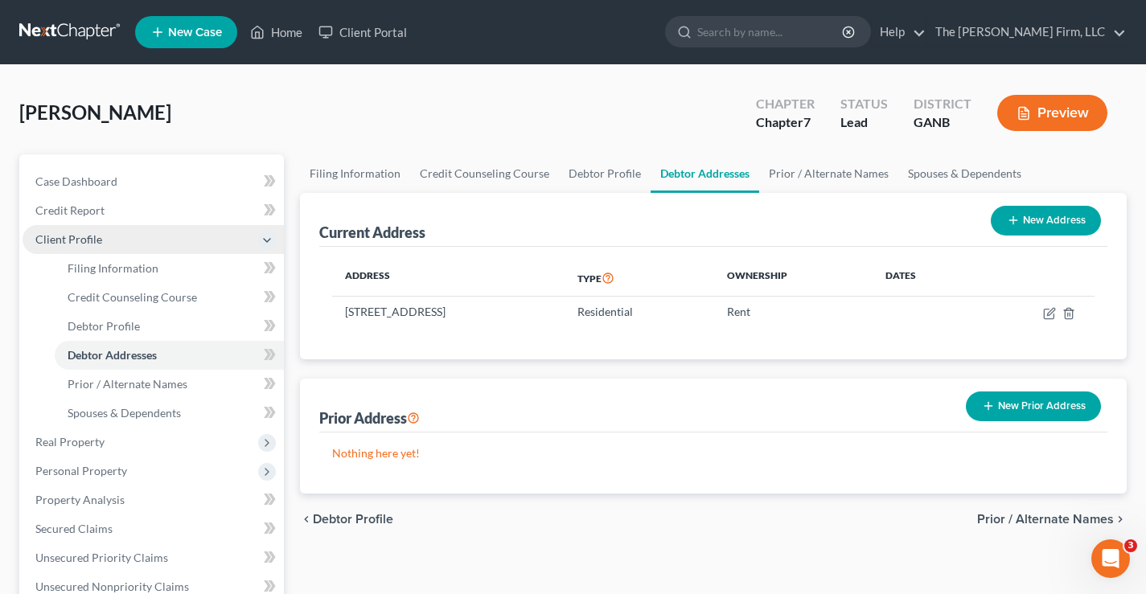
click at [45, 240] on span "Client Profile" at bounding box center [68, 239] width 67 height 14
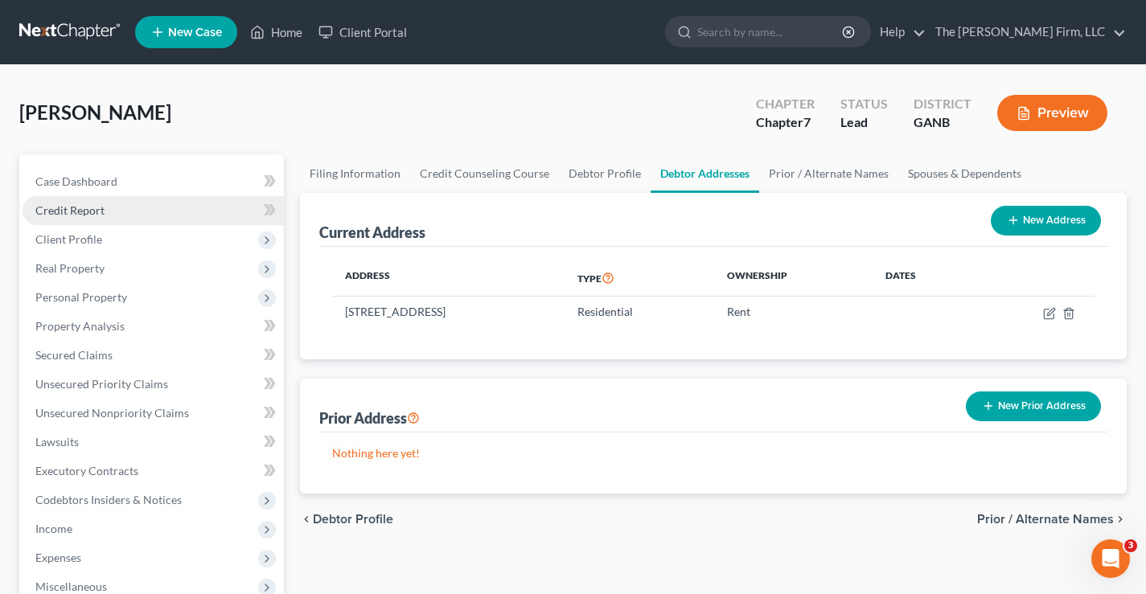
click at [64, 209] on span "Credit Report" at bounding box center [69, 210] width 69 height 14
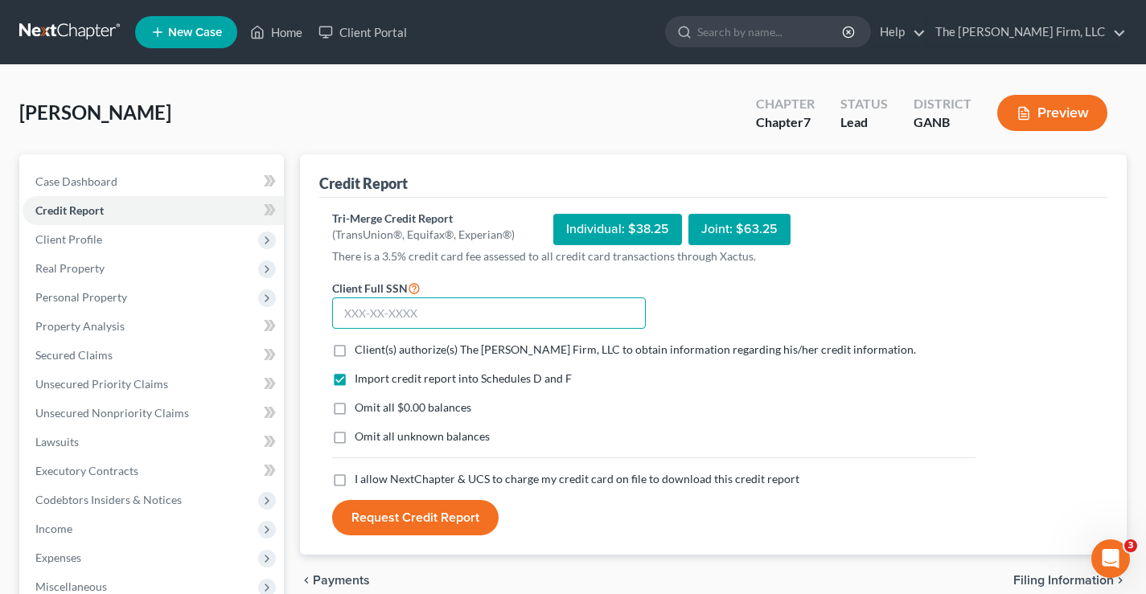
click at [379, 318] on input "text" at bounding box center [489, 314] width 314 height 32
type input "267-94-6211"
click at [355, 348] on label "Client(s) authorize(s) The Brannen Firm, LLC to obtain information regarding hi…" at bounding box center [635, 350] width 561 height 16
click at [361, 348] on input "Client(s) authorize(s) The Brannen Firm, LLC to obtain information regarding hi…" at bounding box center [366, 347] width 10 height 10
checkbox input "true"
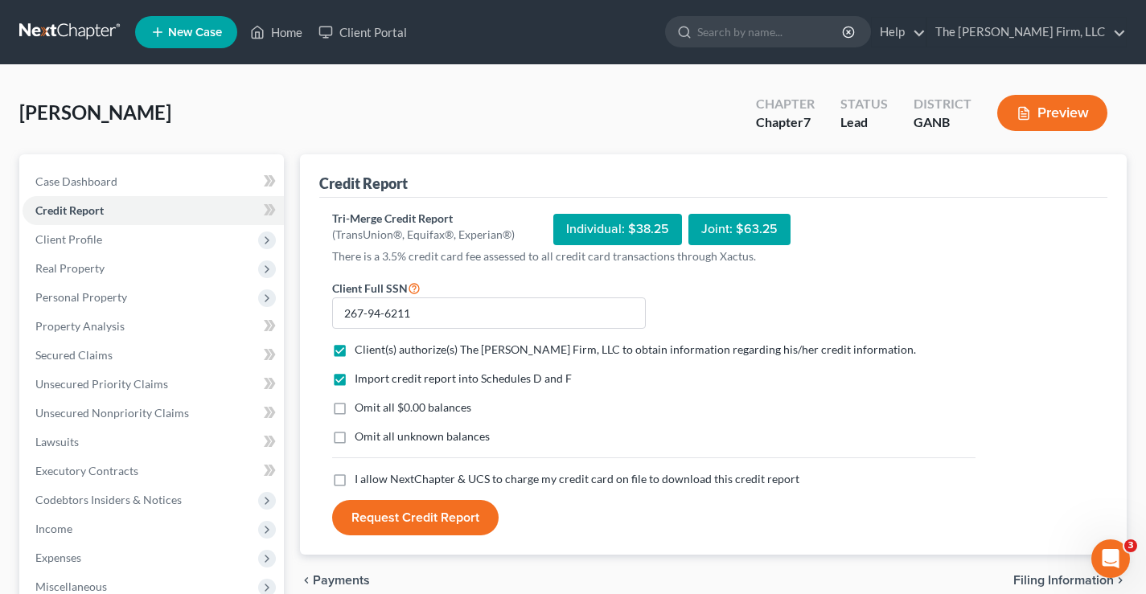
click at [355, 408] on label "Omit all $0.00 balances" at bounding box center [413, 408] width 117 height 16
click at [361, 408] on input "Omit all $0.00 balances" at bounding box center [366, 405] width 10 height 10
checkbox input "true"
click at [355, 438] on label "Omit all unknown balances" at bounding box center [422, 437] width 135 height 16
click at [361, 438] on input "Omit all unknown balances" at bounding box center [366, 434] width 10 height 10
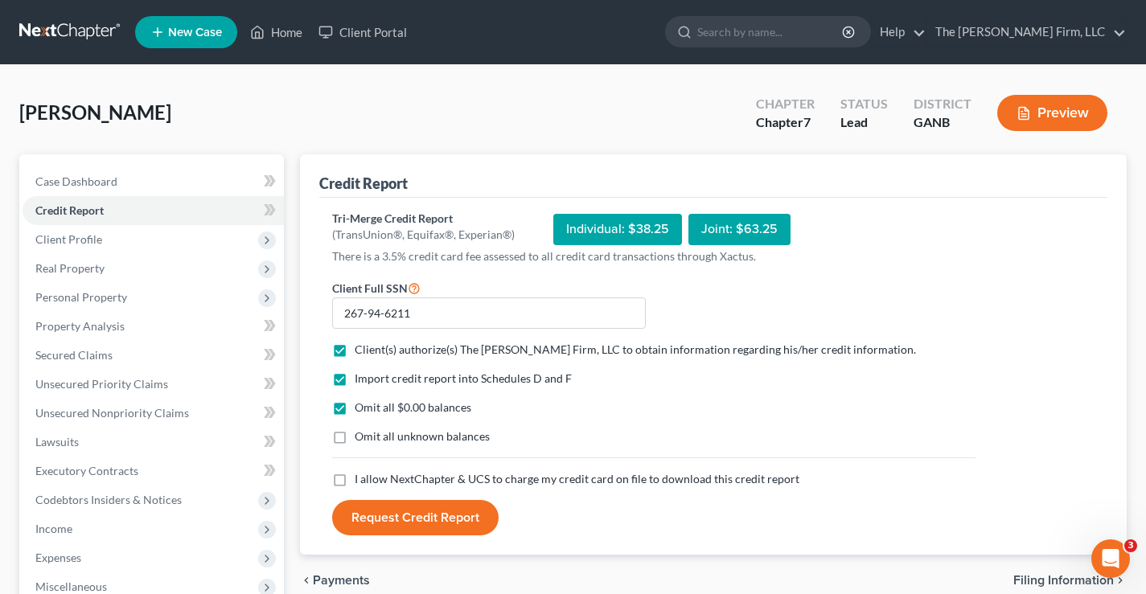
checkbox input "true"
click at [355, 479] on label "I allow NextChapter & UCS to charge my credit card on file to download this cre…" at bounding box center [577, 479] width 445 height 16
click at [361, 479] on input "I allow NextChapter & UCS to charge my credit card on file to download this cre…" at bounding box center [366, 476] width 10 height 10
checkbox input "true"
click at [400, 517] on button "Request Credit Report" at bounding box center [415, 517] width 166 height 35
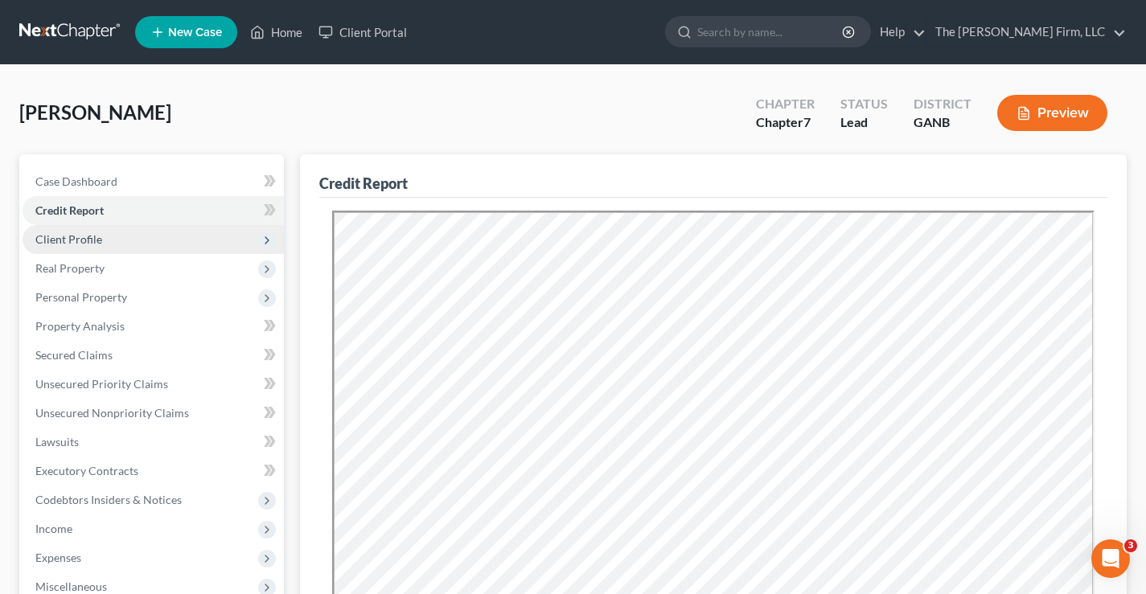
click at [47, 240] on span "Client Profile" at bounding box center [68, 239] width 67 height 14
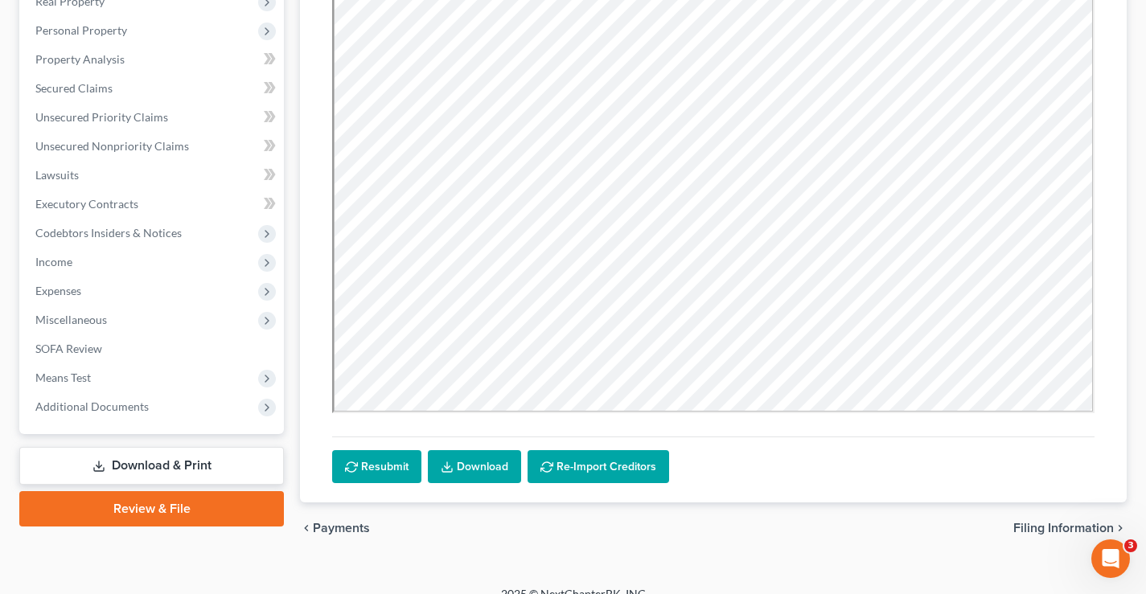
scroll to position [462, 0]
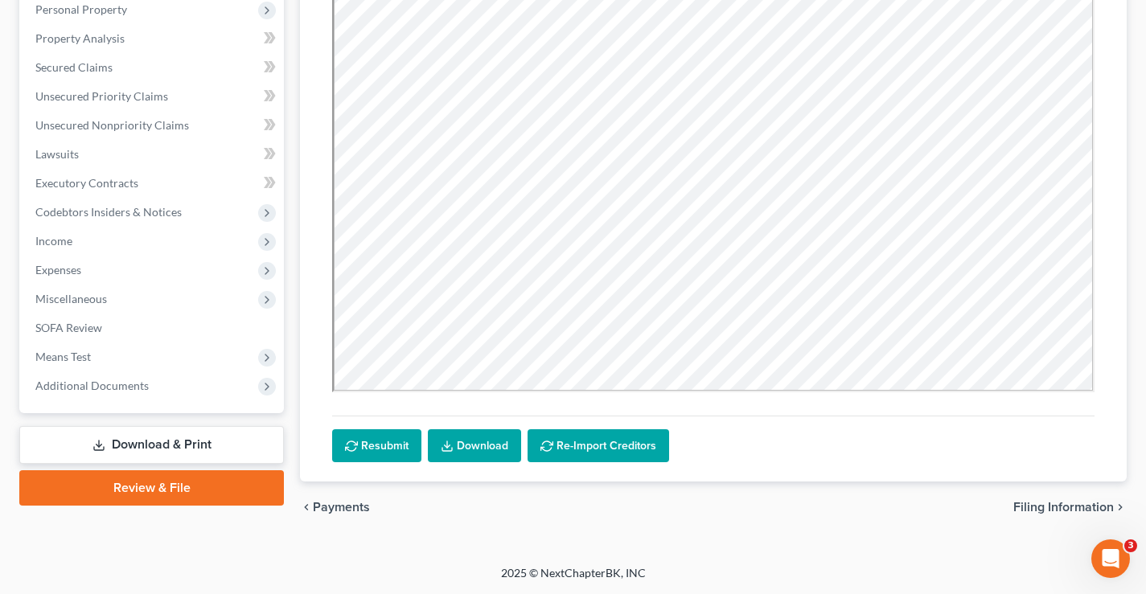
click at [196, 444] on link "Download & Print" at bounding box center [151, 445] width 265 height 38
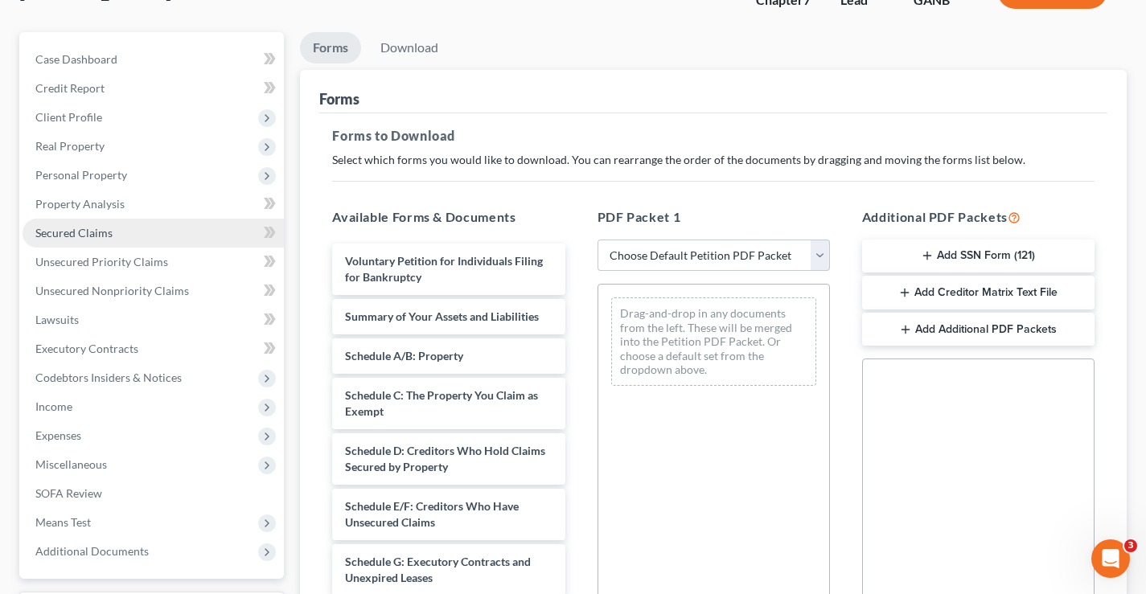
scroll to position [241, 0]
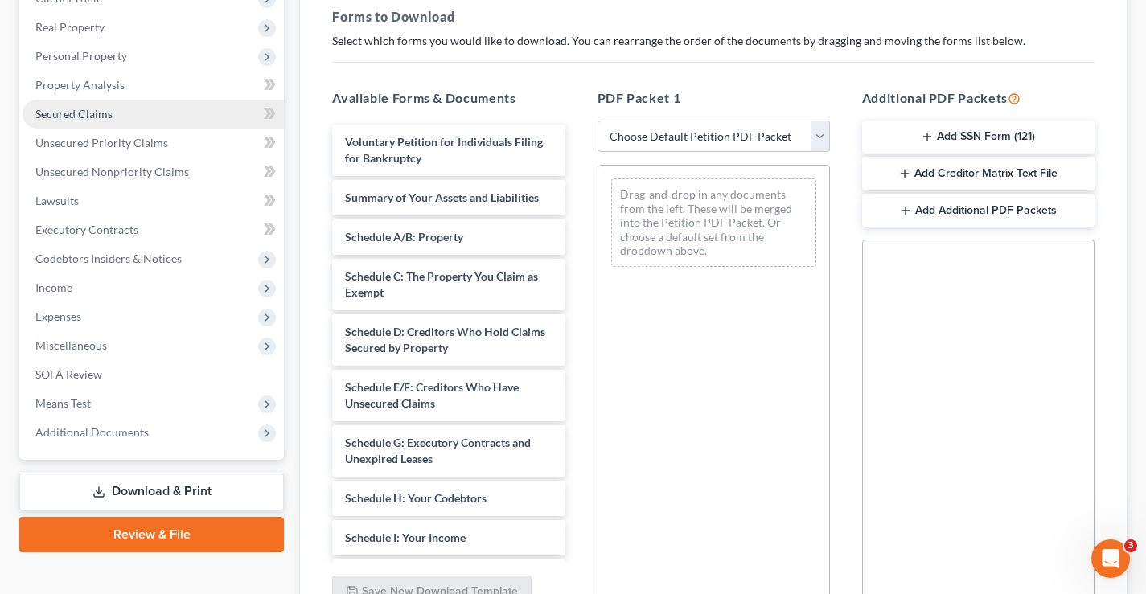
click at [60, 113] on span "Secured Claims" at bounding box center [73, 114] width 77 height 14
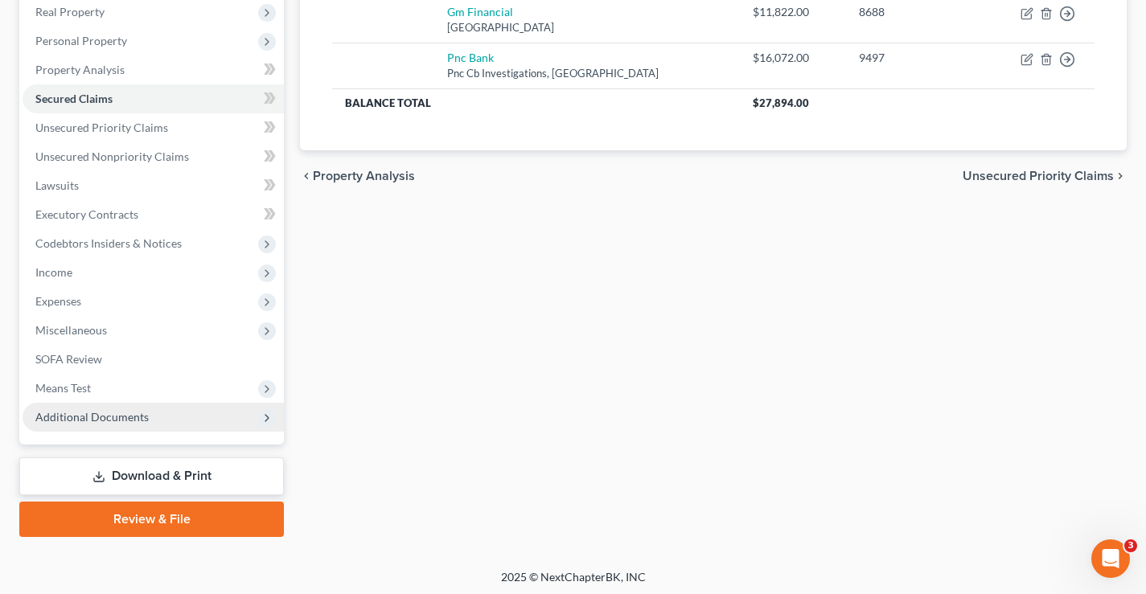
scroll to position [261, 0]
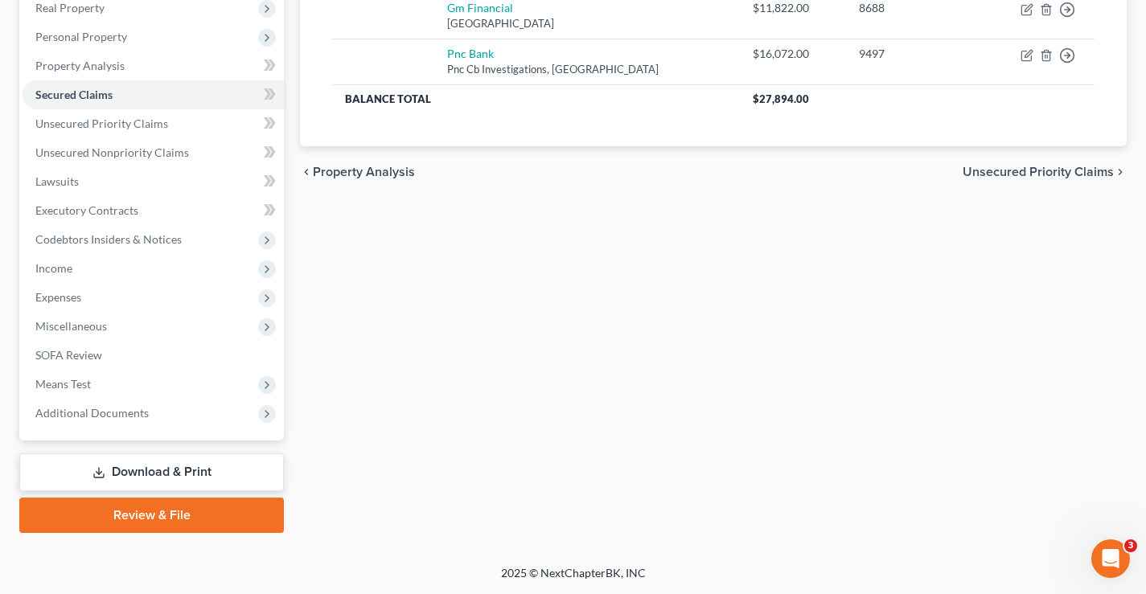
click at [163, 471] on link "Download & Print" at bounding box center [151, 472] width 265 height 38
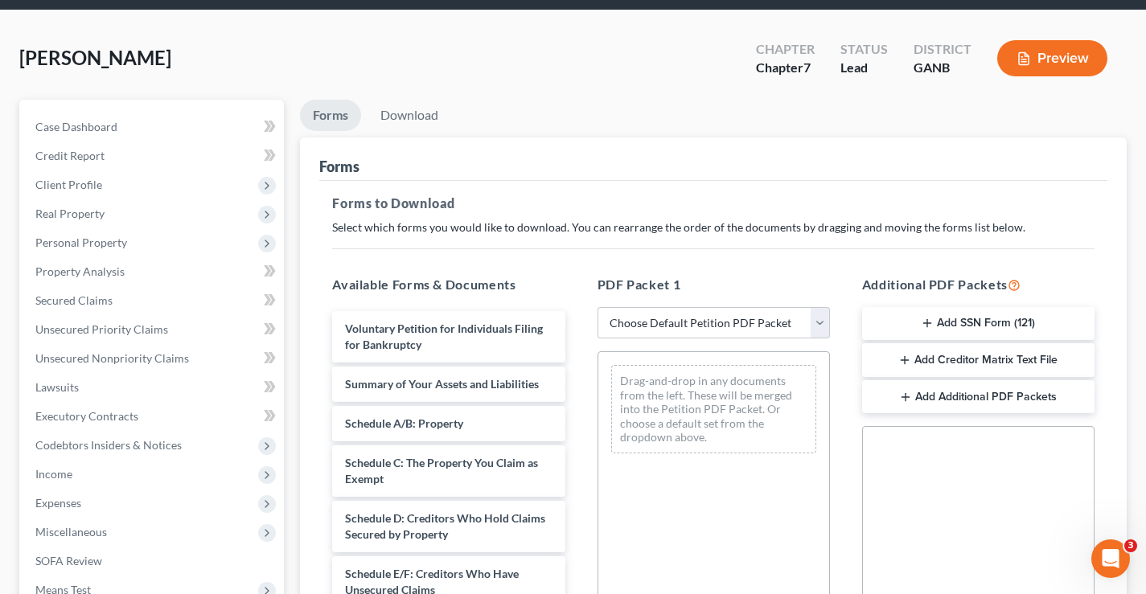
scroll to position [161, 0]
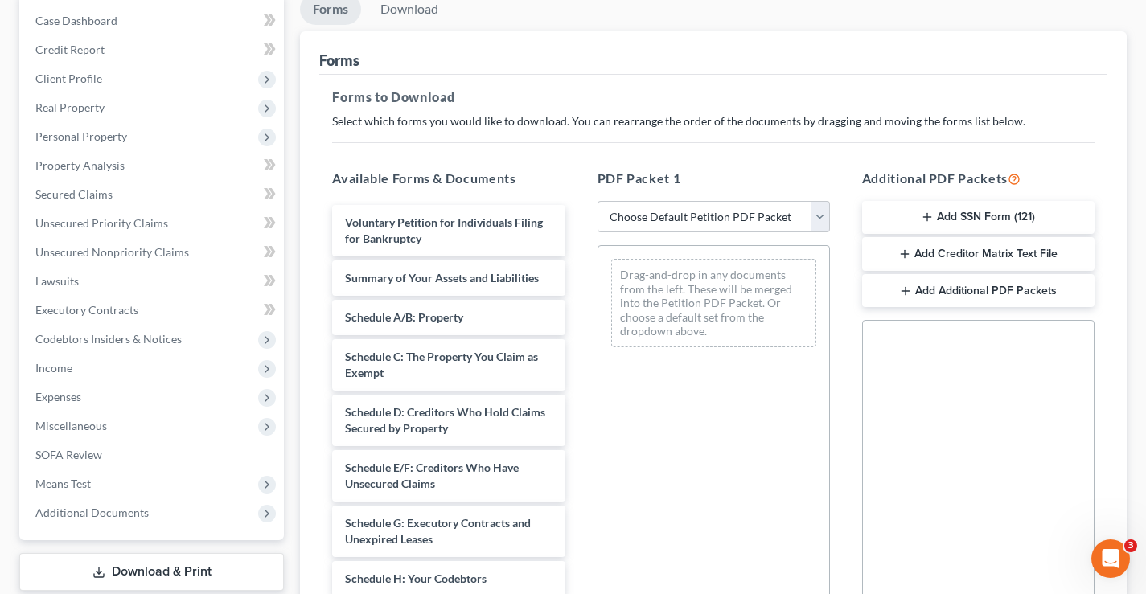
drag, startPoint x: 817, startPoint y: 215, endPoint x: 809, endPoint y: 217, distance: 8.4
click at [817, 215] on select "Choose Default Petition PDF Packet Complete Bankruptcy Petition (all forms and …" at bounding box center [713, 217] width 232 height 32
select select "1"
click at [597, 201] on select "Choose Default Petition PDF Packet Complete Bankruptcy Petition (all forms and …" at bounding box center [713, 217] width 232 height 32
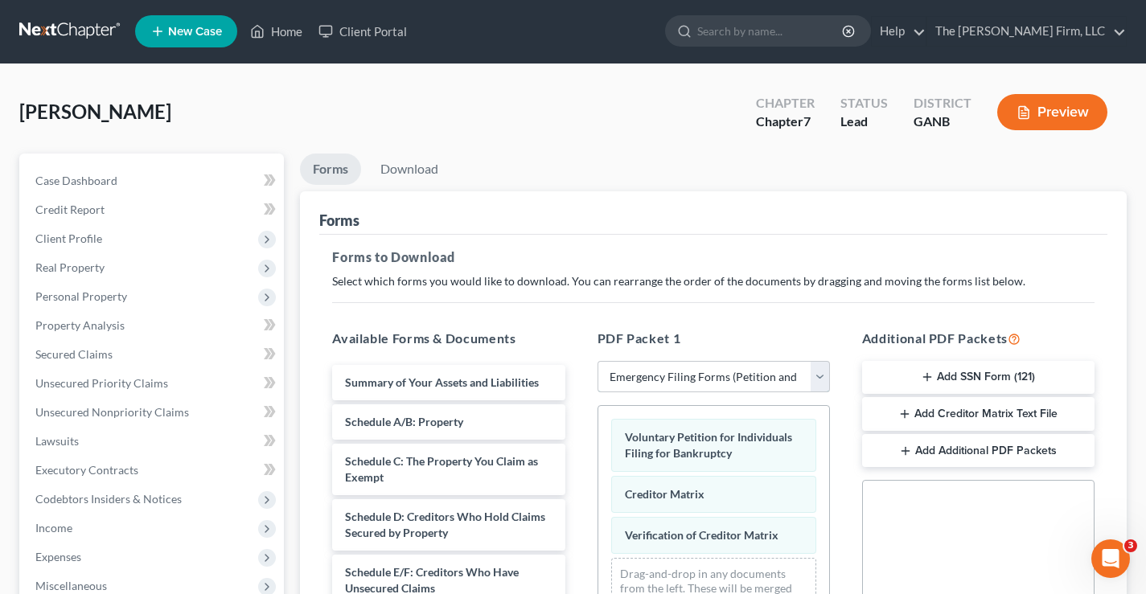
scroll to position [0, 0]
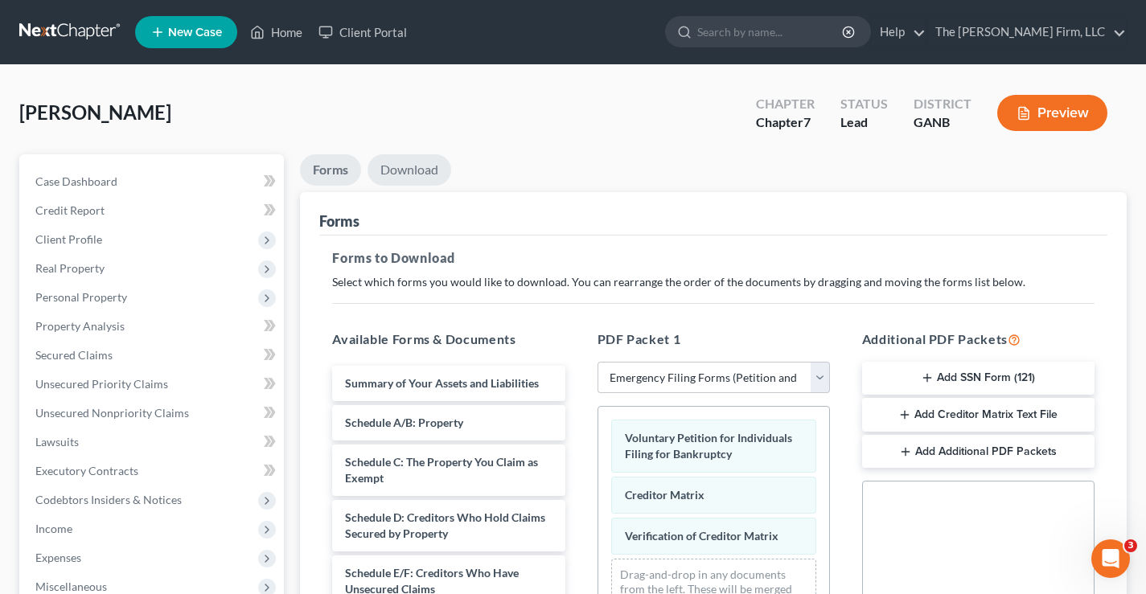
click at [422, 170] on link "Download" at bounding box center [409, 169] width 84 height 31
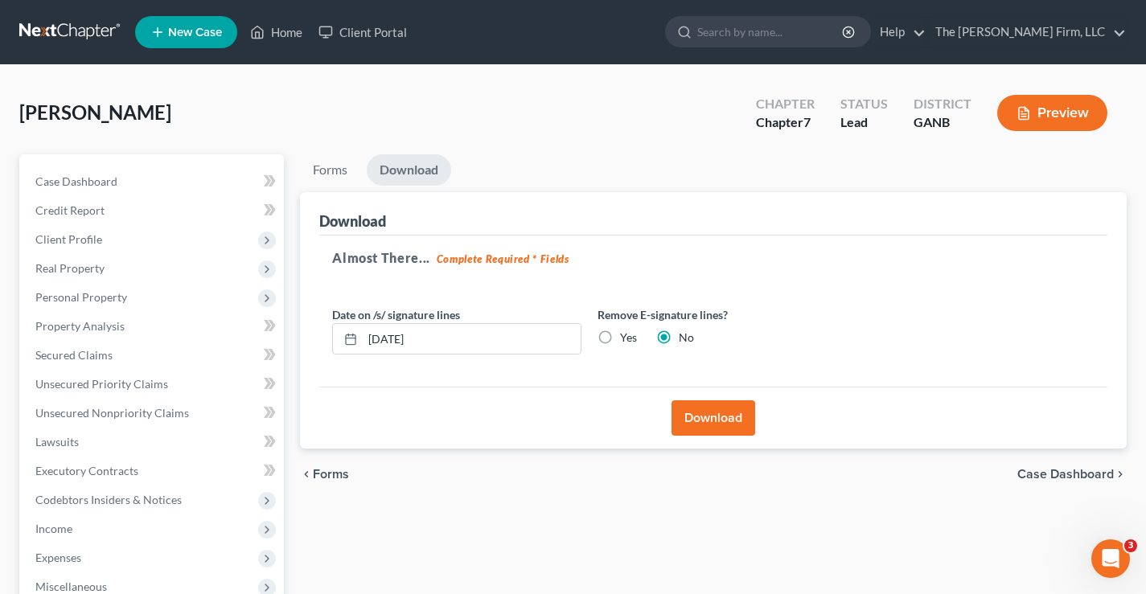
click at [722, 414] on button "Download" at bounding box center [713, 417] width 84 height 35
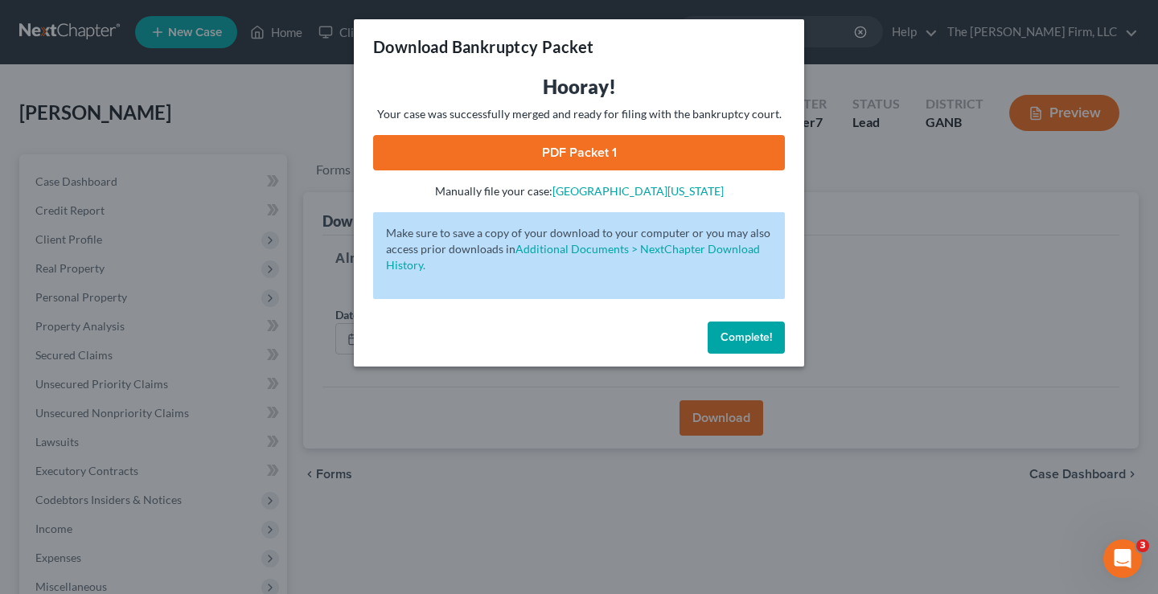
click at [600, 147] on link "PDF Packet 1" at bounding box center [579, 152] width 412 height 35
click at [755, 337] on span "Complete!" at bounding box center [745, 337] width 51 height 14
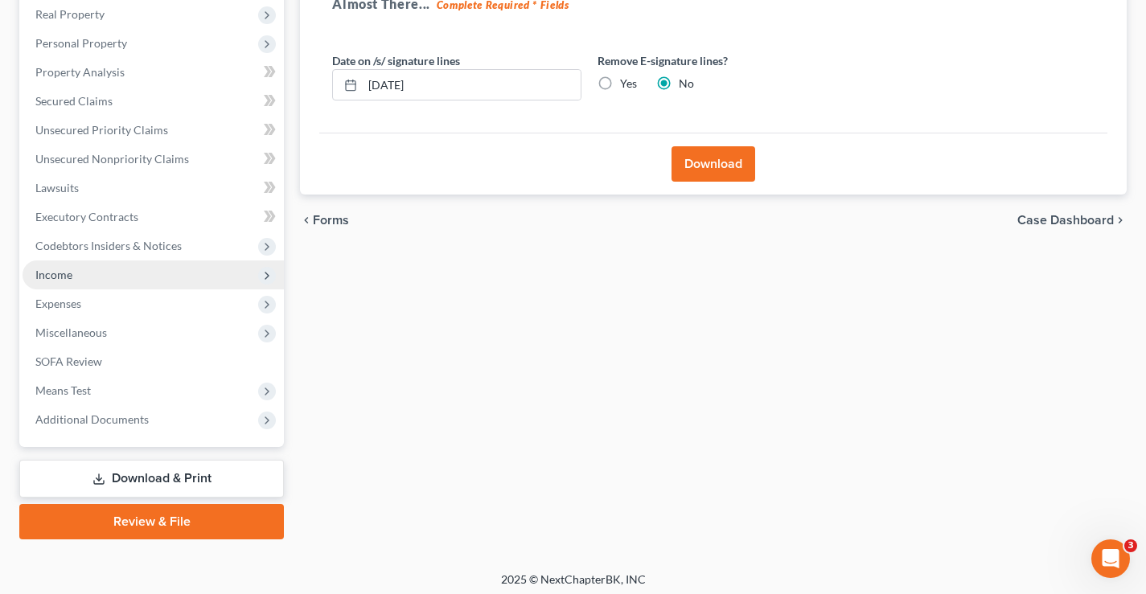
scroll to position [261, 0]
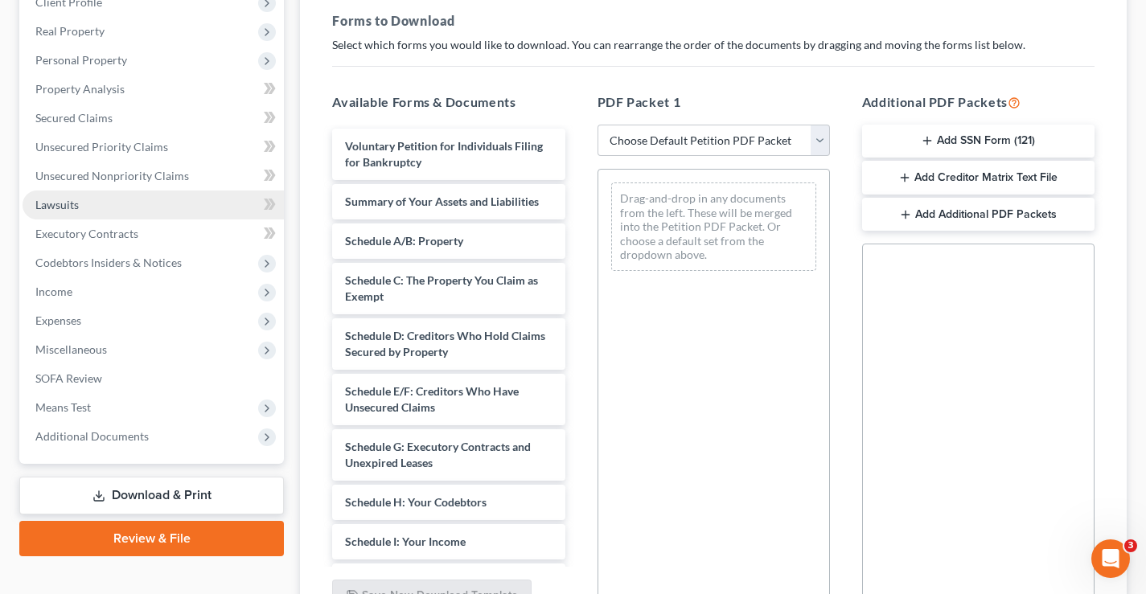
scroll to position [241, 0]
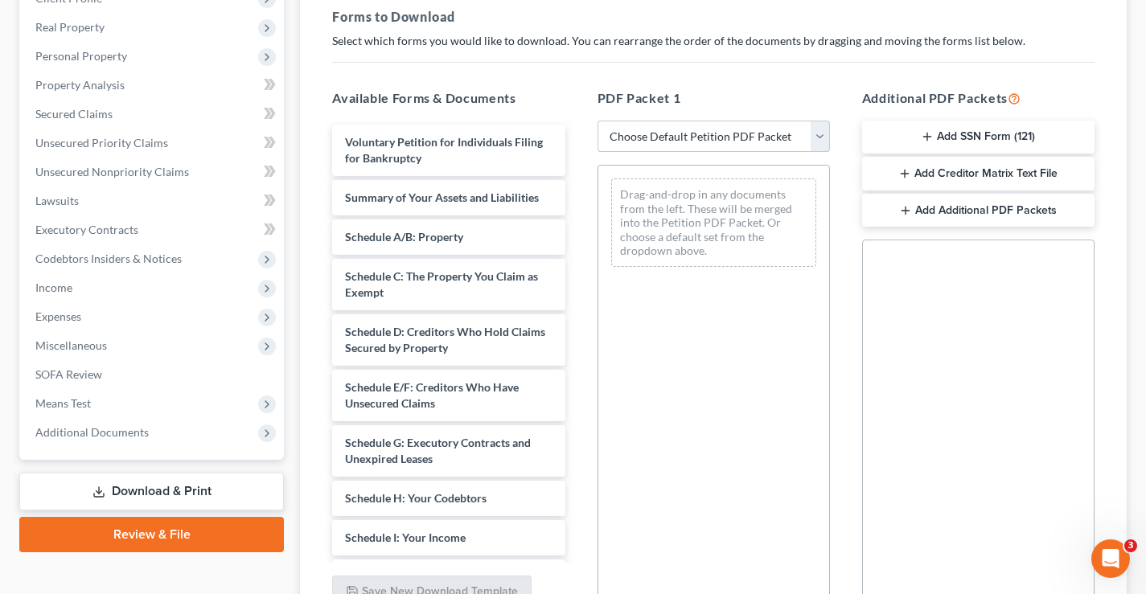
click at [783, 135] on select "Choose Default Petition PDF Packet Complete Bankruptcy Petition (all forms and …" at bounding box center [713, 137] width 232 height 32
select select "3"
click at [597, 121] on select "Choose Default Petition PDF Packet Complete Bankruptcy Petition (all forms and …" at bounding box center [713, 137] width 232 height 32
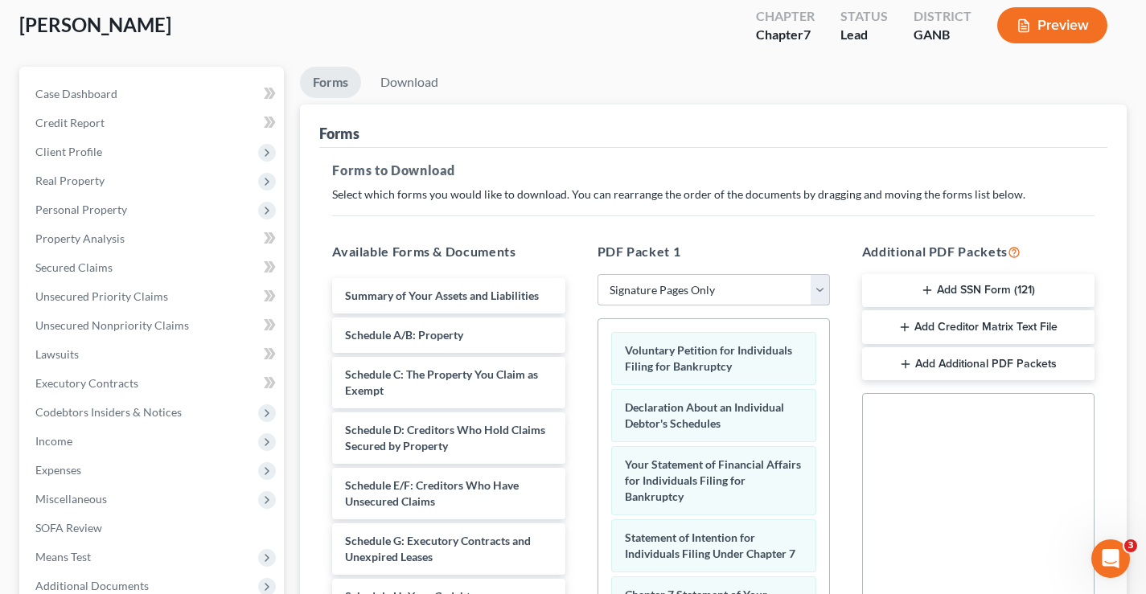
scroll to position [0, 0]
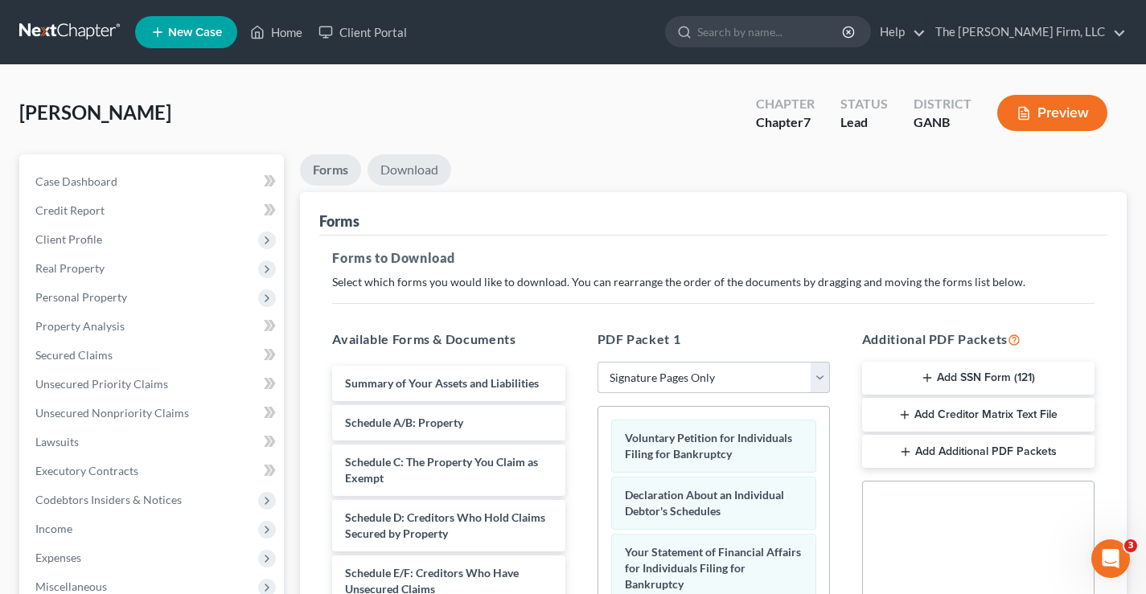
click at [400, 168] on link "Download" at bounding box center [409, 169] width 84 height 31
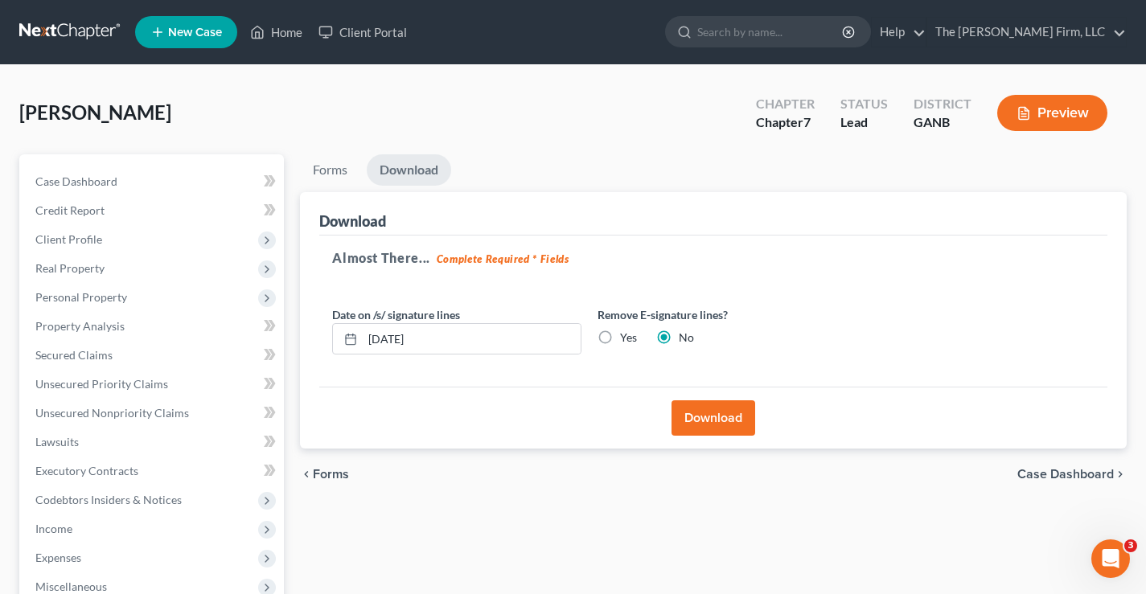
click at [716, 411] on button "Download" at bounding box center [713, 417] width 84 height 35
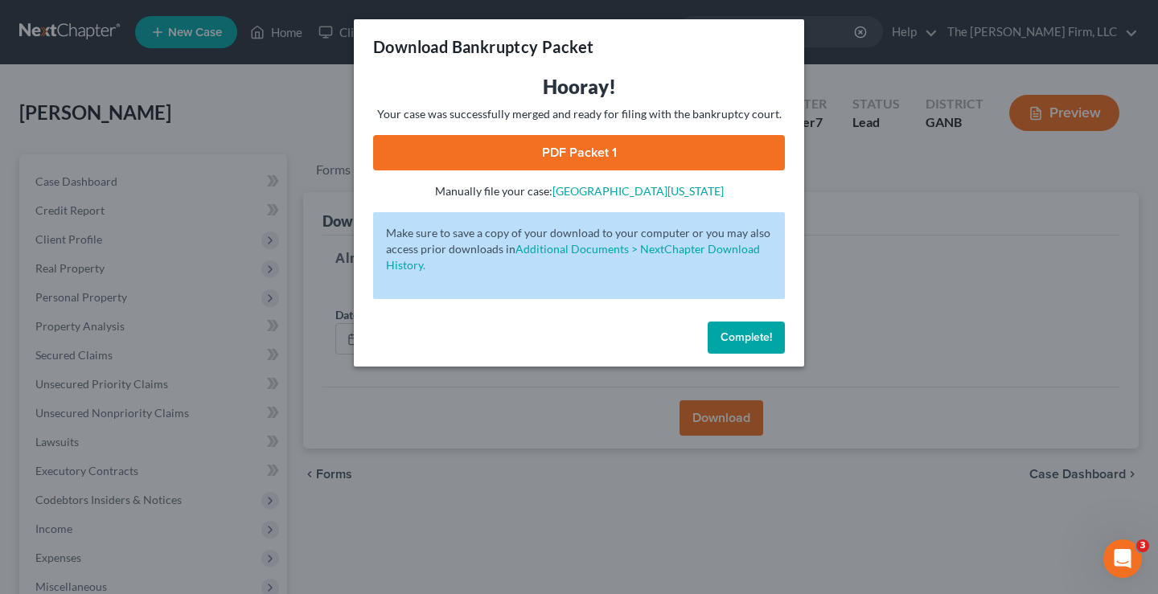
click at [605, 150] on link "PDF Packet 1" at bounding box center [579, 152] width 412 height 35
click at [741, 348] on button "Complete!" at bounding box center [746, 338] width 77 height 32
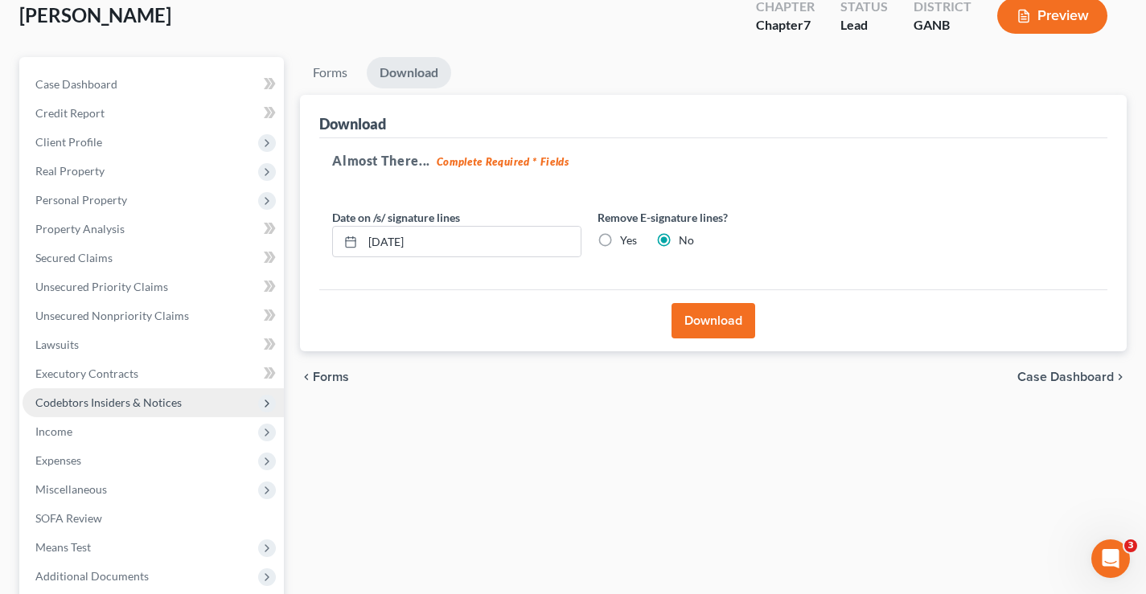
scroll to position [261, 0]
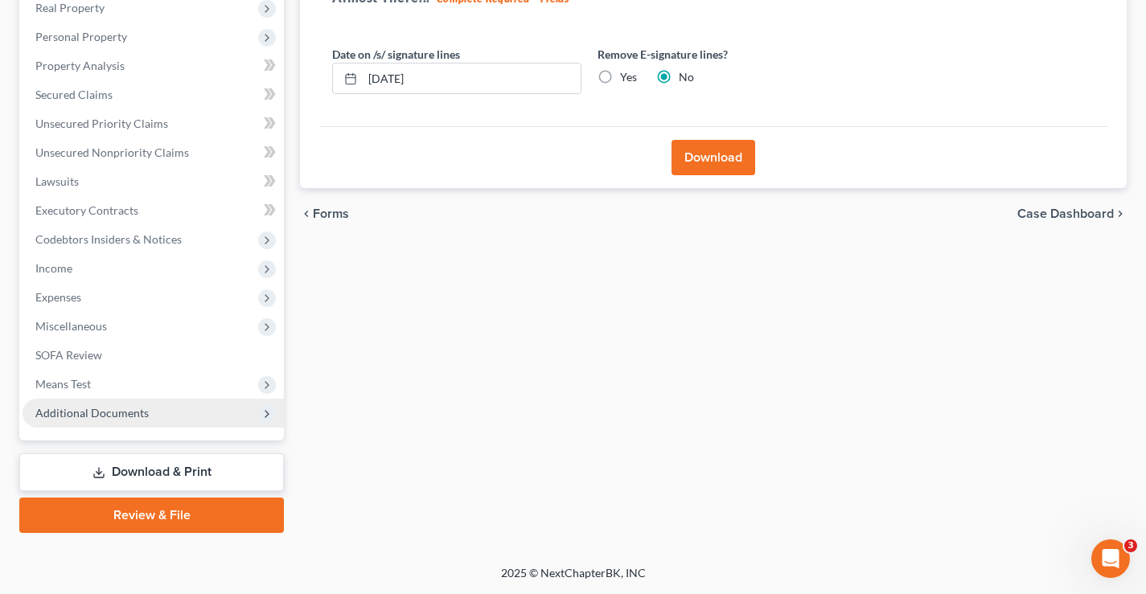
click at [101, 412] on span "Additional Documents" at bounding box center [91, 413] width 113 height 14
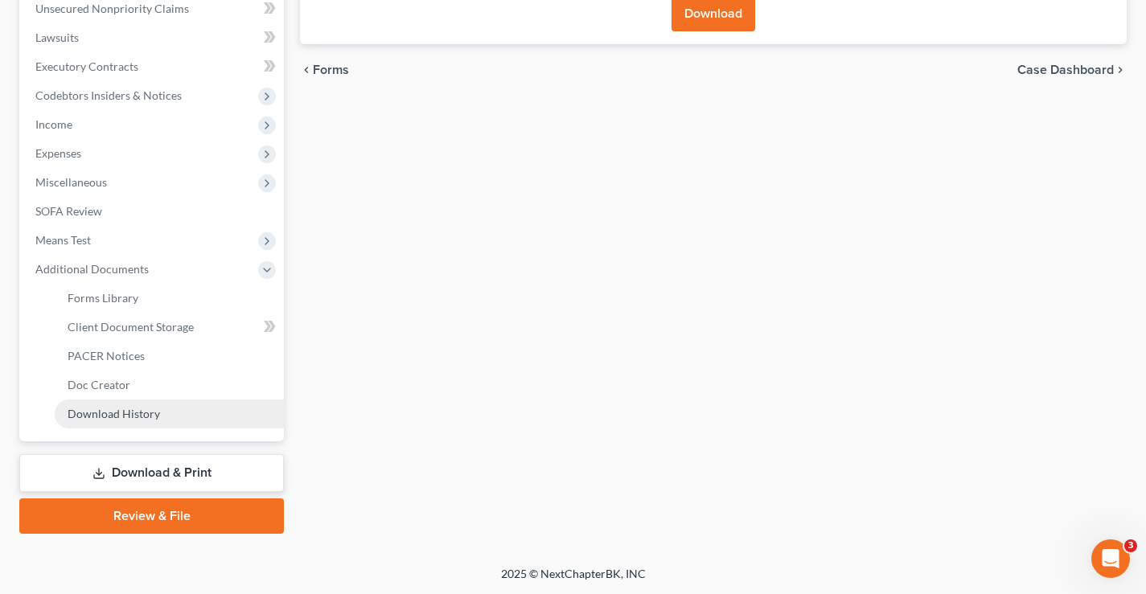
scroll to position [405, 0]
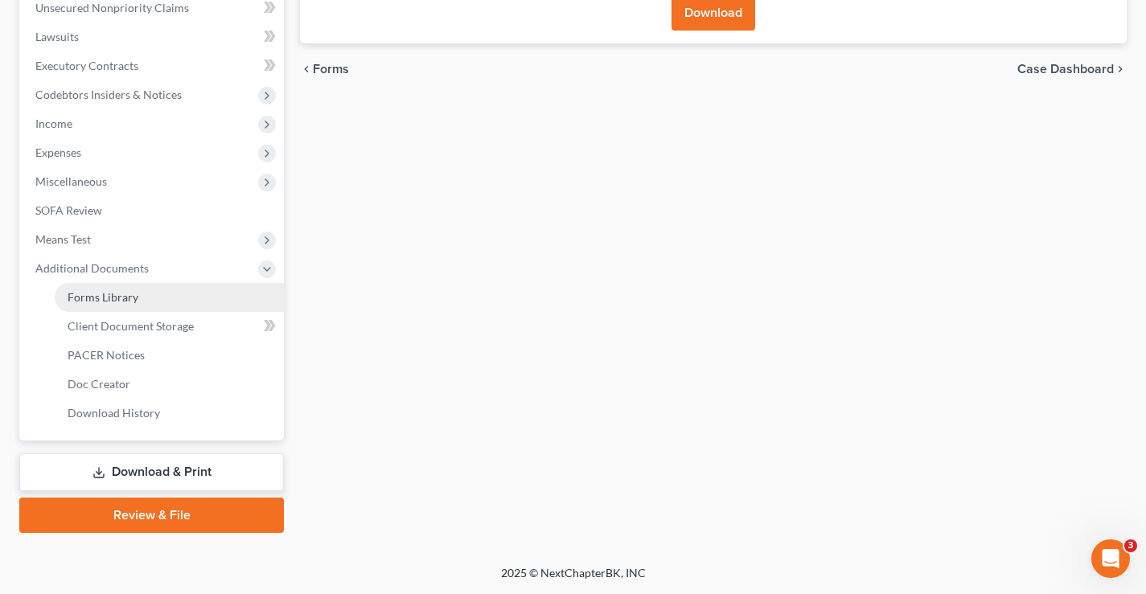
click at [125, 303] on span "Forms Library" at bounding box center [103, 297] width 71 height 14
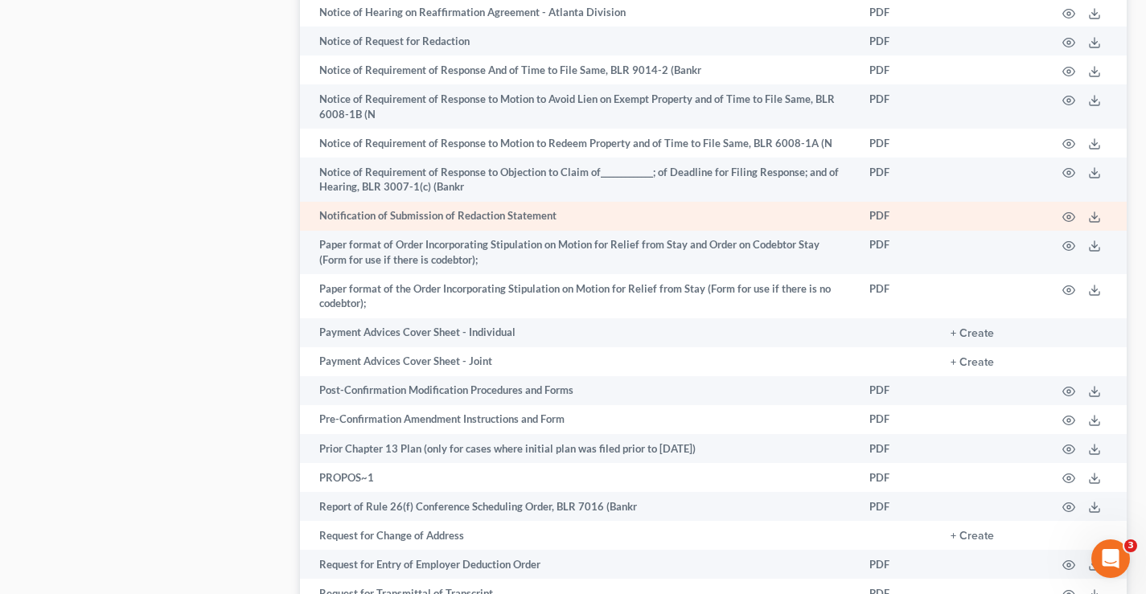
scroll to position [1367, 0]
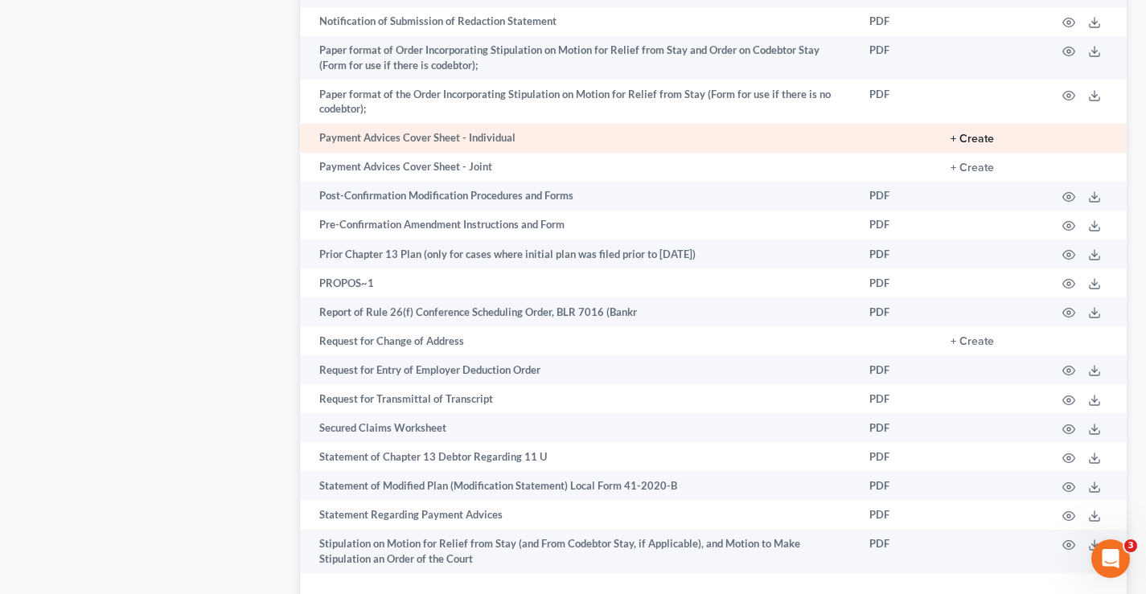
click at [983, 141] on button "+ Create" at bounding box center [971, 138] width 43 height 11
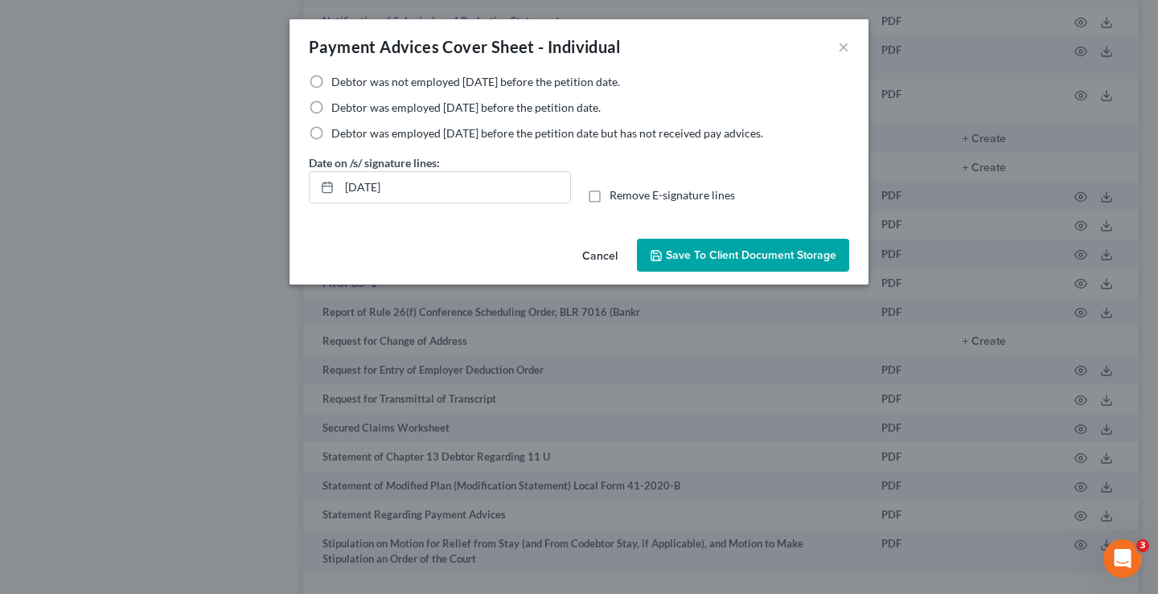
click at [331, 78] on label "Debtor was not employed [DATE] before the petition date." at bounding box center [475, 82] width 289 height 16
click at [338, 78] on input "Debtor was not employed [DATE] before the petition date." at bounding box center [343, 79] width 10 height 10
radio input "true"
click at [728, 250] on span "Save to Client Document Storage" at bounding box center [751, 255] width 170 height 14
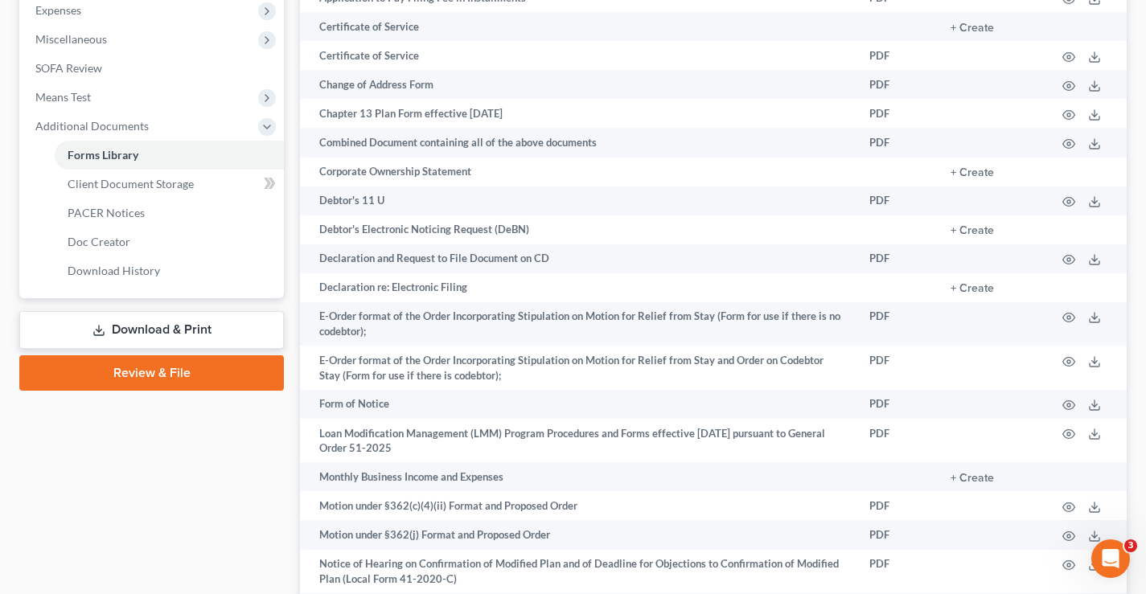
scroll to position [643, 0]
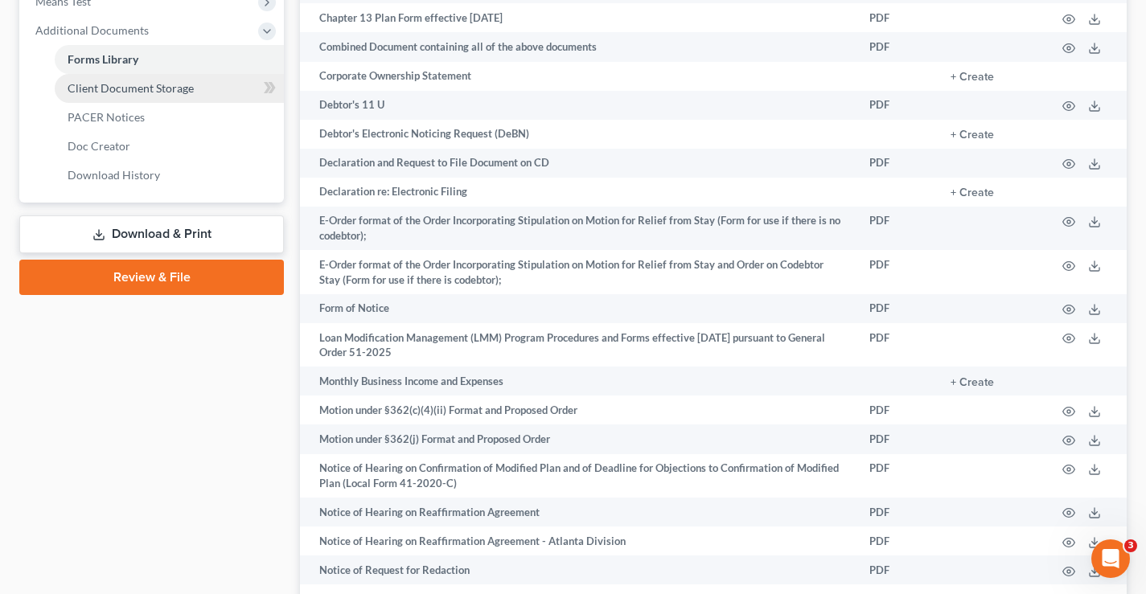
click at [147, 92] on span "Client Document Storage" at bounding box center [131, 88] width 126 height 14
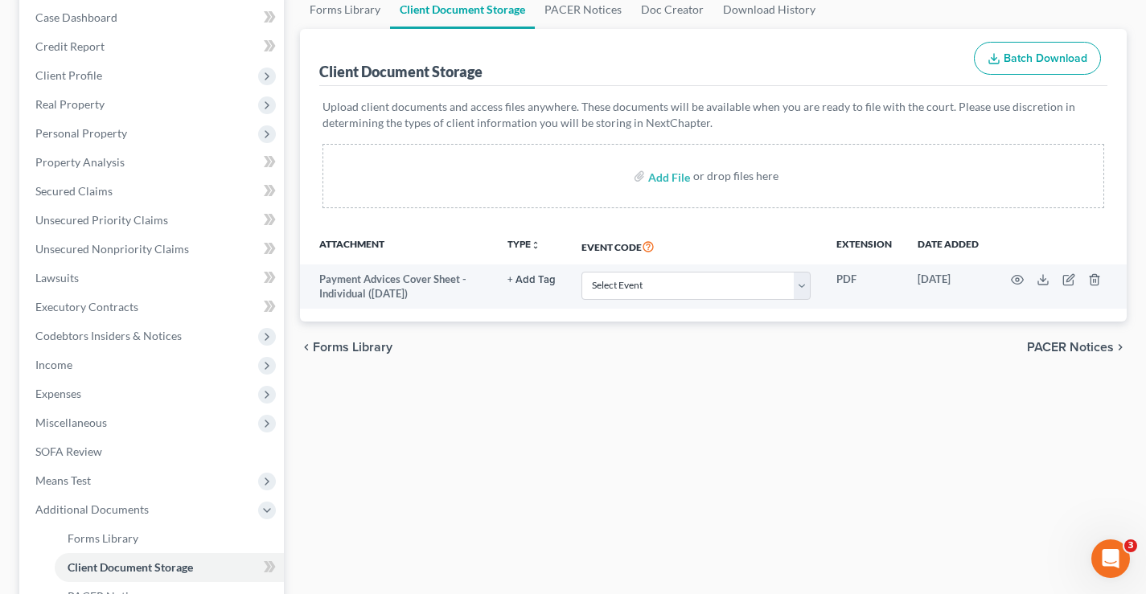
scroll to position [322, 0]
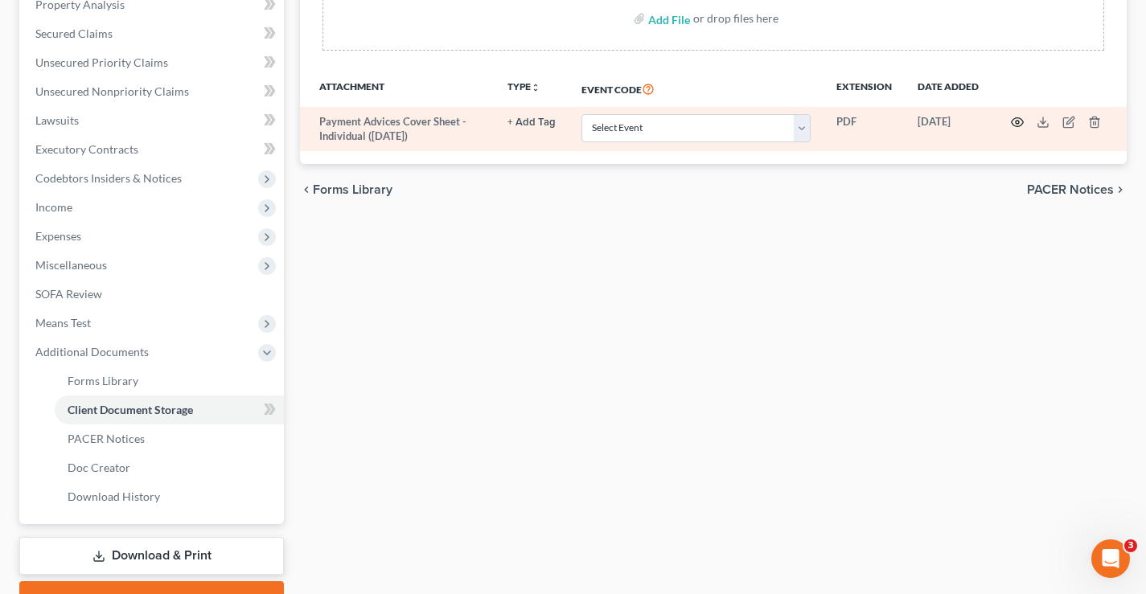
click at [1015, 126] on icon "button" at bounding box center [1018, 122] width 12 height 9
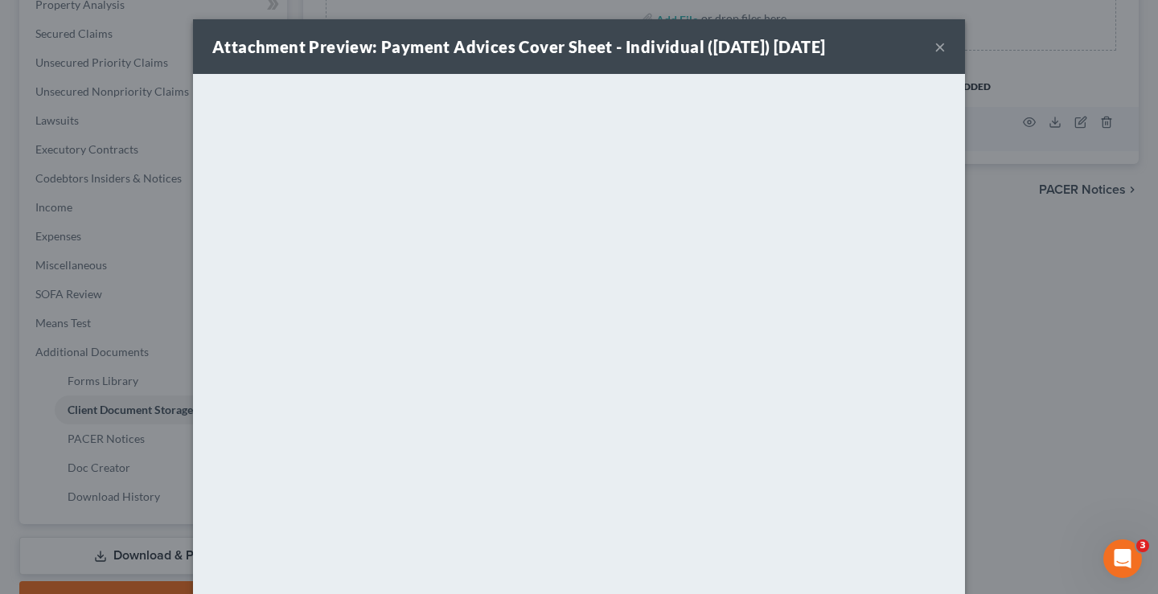
click at [934, 46] on button "×" at bounding box center [939, 46] width 11 height 19
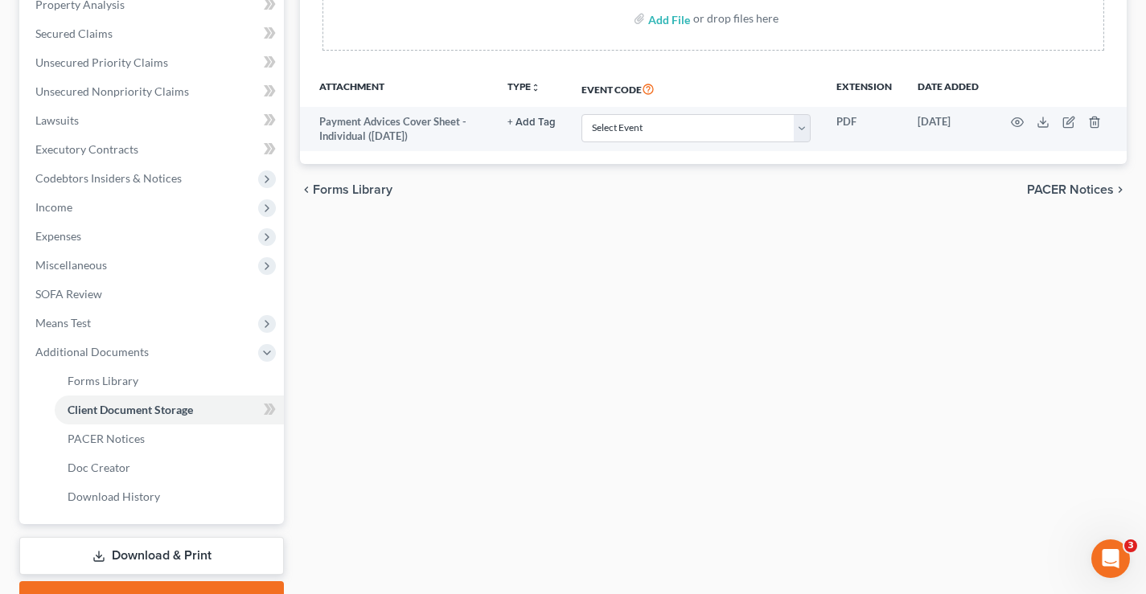
click at [510, 307] on div "Forms Library Client Document Storage PACER Notices Doc Creator Download Histor…" at bounding box center [713, 225] width 843 height 784
drag, startPoint x: 700, startPoint y: 430, endPoint x: 688, endPoint y: 419, distance: 16.5
click at [699, 429] on div "Forms Library Client Document Storage PACER Notices Doc Creator Download Histor…" at bounding box center [713, 225] width 843 height 784
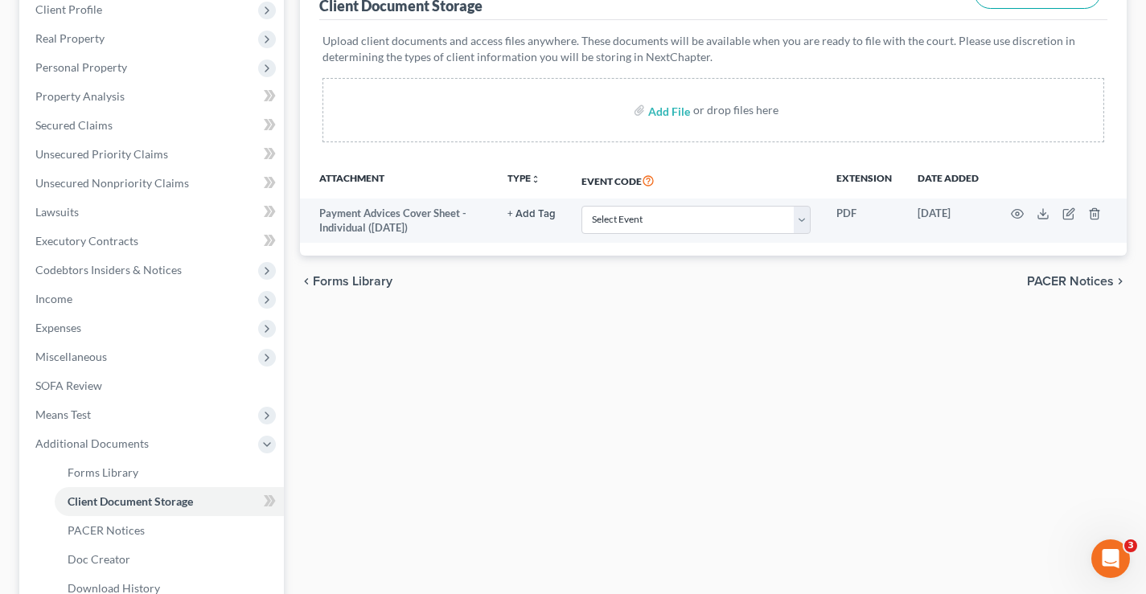
scroll to position [0, 0]
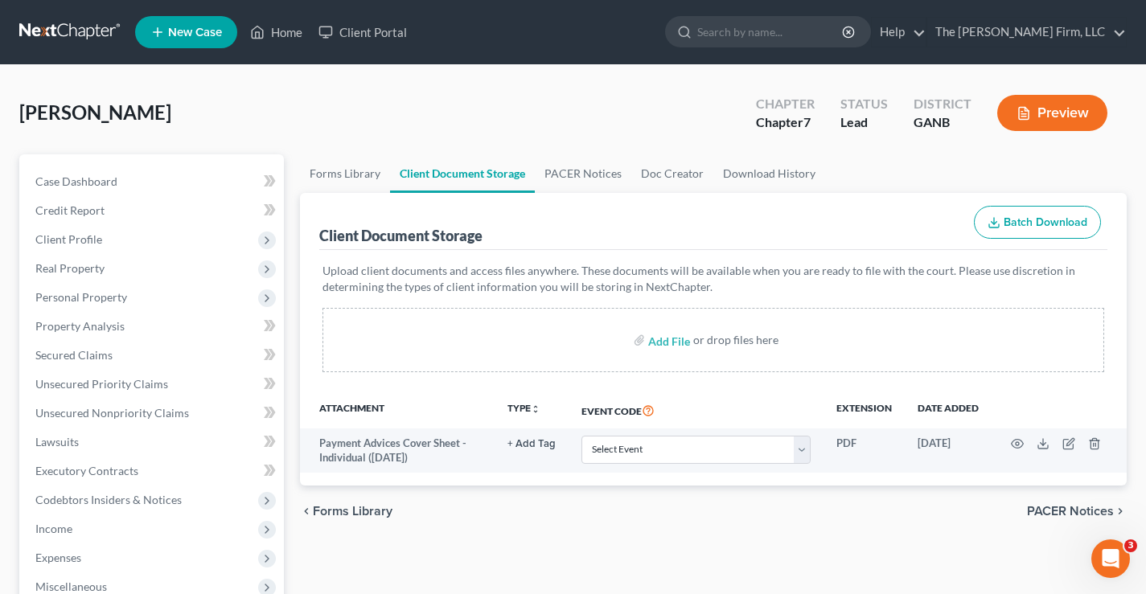
click at [47, 32] on link at bounding box center [70, 32] width 103 height 29
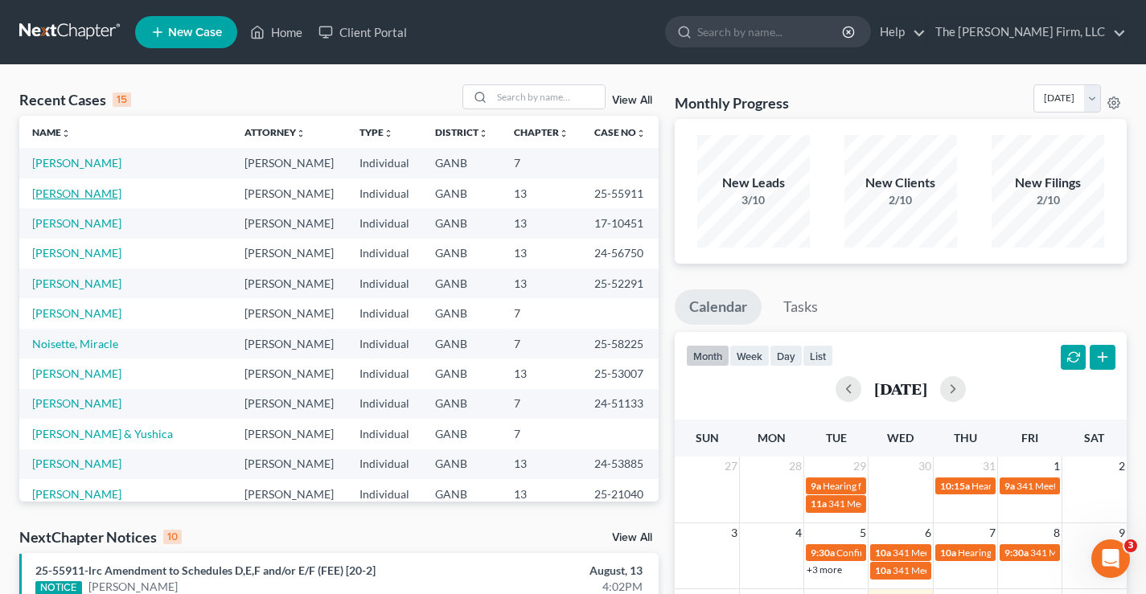
click at [68, 194] on link "[PERSON_NAME]" at bounding box center [76, 194] width 89 height 14
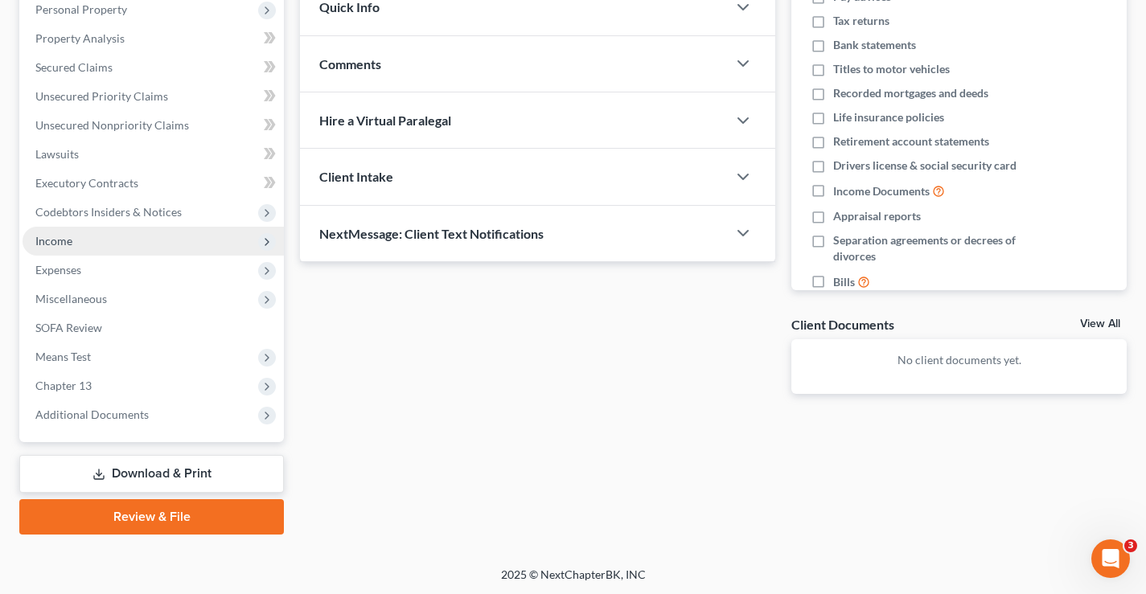
scroll to position [289, 0]
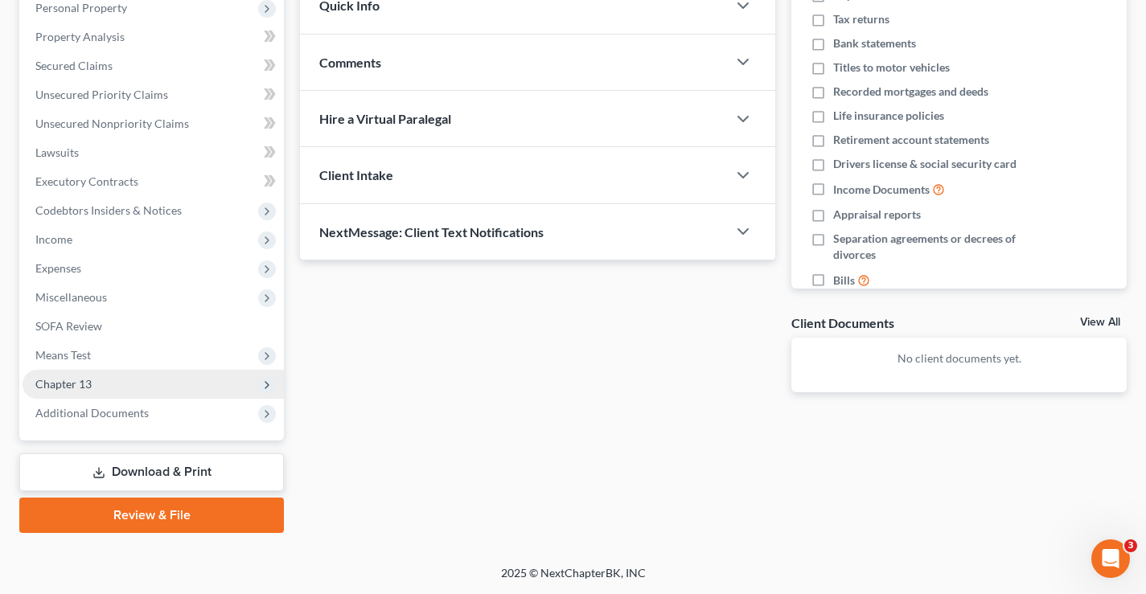
click at [55, 384] on span "Chapter 13" at bounding box center [63, 384] width 56 height 14
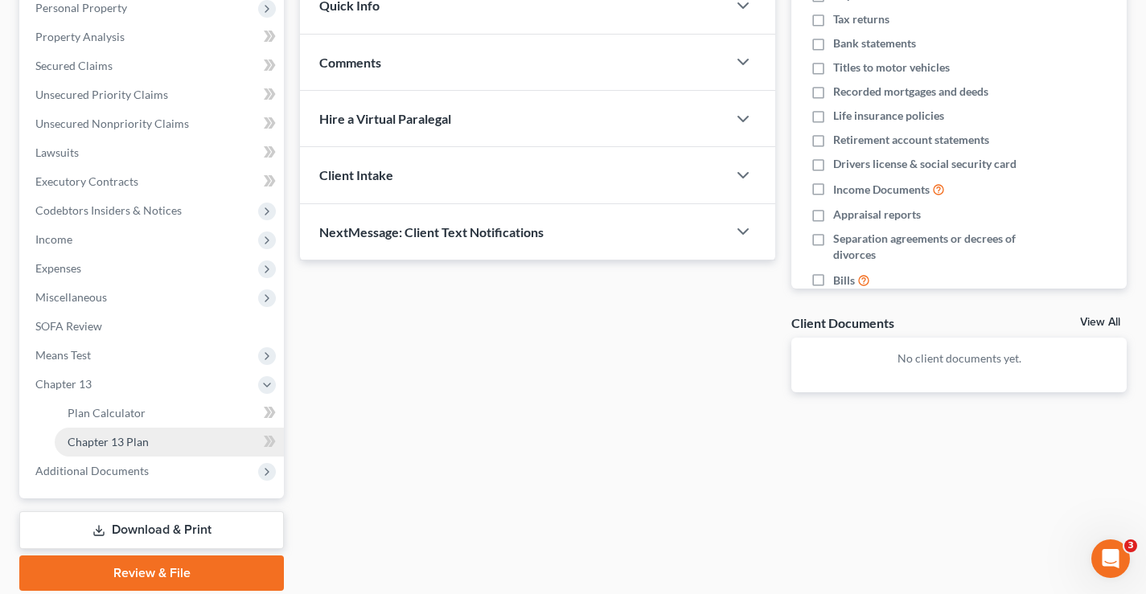
click at [104, 447] on span "Chapter 13 Plan" at bounding box center [108, 442] width 81 height 14
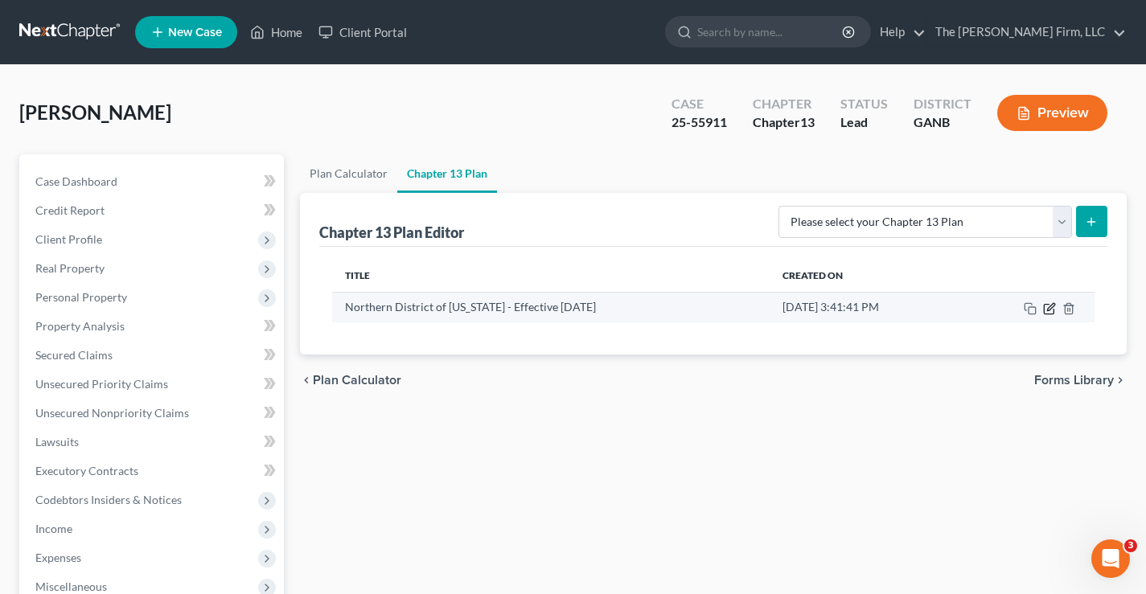
click at [1049, 311] on icon "button" at bounding box center [1049, 308] width 13 height 13
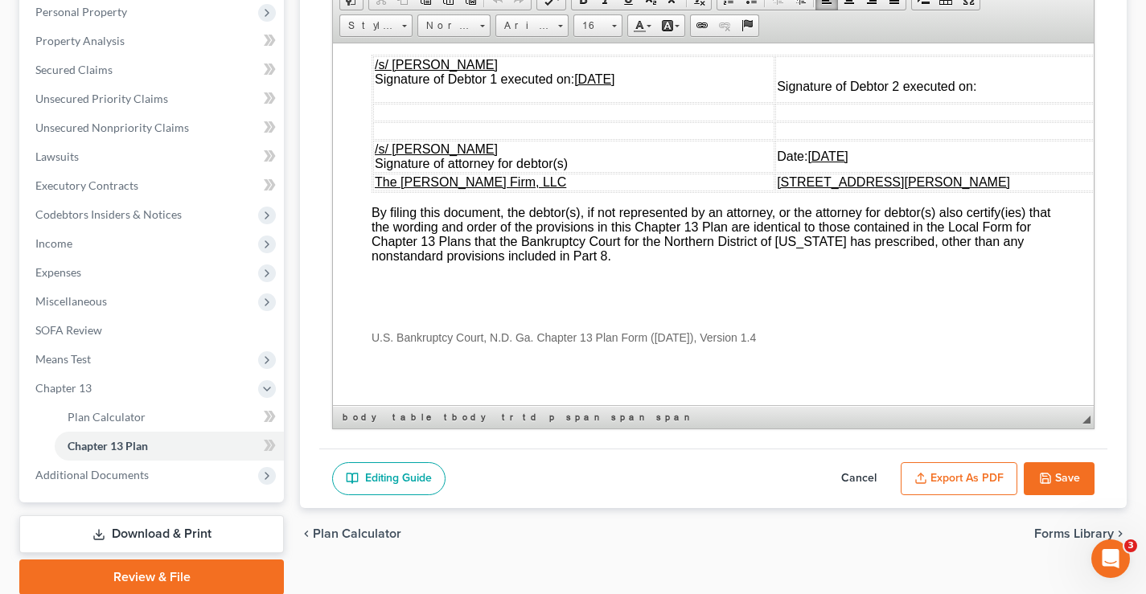
scroll to position [5793, 0]
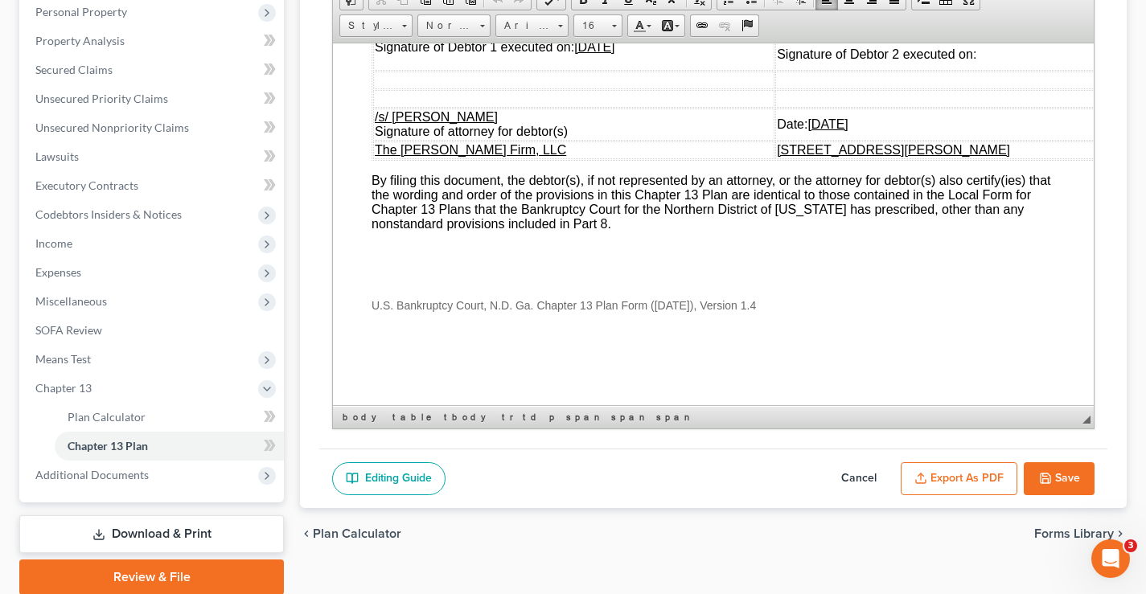
click at [965, 474] on button "Export as PDF" at bounding box center [959, 479] width 117 height 34
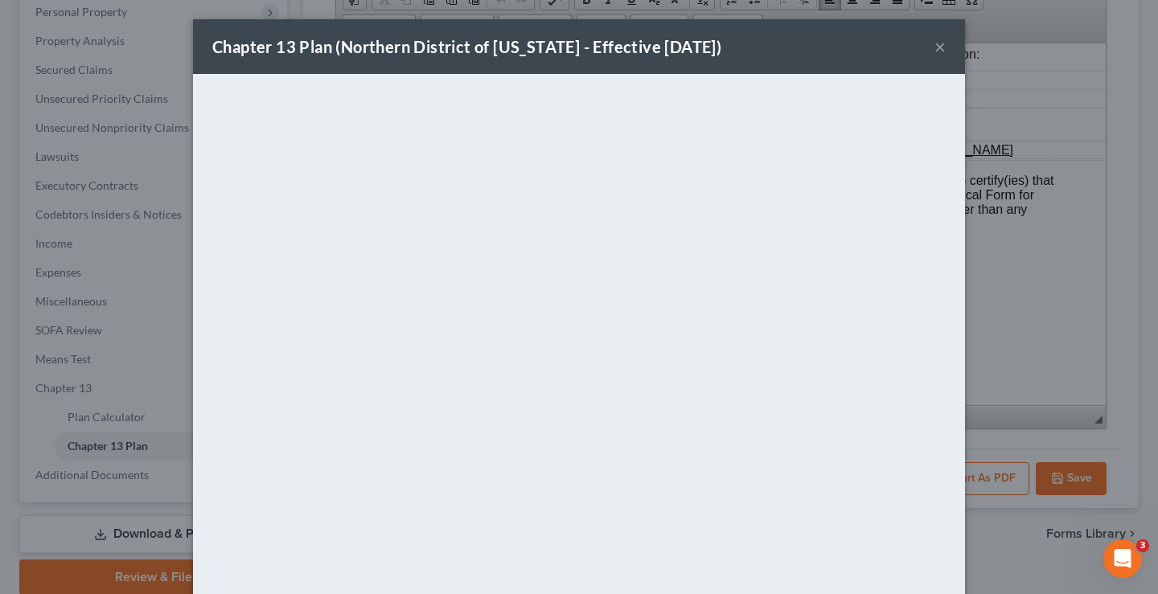
click at [934, 47] on button "×" at bounding box center [939, 46] width 11 height 19
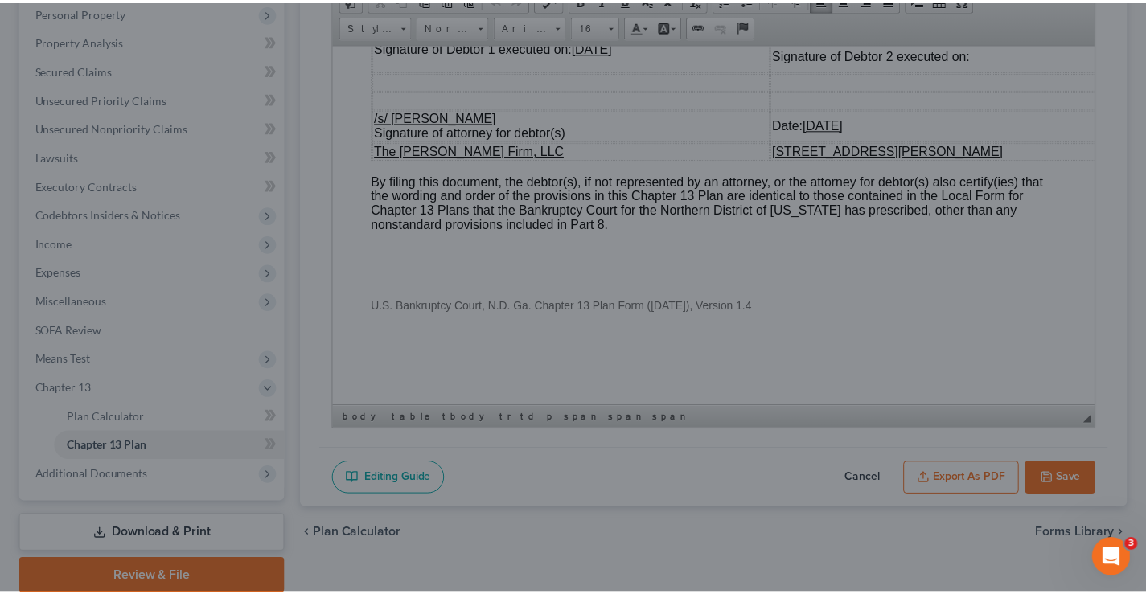
scroll to position [5793, 0]
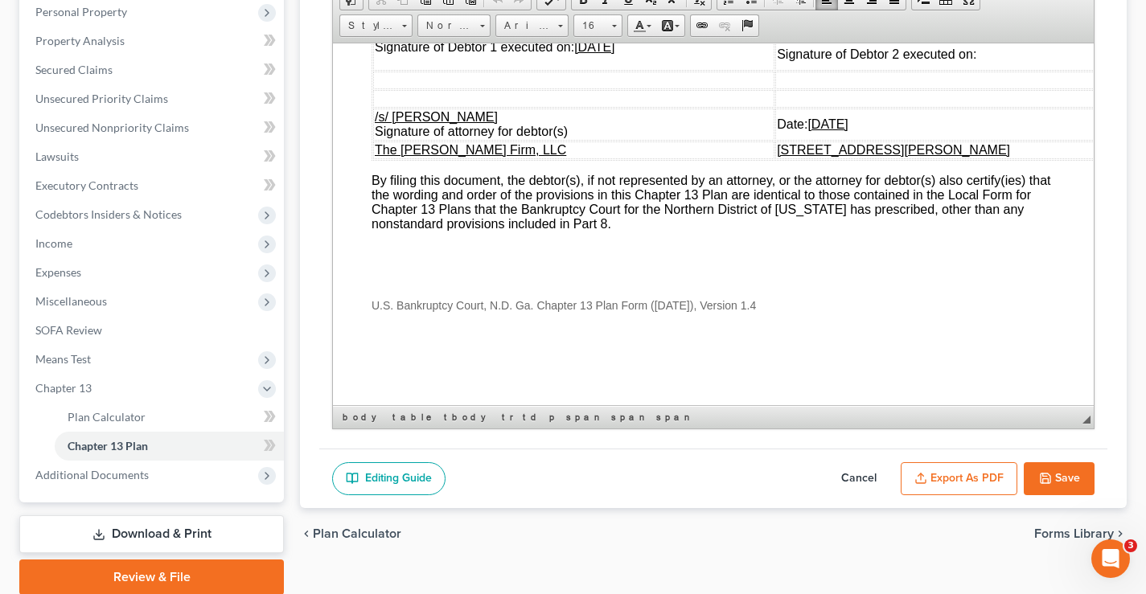
click at [1076, 478] on button "Save" at bounding box center [1059, 479] width 71 height 34
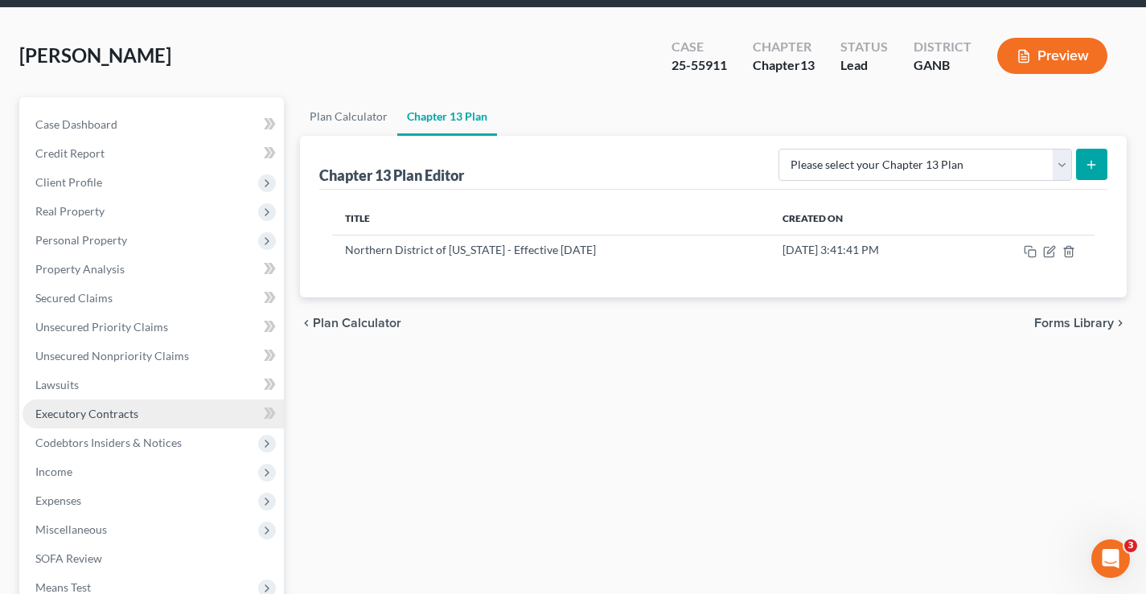
scroll to position [241, 0]
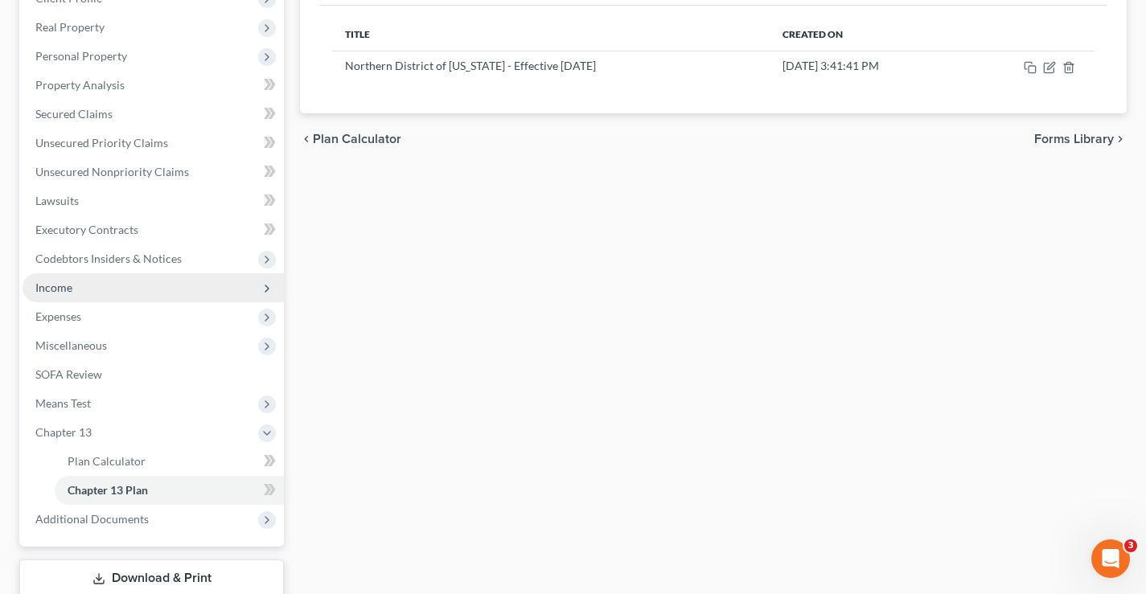
click at [54, 293] on span "Income" at bounding box center [53, 288] width 37 height 14
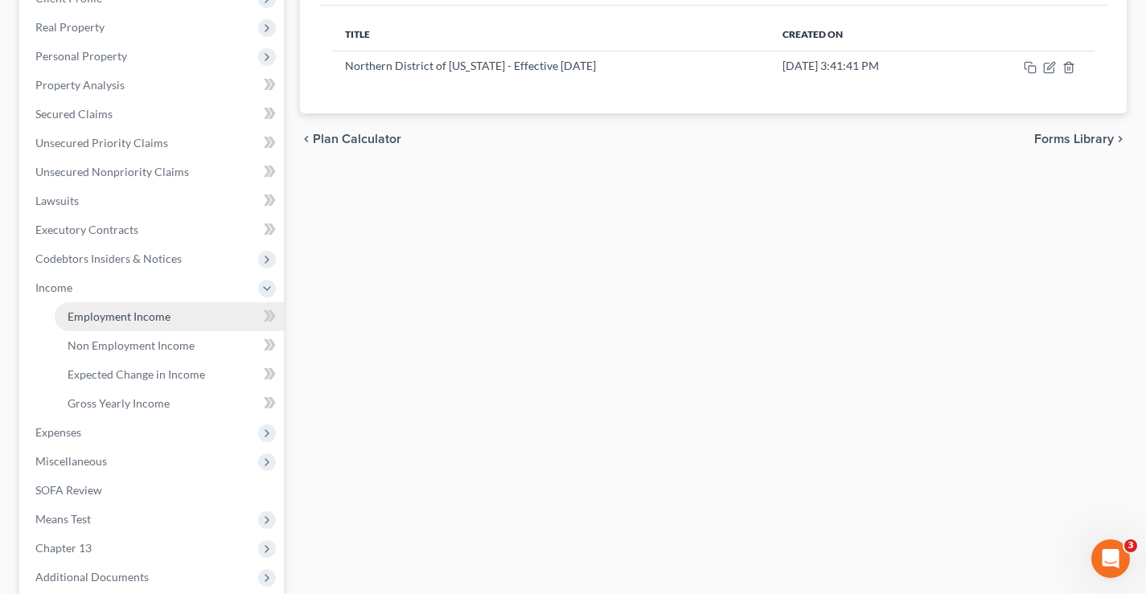
click at [106, 319] on span "Employment Income" at bounding box center [119, 317] width 103 height 14
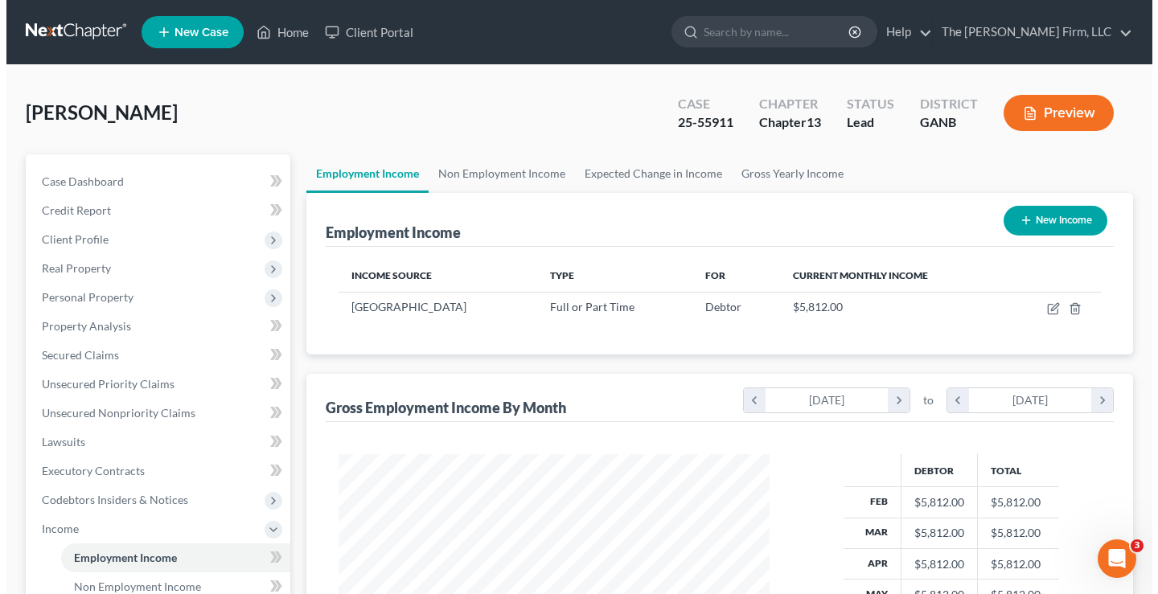
scroll to position [289, 463]
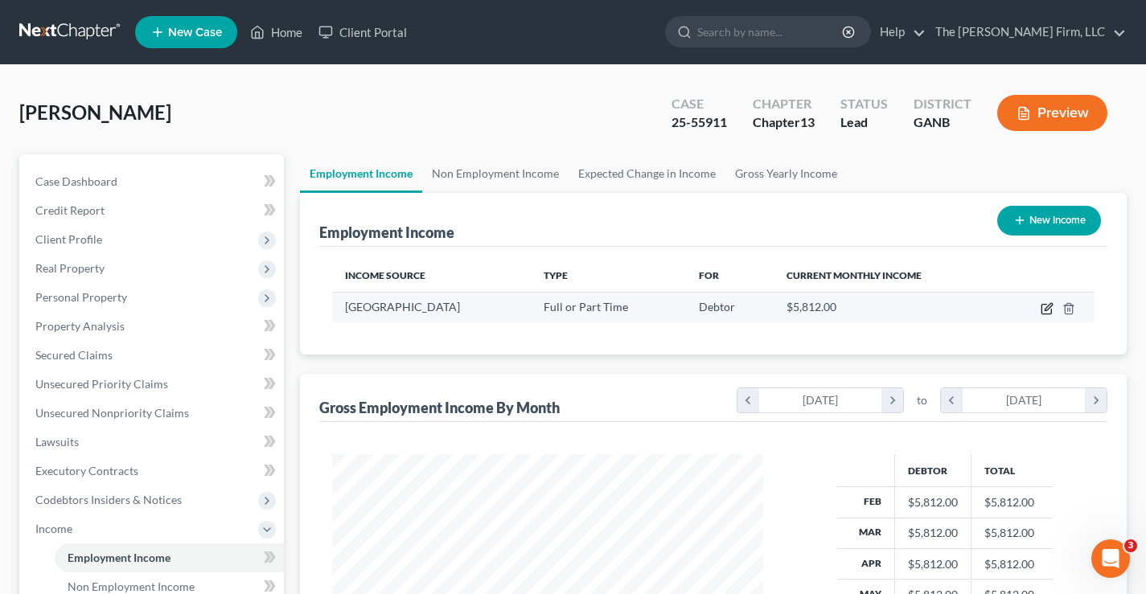
click at [1044, 308] on icon "button" at bounding box center [1046, 308] width 13 height 13
select select "0"
select select "10"
select select "0"
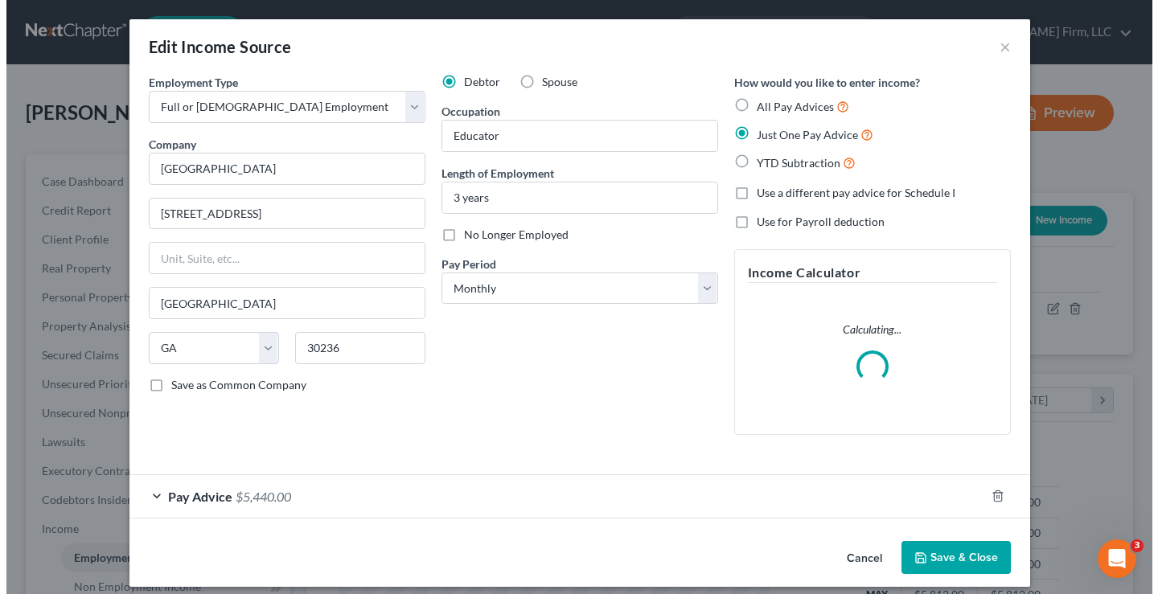
scroll to position [289, 469]
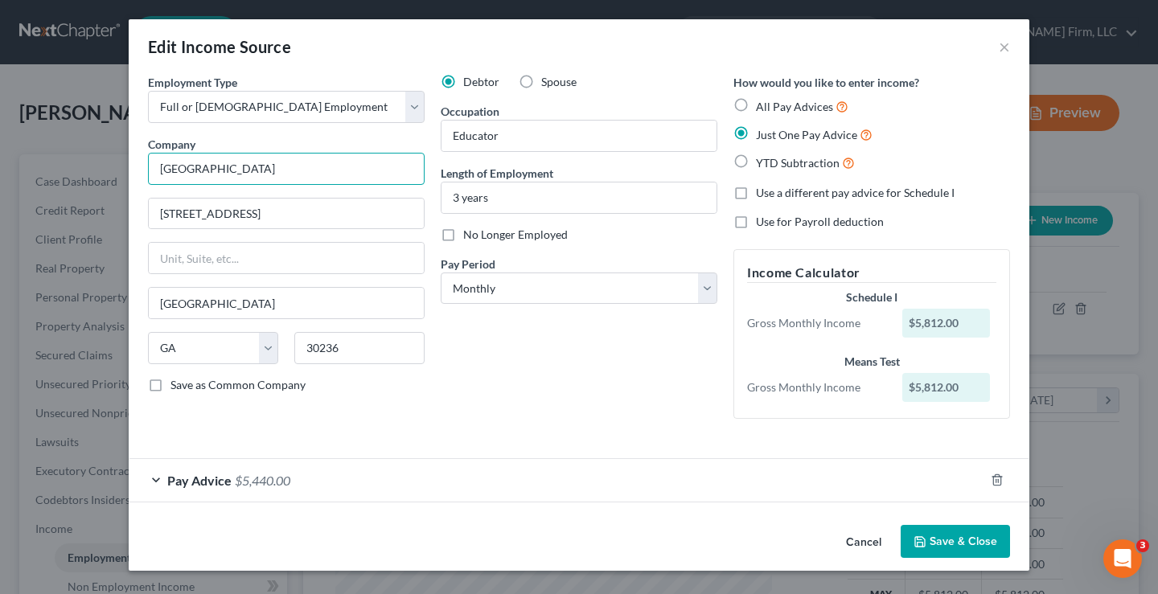
drag, startPoint x: 293, startPoint y: 169, endPoint x: 66, endPoint y: 169, distance: 227.6
click at [59, 170] on div "Edit Income Source × Employment Type * Select Full or [DEMOGRAPHIC_DATA] Employ…" at bounding box center [579, 297] width 1158 height 594
drag, startPoint x: 254, startPoint y: 216, endPoint x: 79, endPoint y: 215, distance: 175.3
click at [56, 216] on div "Edit Income Source × Employment Type * Select Full or [DEMOGRAPHIC_DATA] Employ…" at bounding box center [579, 297] width 1158 height 594
click at [950, 549] on button "Save & Close" at bounding box center [955, 542] width 109 height 34
